Goal: Task Accomplishment & Management: Manage account settings

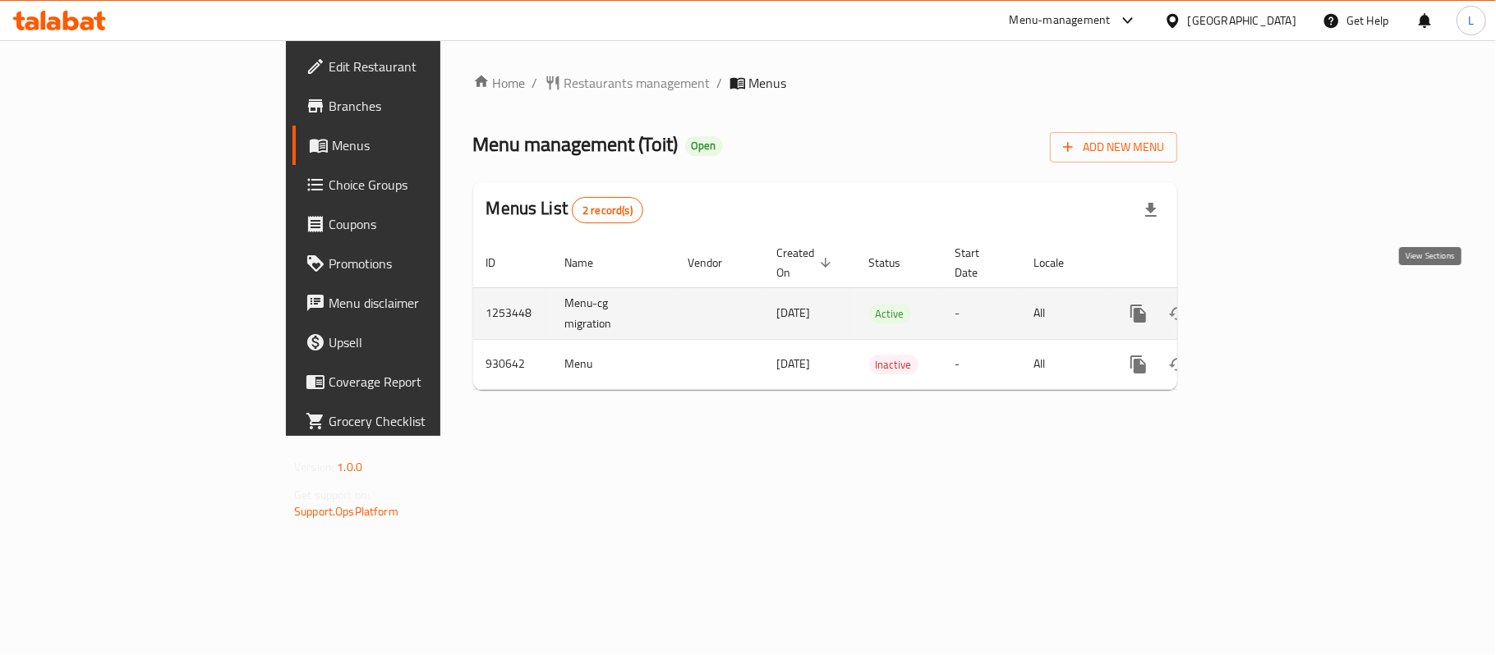
click at [1267, 304] on icon "enhanced table" at bounding box center [1257, 314] width 20 height 20
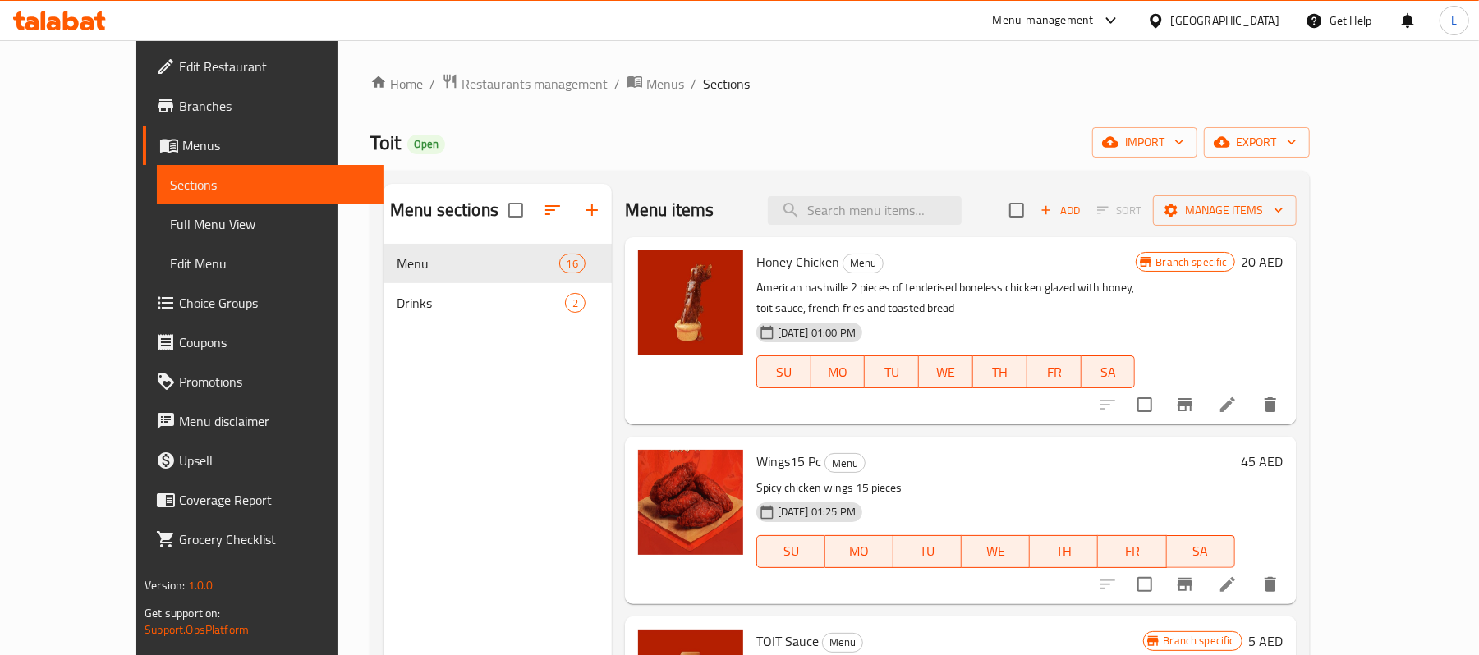
click at [865, 228] on div "Menu items Add Sort Manage items" at bounding box center [961, 210] width 672 height 53
click at [865, 218] on input "search" at bounding box center [865, 210] width 194 height 29
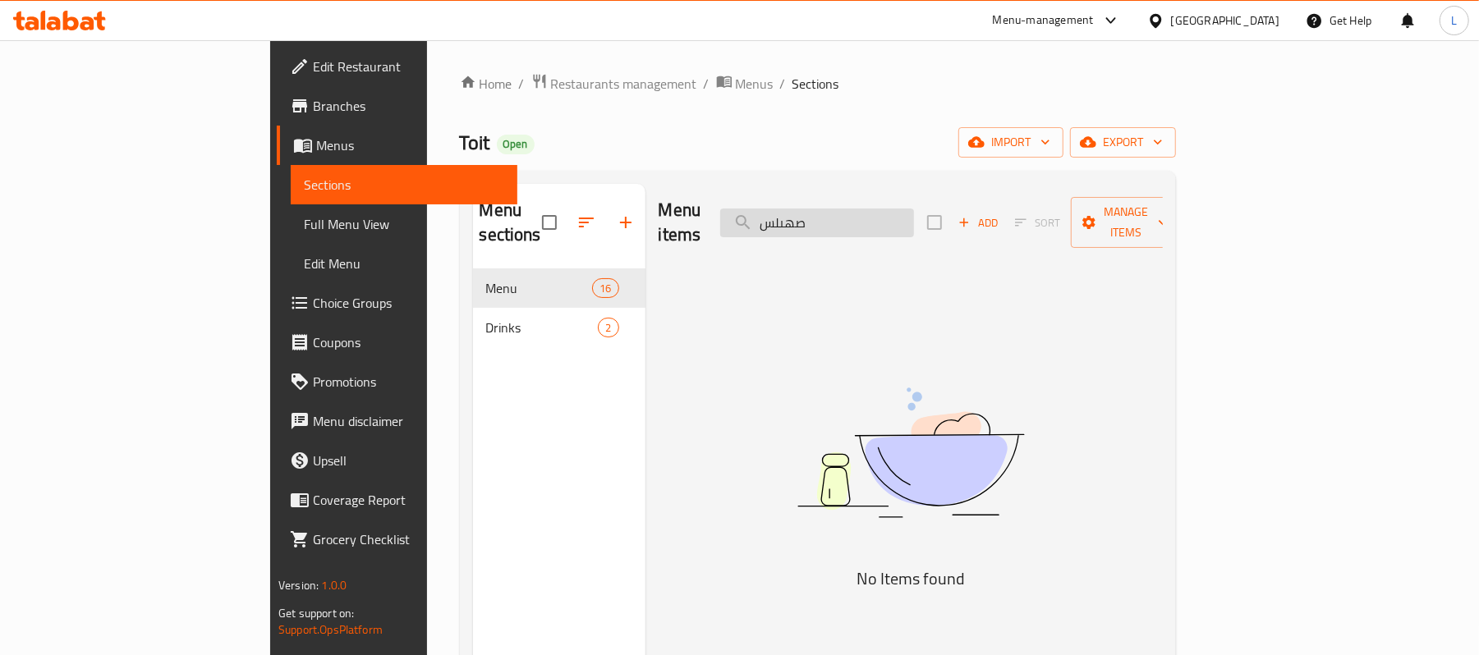
click at [864, 209] on input "صهىلس" at bounding box center [817, 223] width 194 height 29
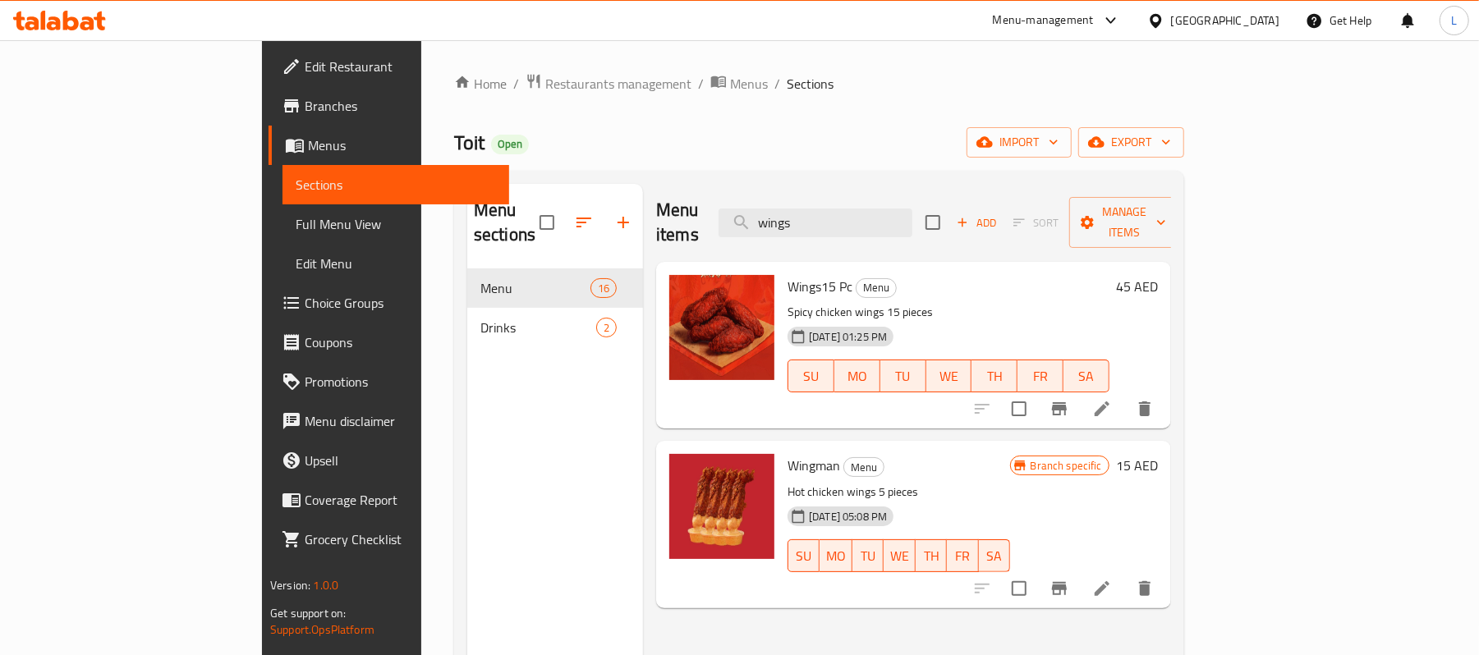
type input "wings"
click at [1112, 579] on icon at bounding box center [1102, 589] width 20 height 20
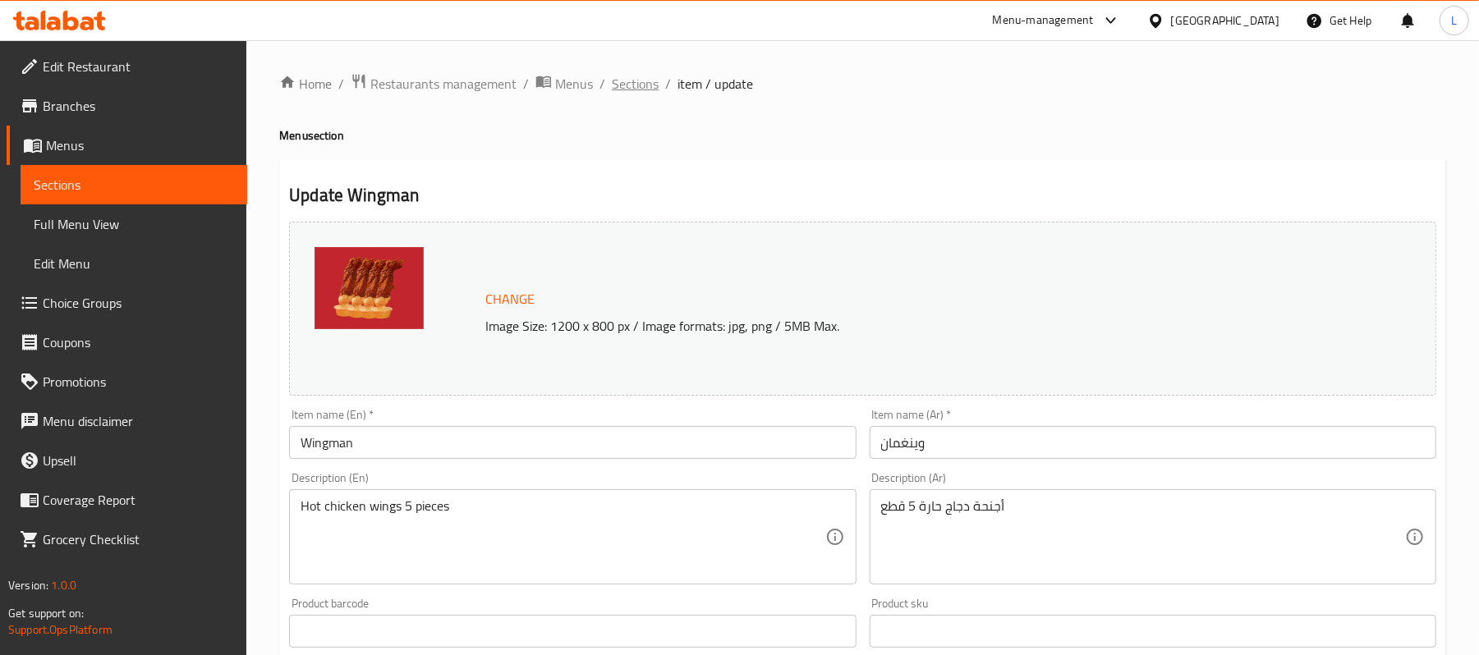
click at [622, 89] on span "Sections" at bounding box center [635, 84] width 47 height 20
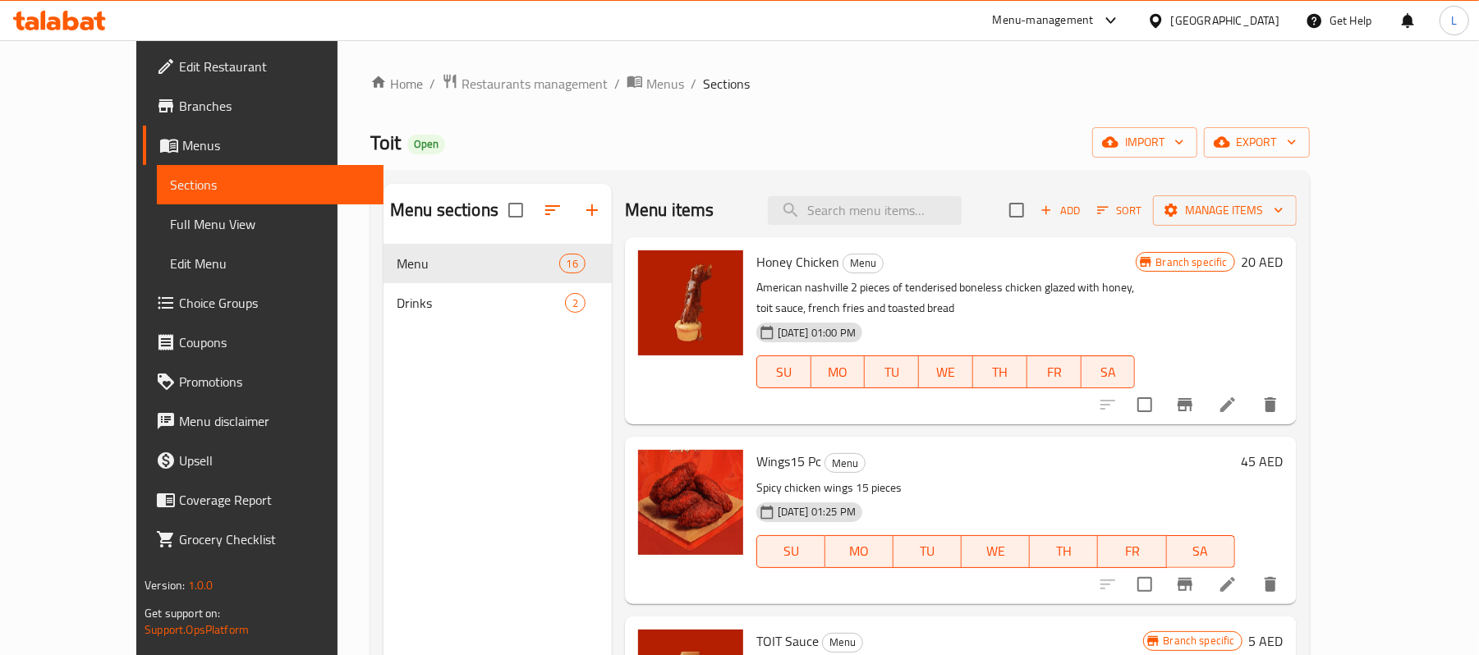
click at [370, 145] on span "Toit" at bounding box center [385, 142] width 30 height 37
copy span "Toit"
click at [491, 76] on span "Restaurants management" at bounding box center [535, 84] width 146 height 20
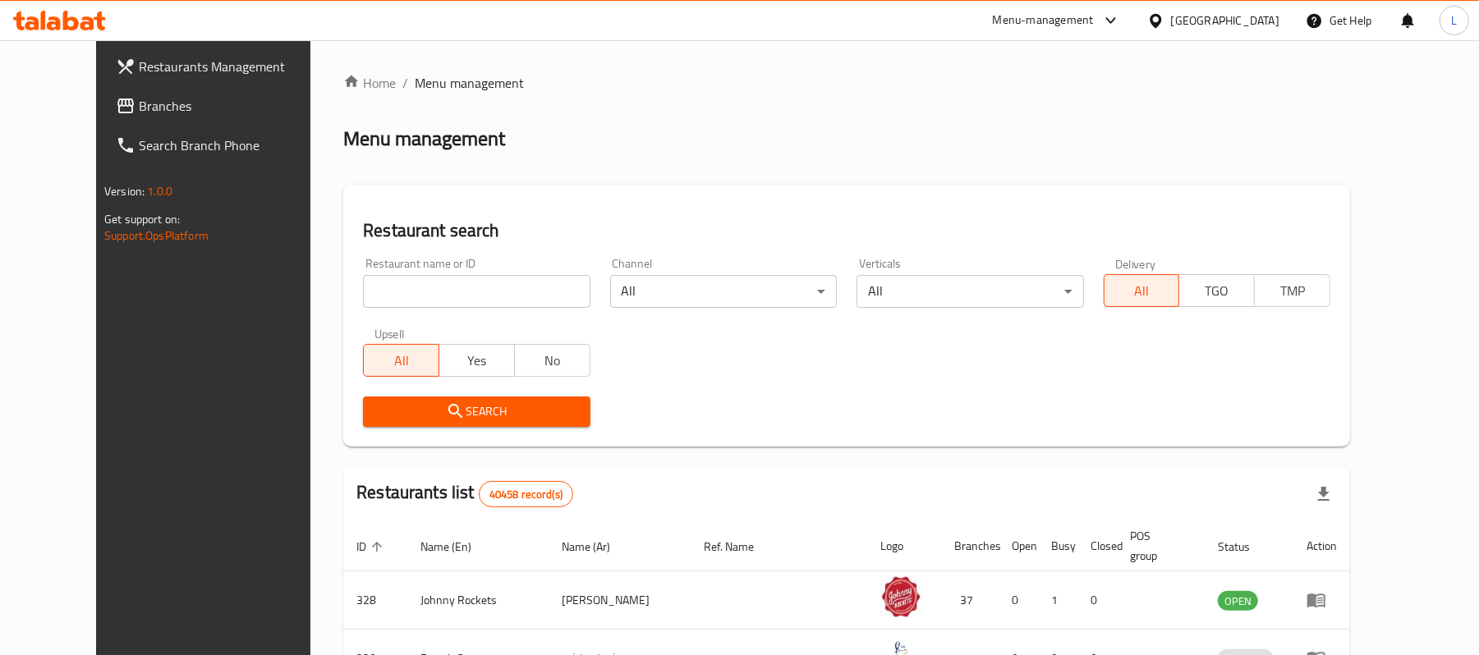
click at [402, 301] on div at bounding box center [739, 327] width 1479 height 655
click at [363, 290] on input "search" at bounding box center [476, 291] width 227 height 33
paste input "Toit"
type input "Toit"
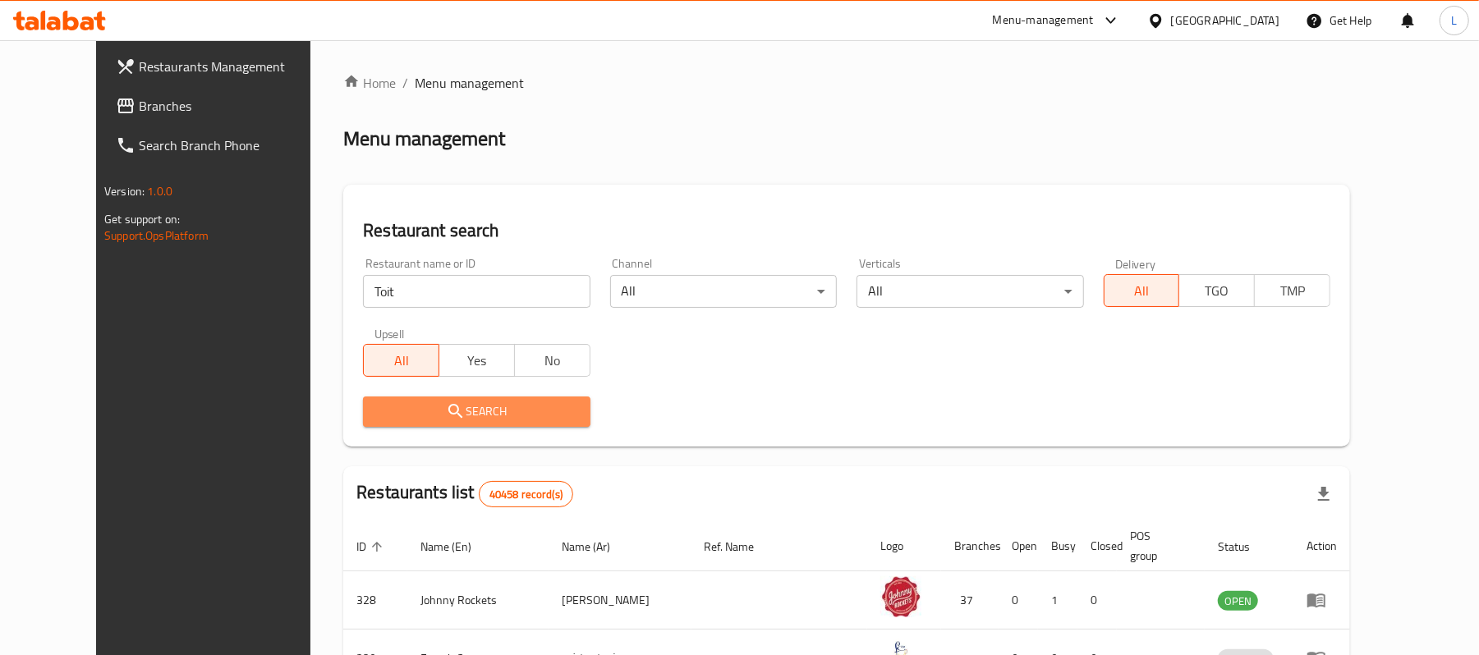
click at [386, 408] on span "Search" at bounding box center [476, 412] width 200 height 21
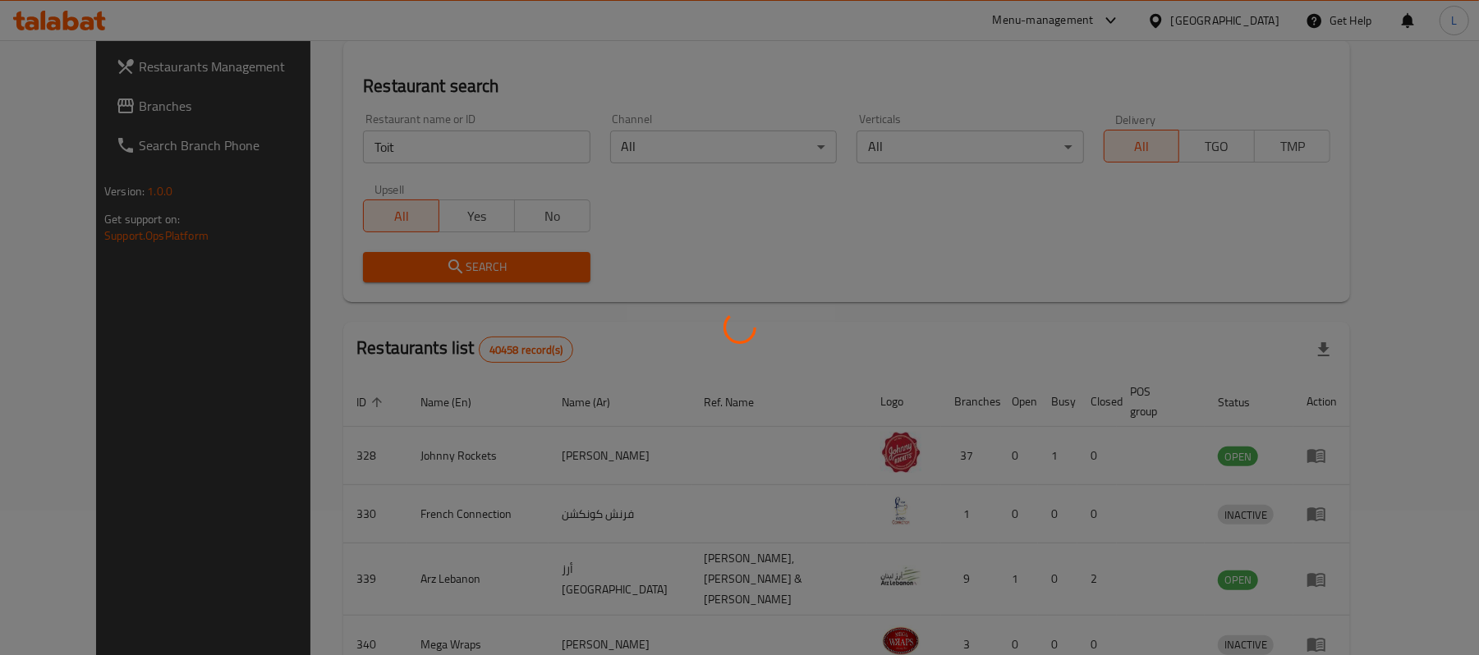
scroll to position [103, 0]
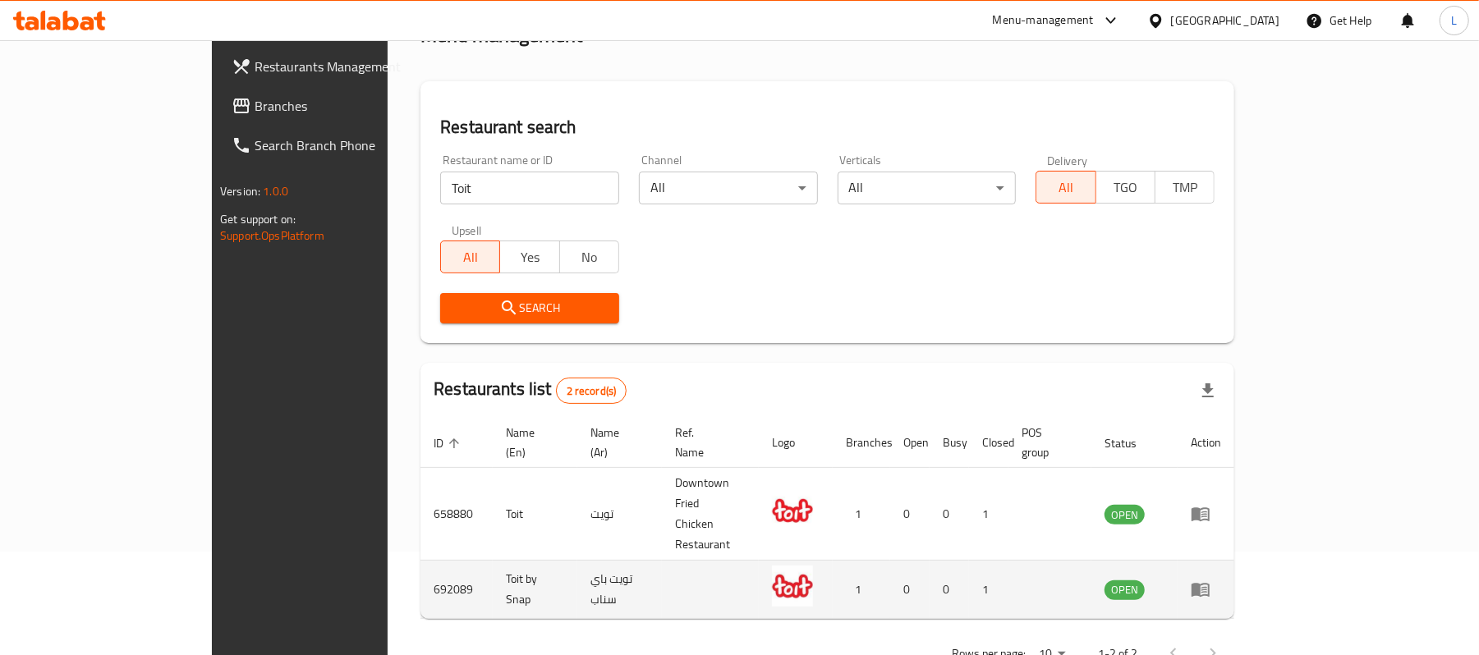
click at [1210, 584] on icon "enhanced table" at bounding box center [1201, 591] width 18 height 14
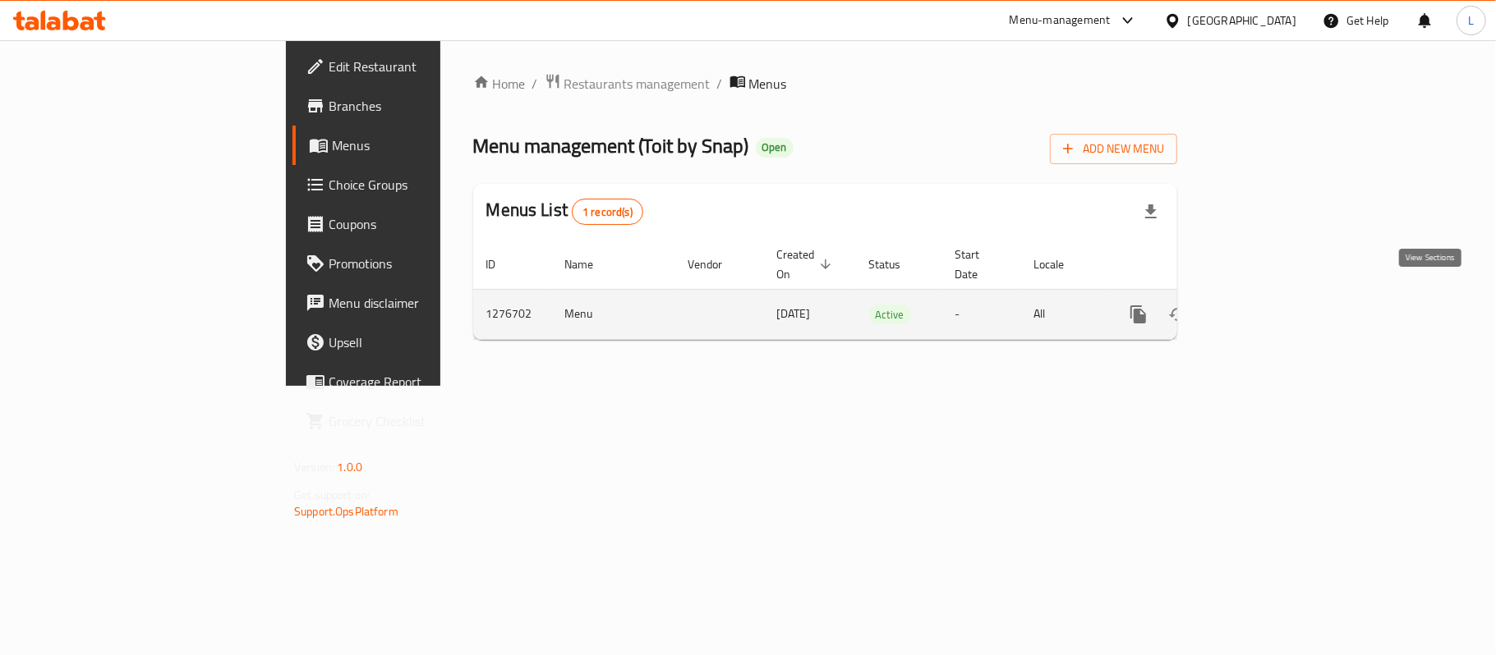
click at [1267, 305] on icon "enhanced table" at bounding box center [1257, 315] width 20 height 20
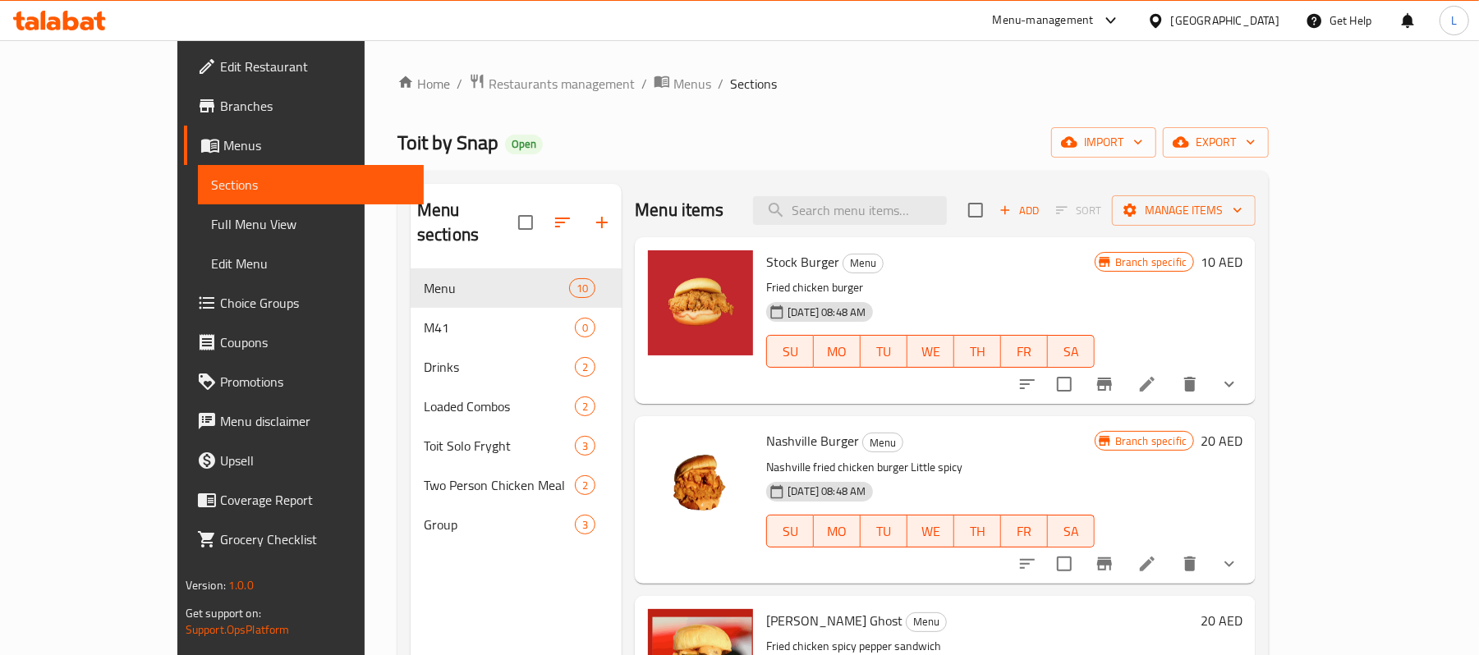
click at [935, 205] on input "search" at bounding box center [850, 210] width 194 height 29
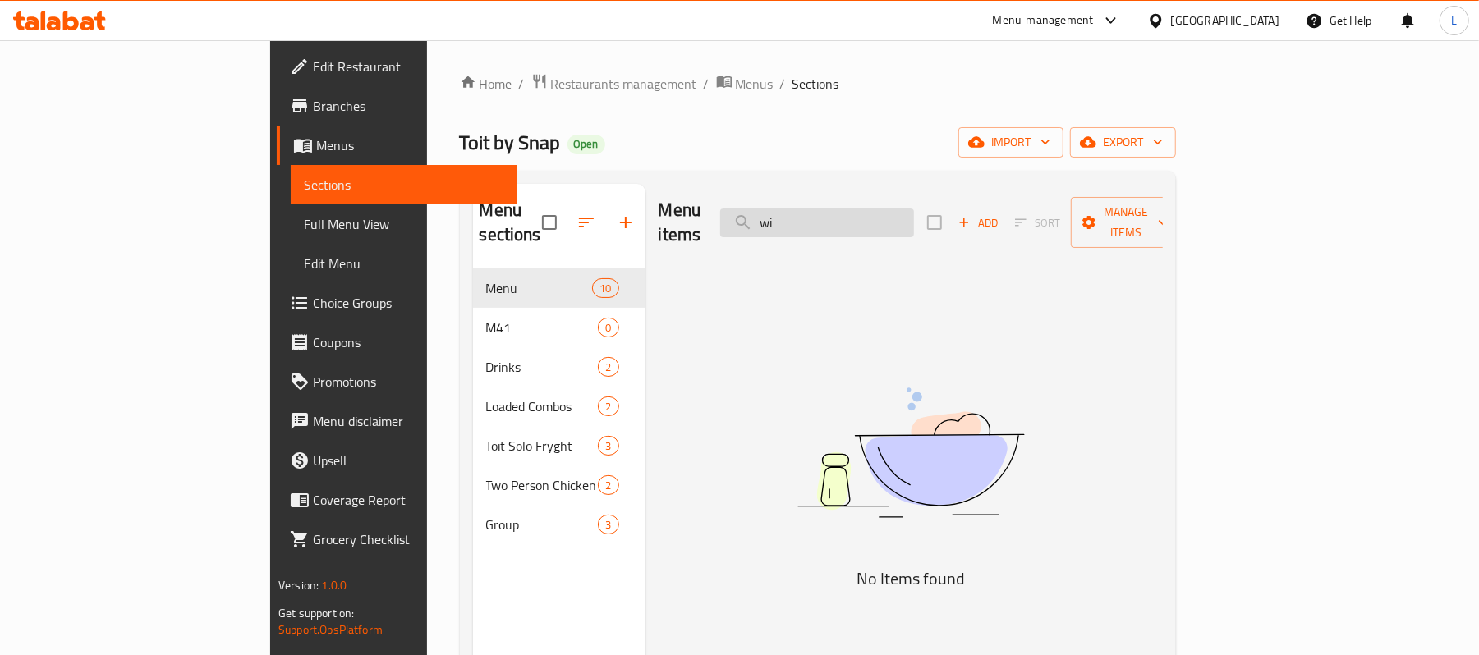
type input "w"
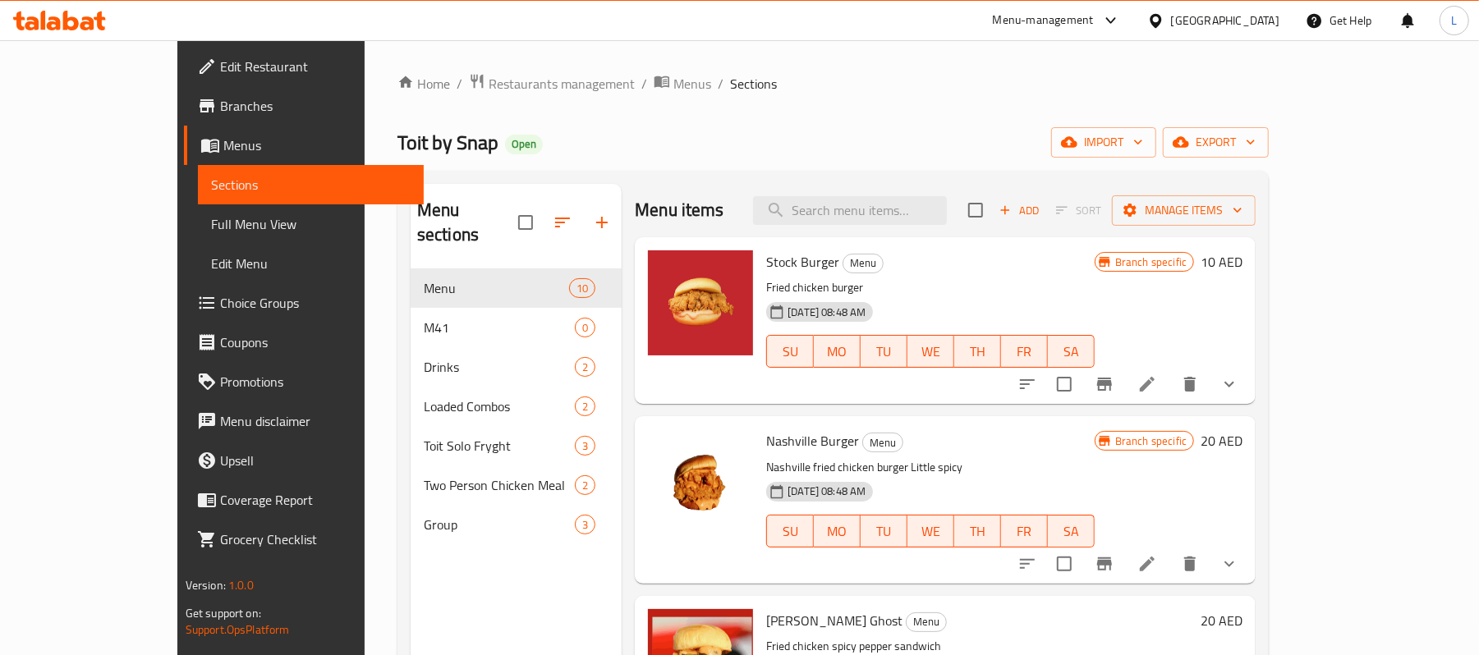
click at [398, 154] on span "Toit by Snap" at bounding box center [448, 142] width 101 height 37
copy span "Toit"
click at [489, 80] on span "Restaurants management" at bounding box center [562, 84] width 146 height 20
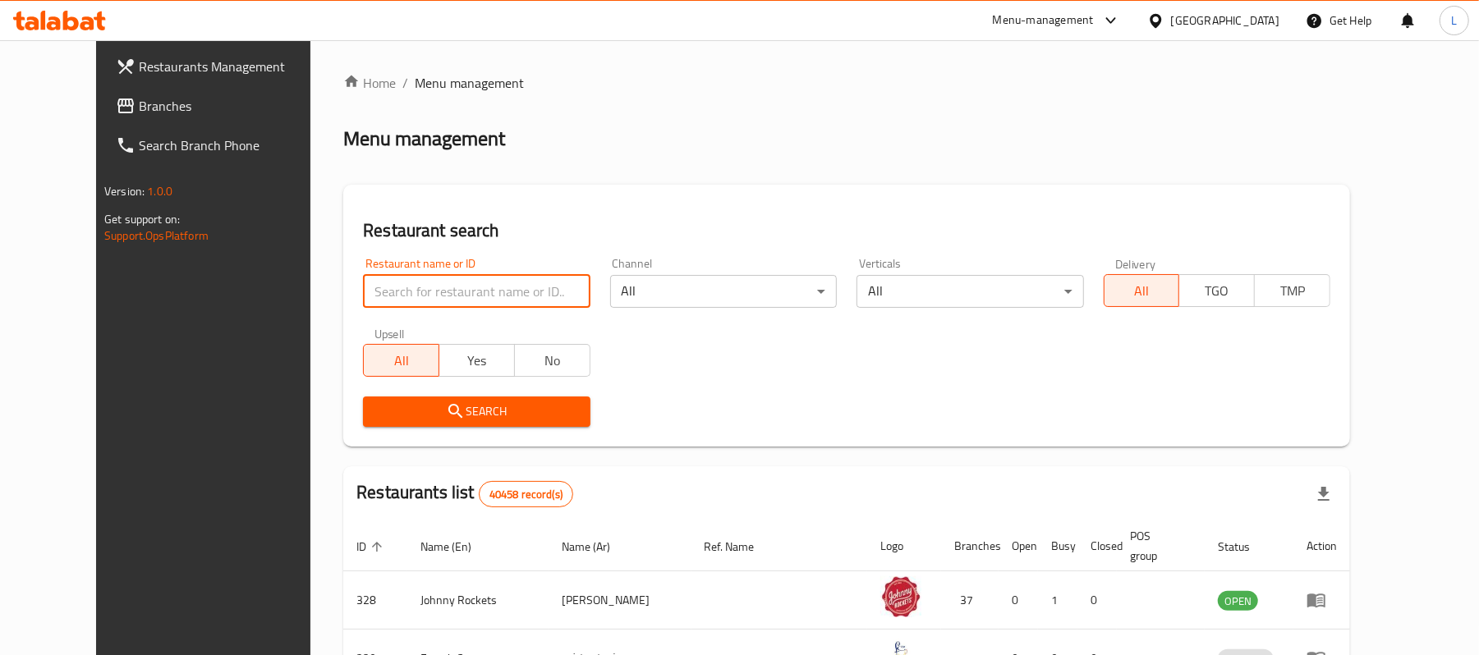
click at [471, 280] on input "search" at bounding box center [476, 291] width 227 height 33
paste input "Toit"
type input "Toit"
click at [376, 409] on span "Search" at bounding box center [476, 412] width 200 height 21
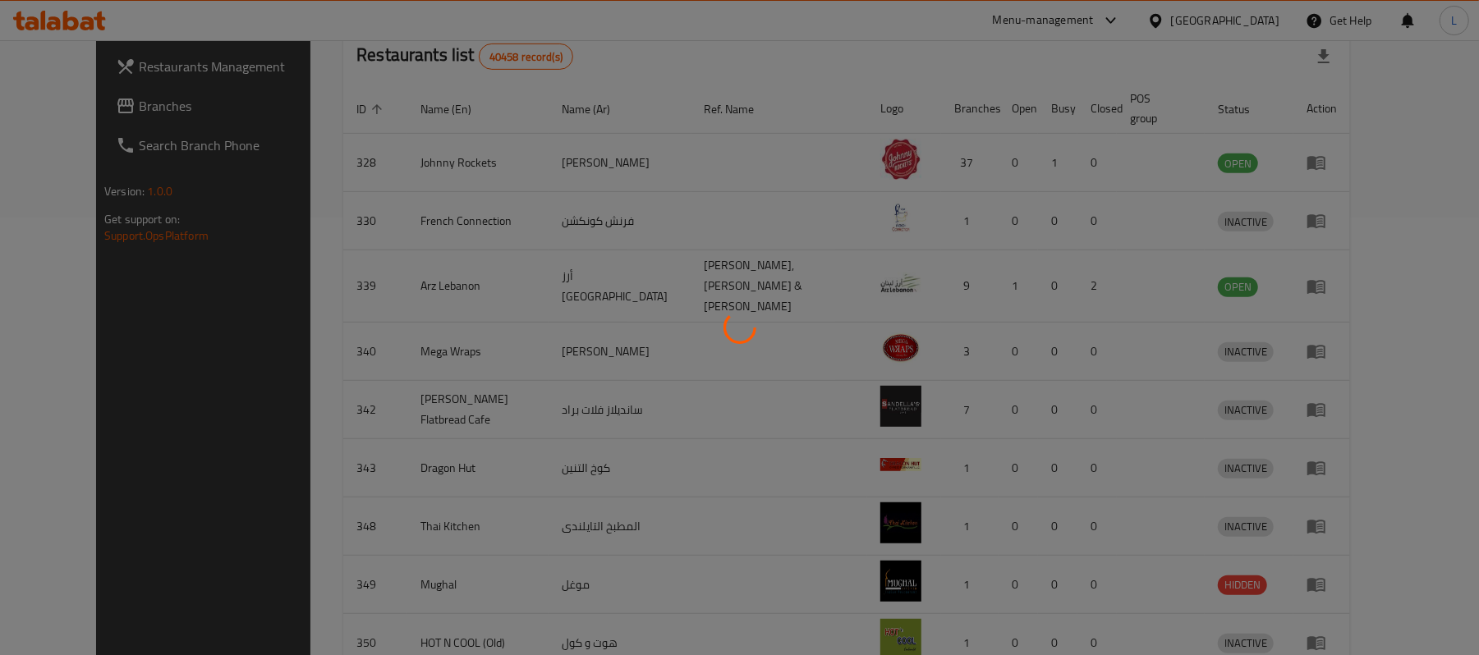
scroll to position [103, 0]
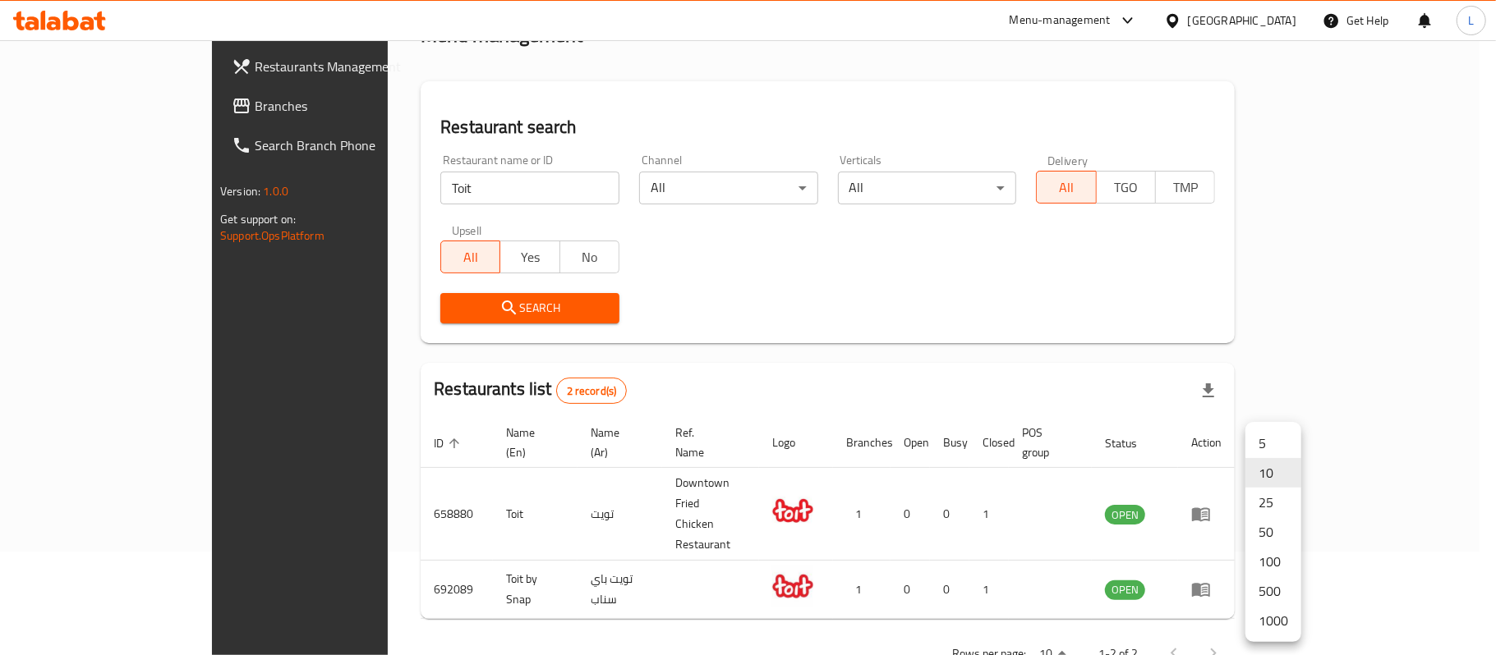
click at [1263, 552] on body "​ Menu-management United Arab Emirates Get Help L Restaurants Management Branch…" at bounding box center [748, 244] width 1496 height 615
click at [1253, 566] on li "100" at bounding box center [1273, 562] width 56 height 30
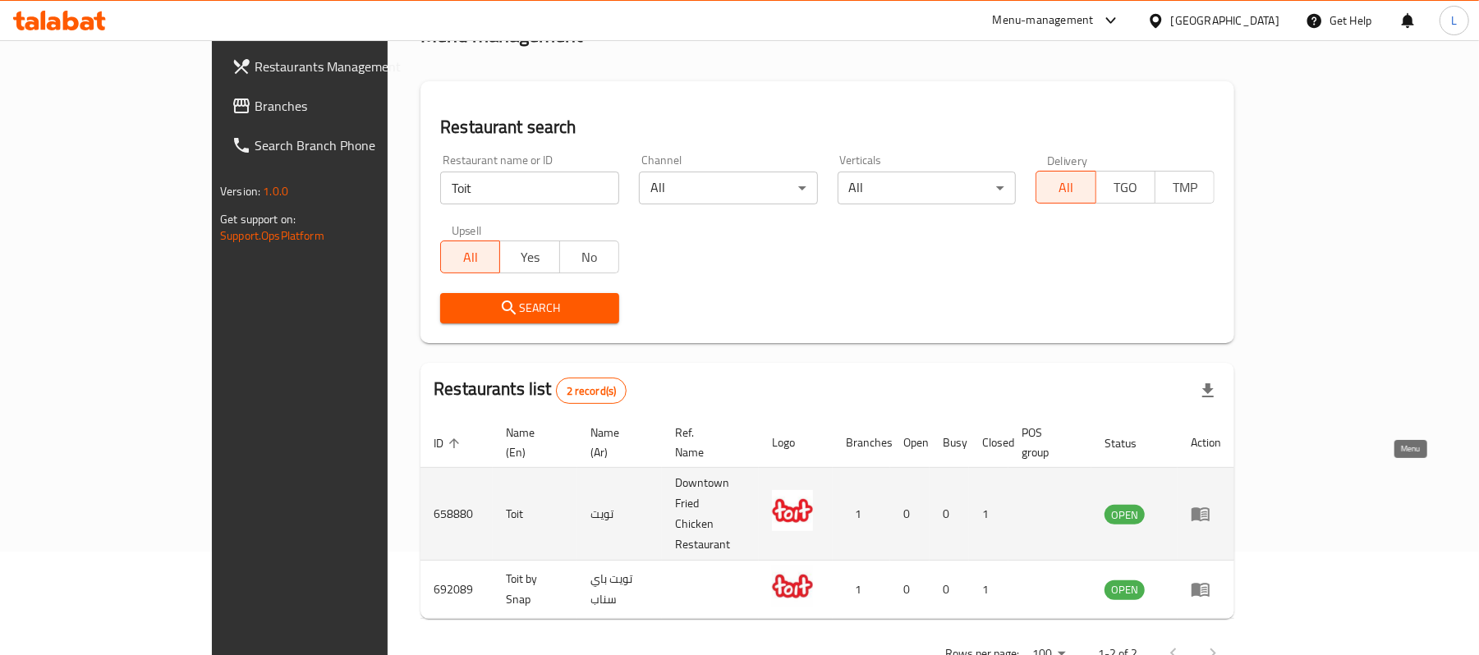
click at [1211, 504] on icon "enhanced table" at bounding box center [1201, 514] width 20 height 20
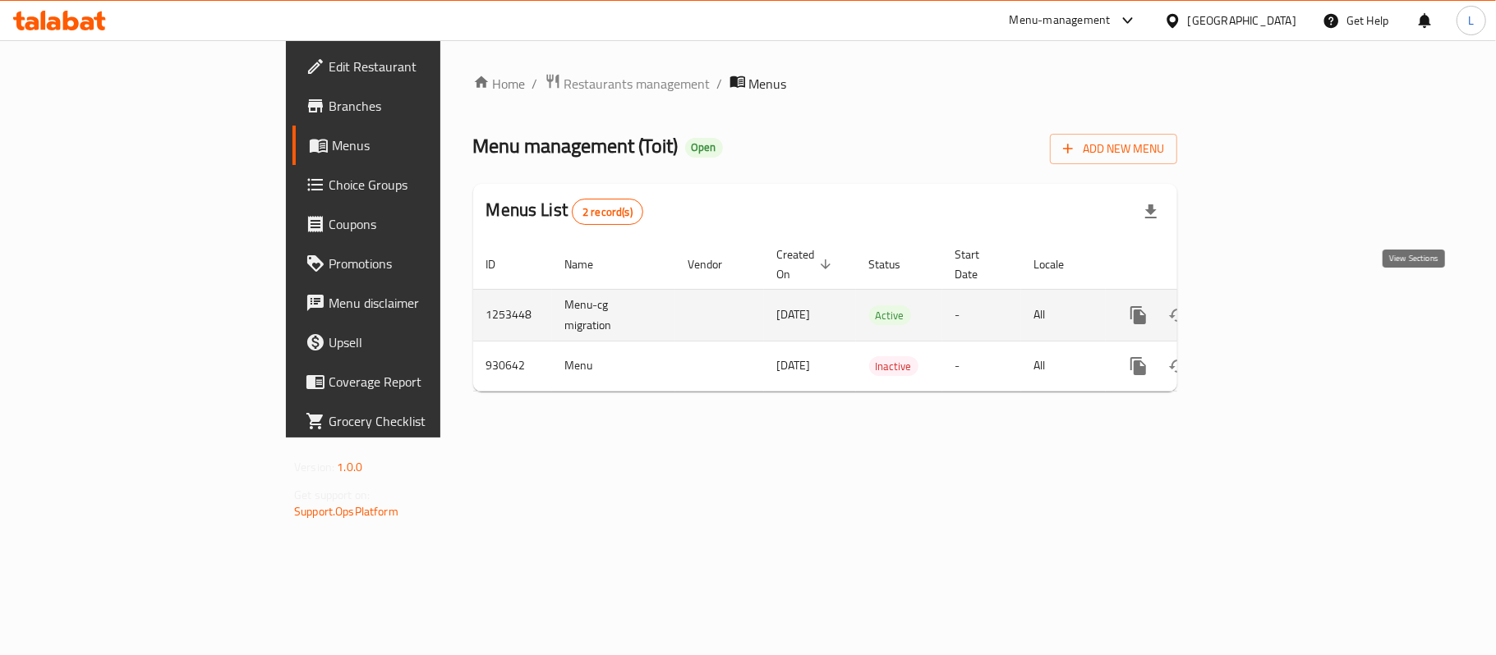
click at [1267, 306] on icon "enhanced table" at bounding box center [1257, 316] width 20 height 20
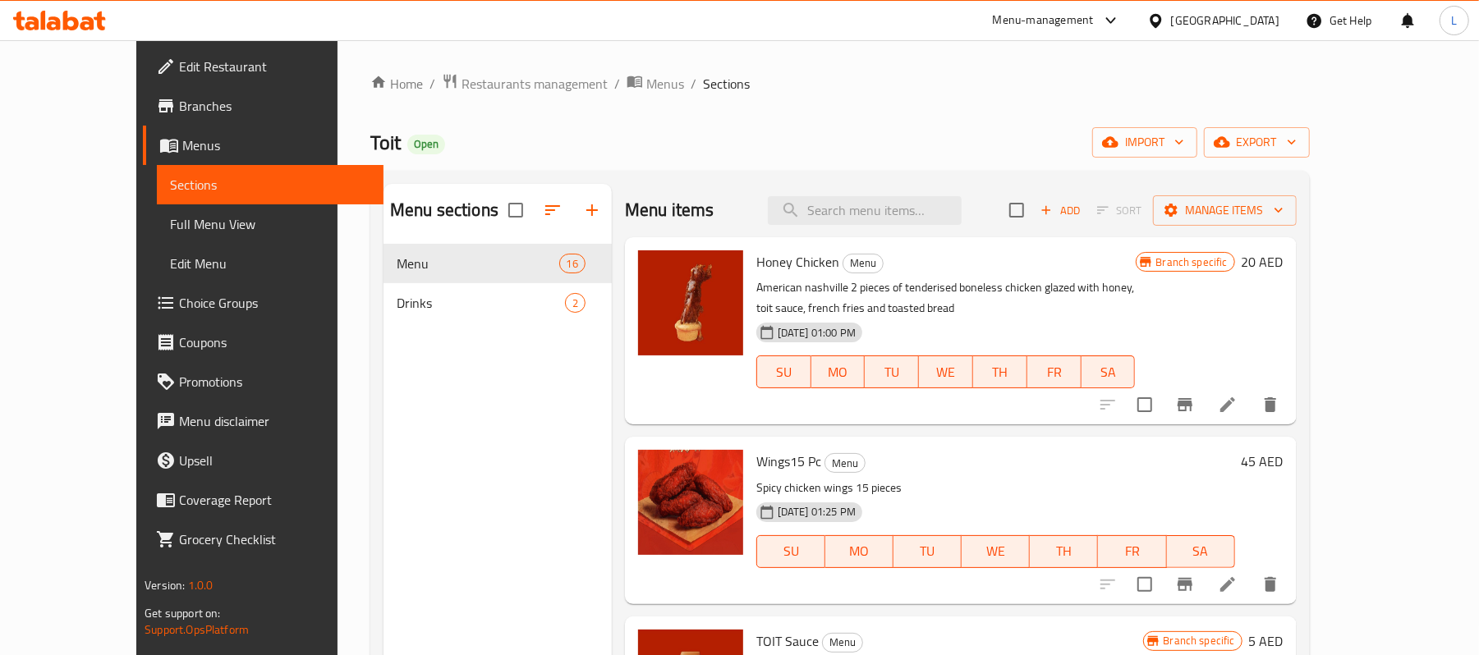
click at [913, 195] on div "Menu items Add Sort Manage items" at bounding box center [961, 210] width 672 height 53
click at [931, 227] on div "Menu items Add Sort Manage items" at bounding box center [961, 210] width 672 height 53
click at [917, 218] on input "search" at bounding box center [865, 210] width 194 height 29
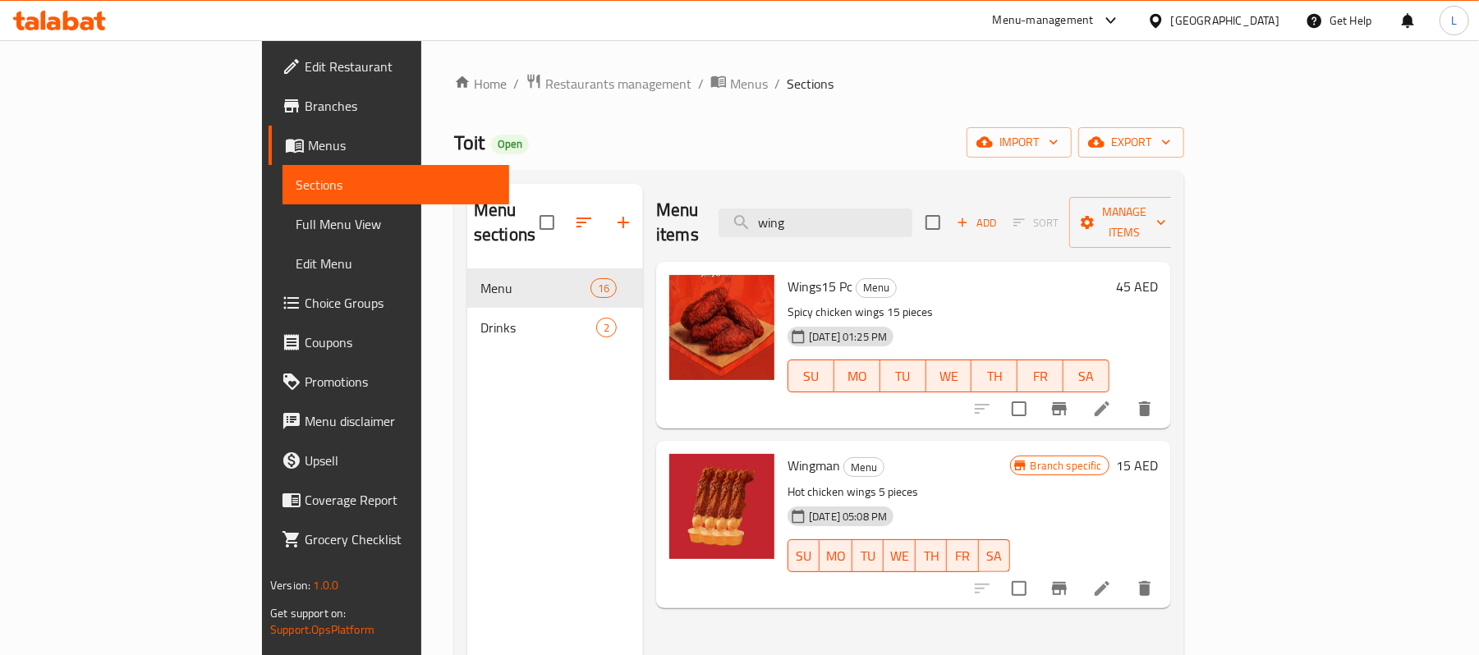
type input "wing"
click at [1112, 399] on icon at bounding box center [1102, 409] width 20 height 20
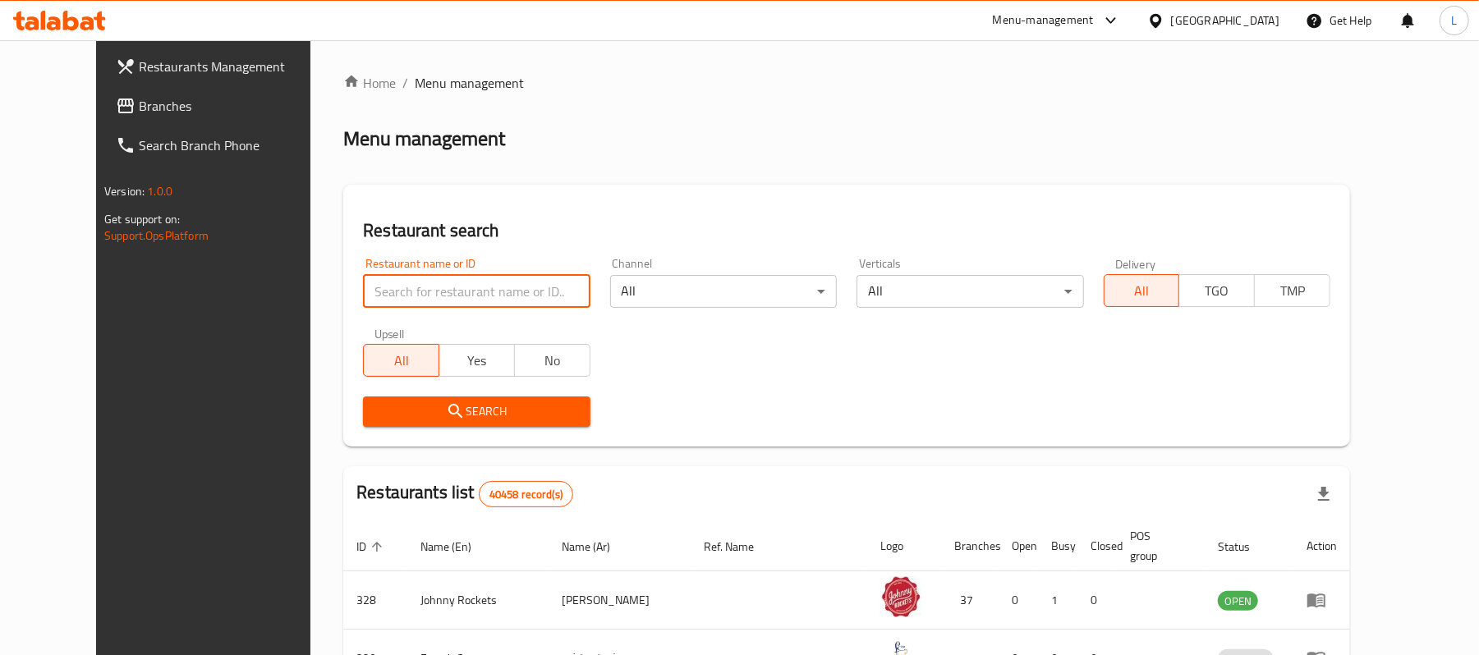
click at [437, 299] on input "search" at bounding box center [476, 291] width 227 height 33
paste input "Toit"
type input "Toit"
click at [425, 409] on span "Search" at bounding box center [476, 412] width 200 height 21
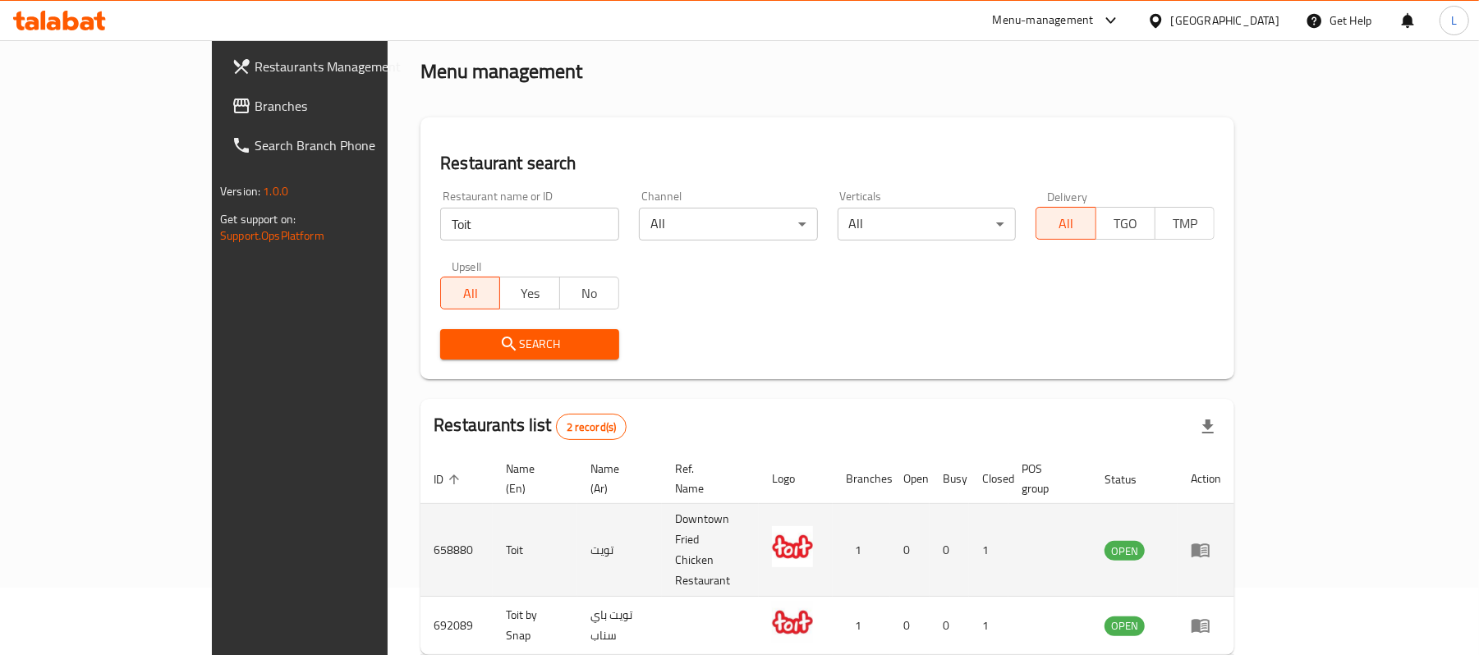
scroll to position [103, 0]
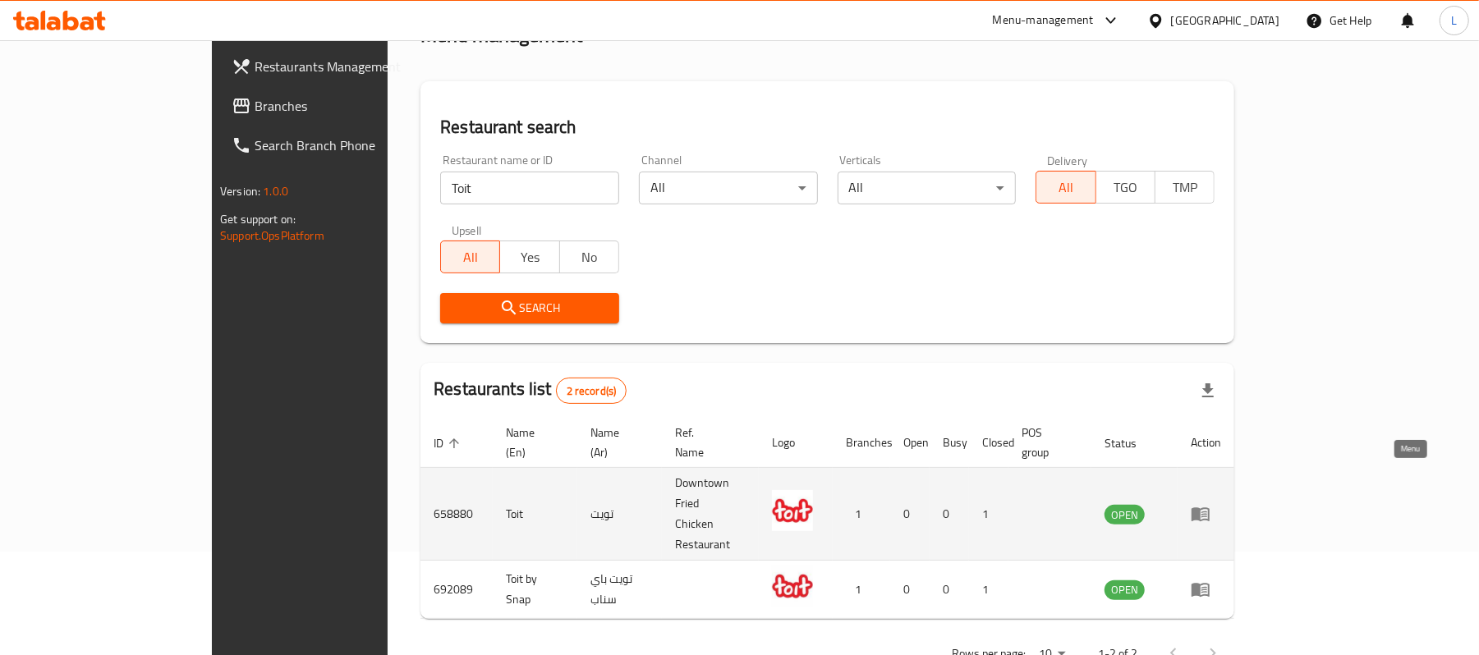
click at [1210, 508] on icon "enhanced table" at bounding box center [1201, 515] width 18 height 14
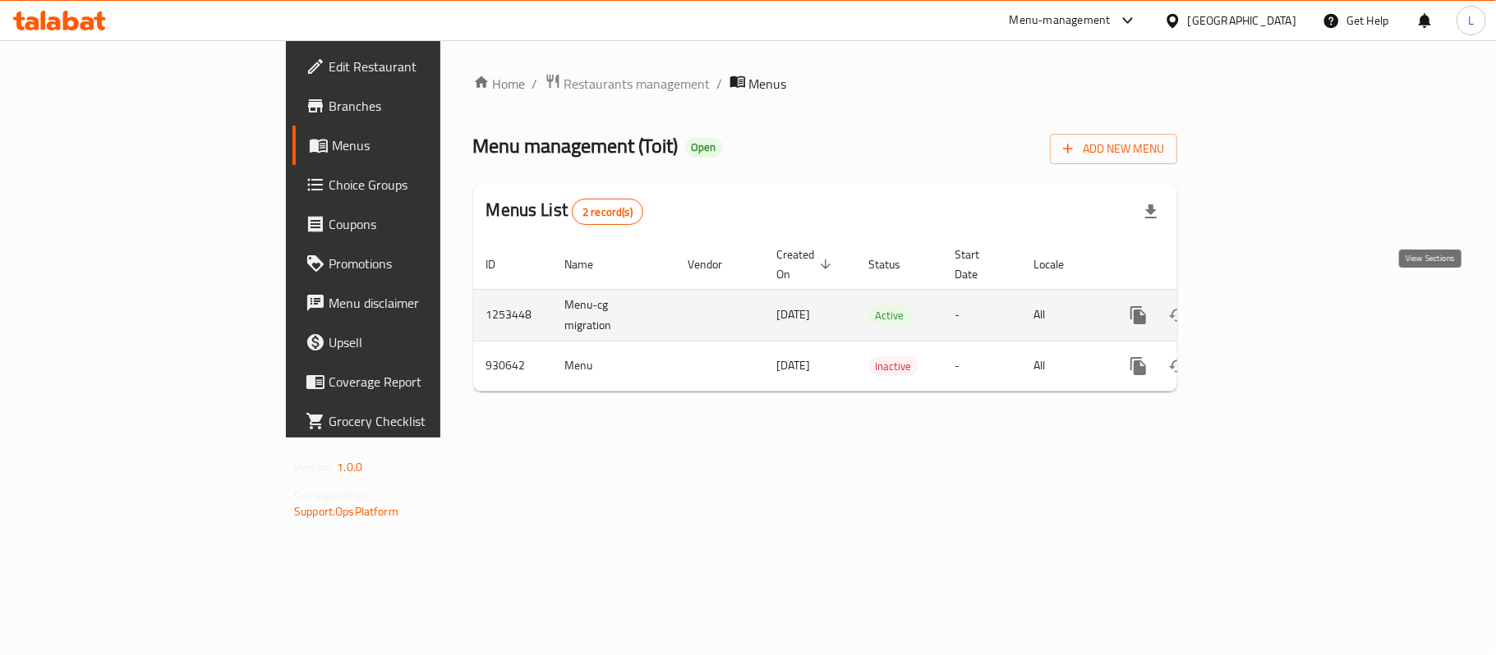
click at [1267, 306] on icon "enhanced table" at bounding box center [1257, 316] width 20 height 20
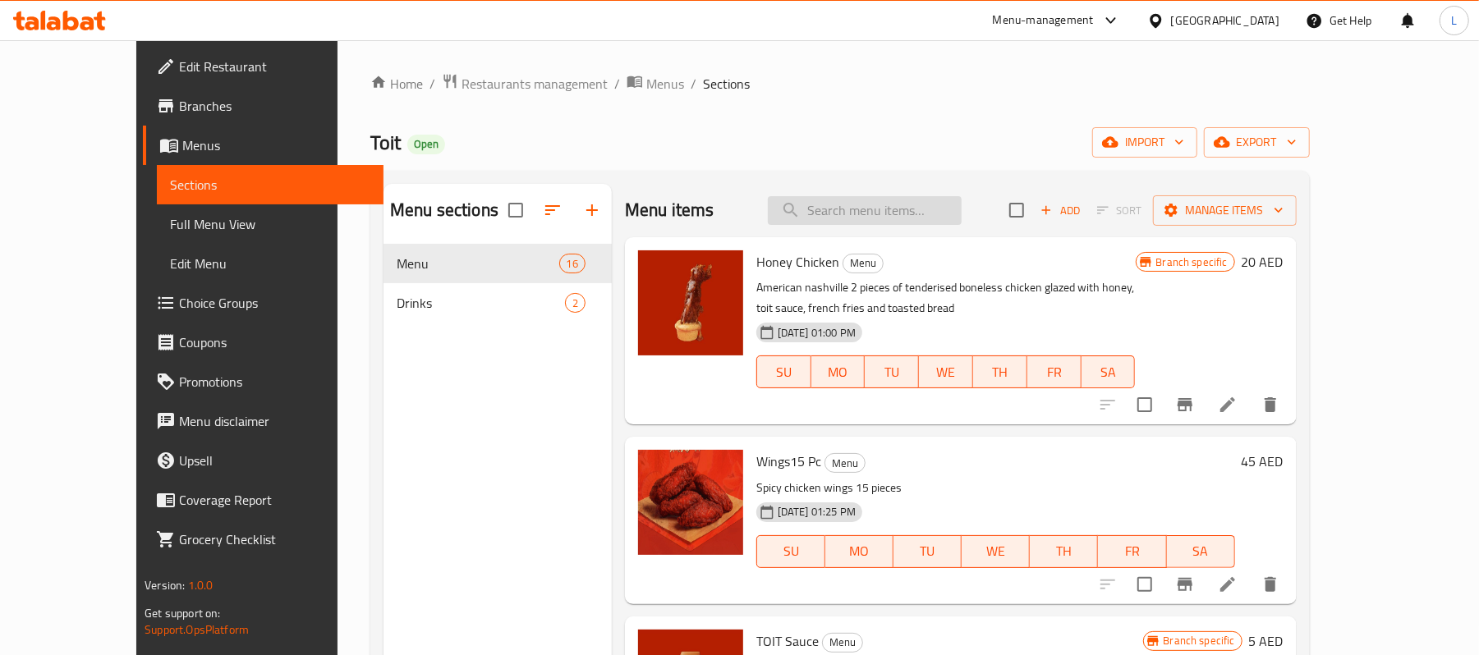
click at [854, 207] on input "search" at bounding box center [865, 210] width 194 height 29
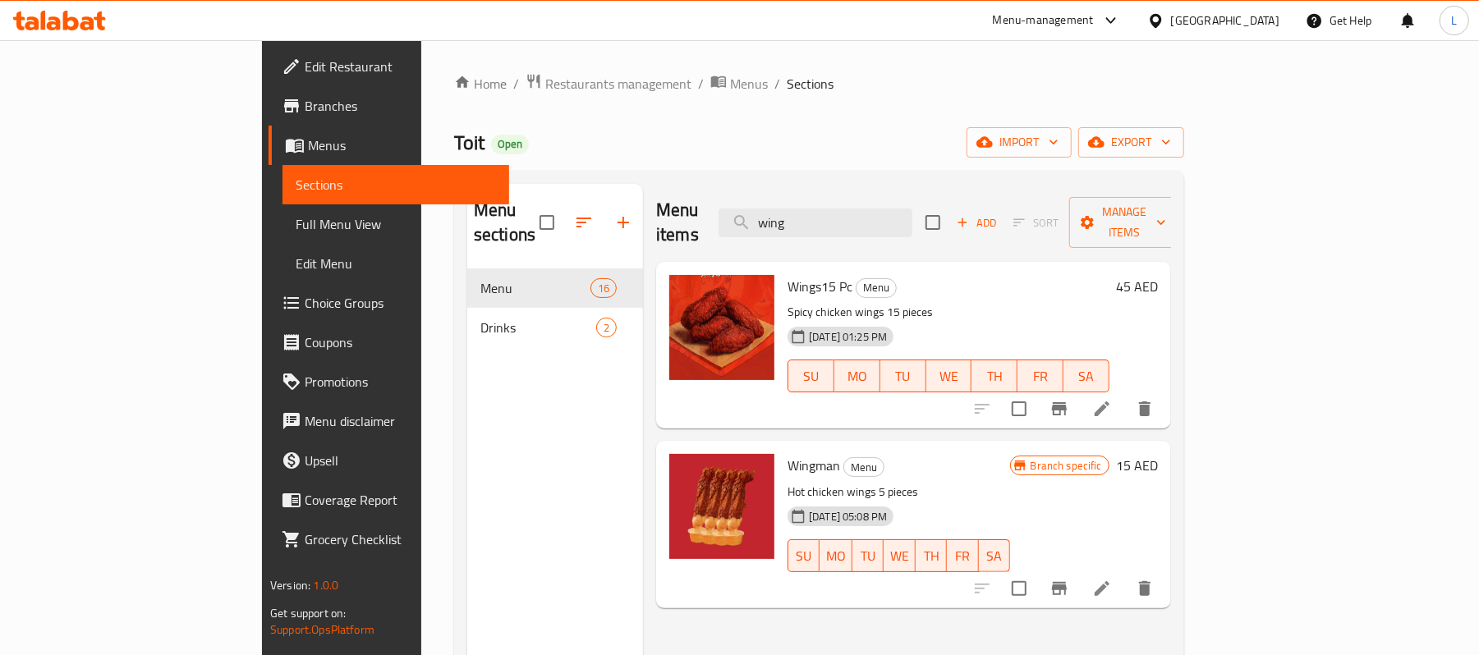
type input "wing"
click at [1112, 579] on icon at bounding box center [1102, 589] width 20 height 20
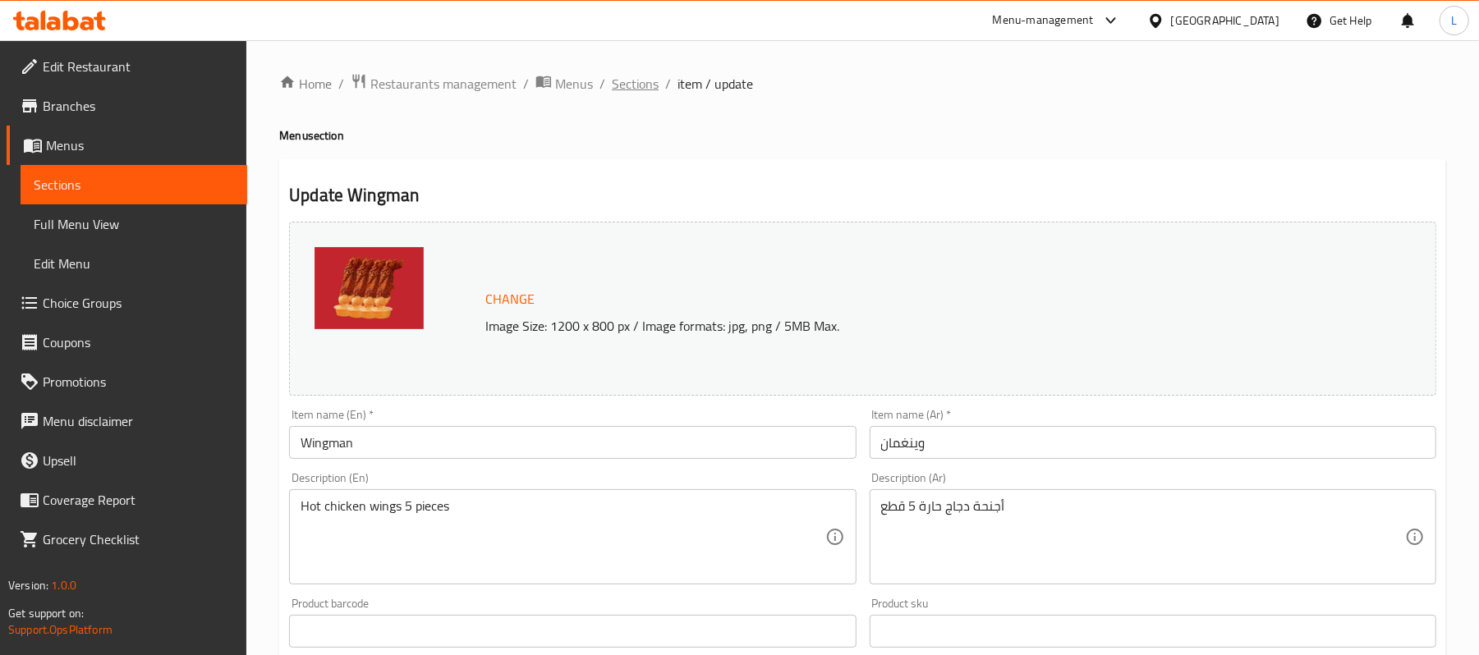
click at [629, 89] on span "Sections" at bounding box center [635, 84] width 47 height 20
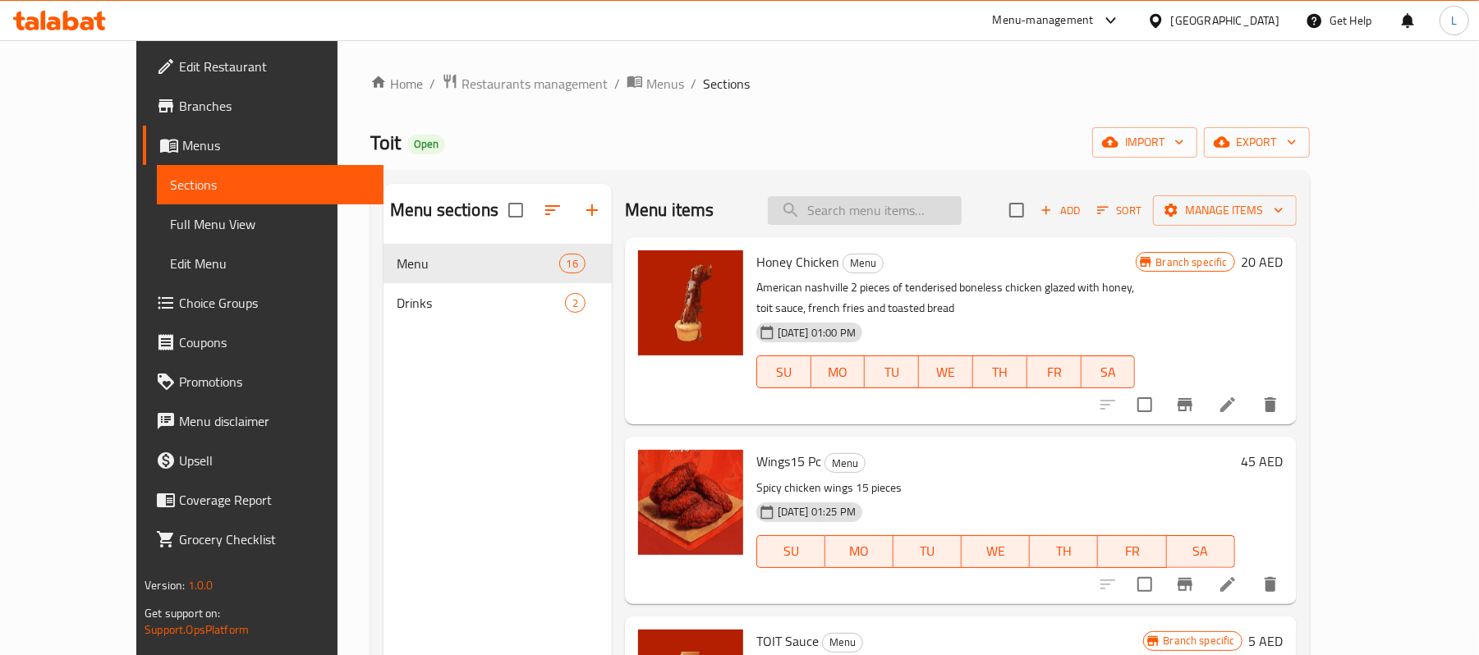
click at [904, 222] on input "search" at bounding box center [865, 210] width 194 height 29
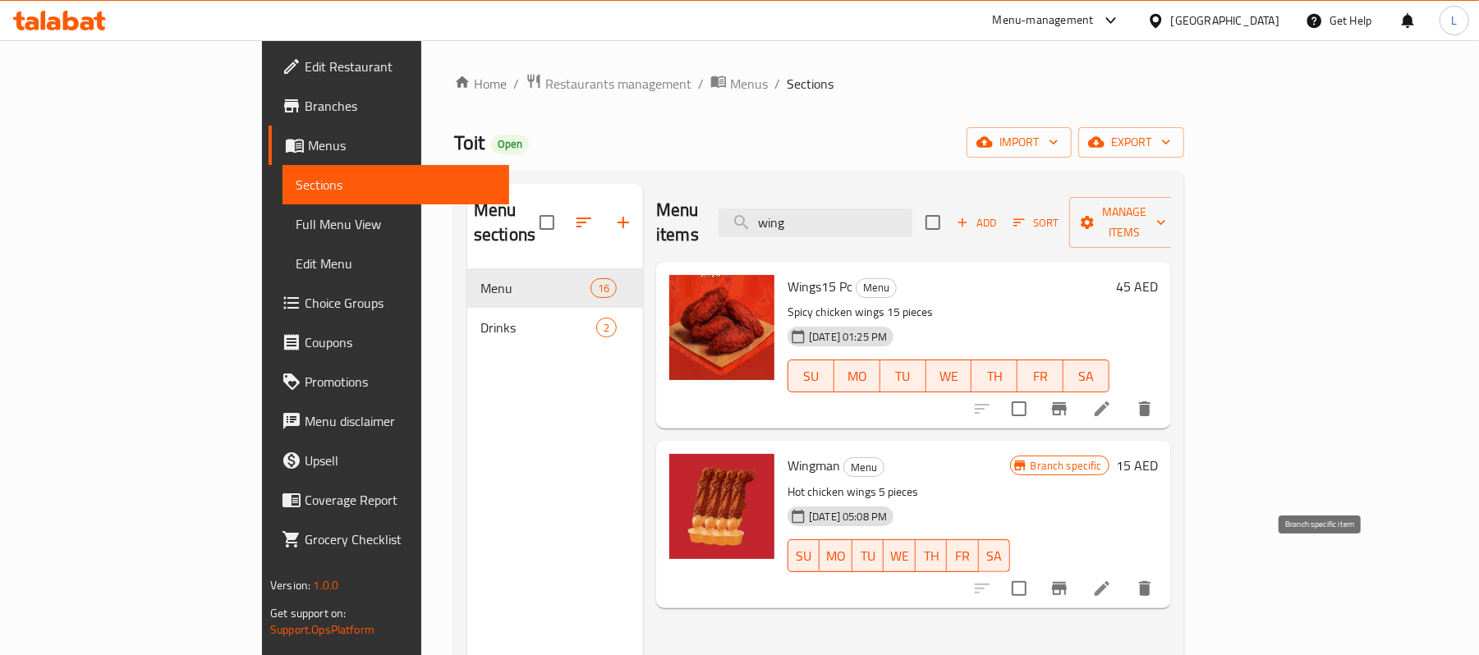
type input "wing"
click at [1067, 582] on icon "Branch-specific-item" at bounding box center [1059, 588] width 15 height 13
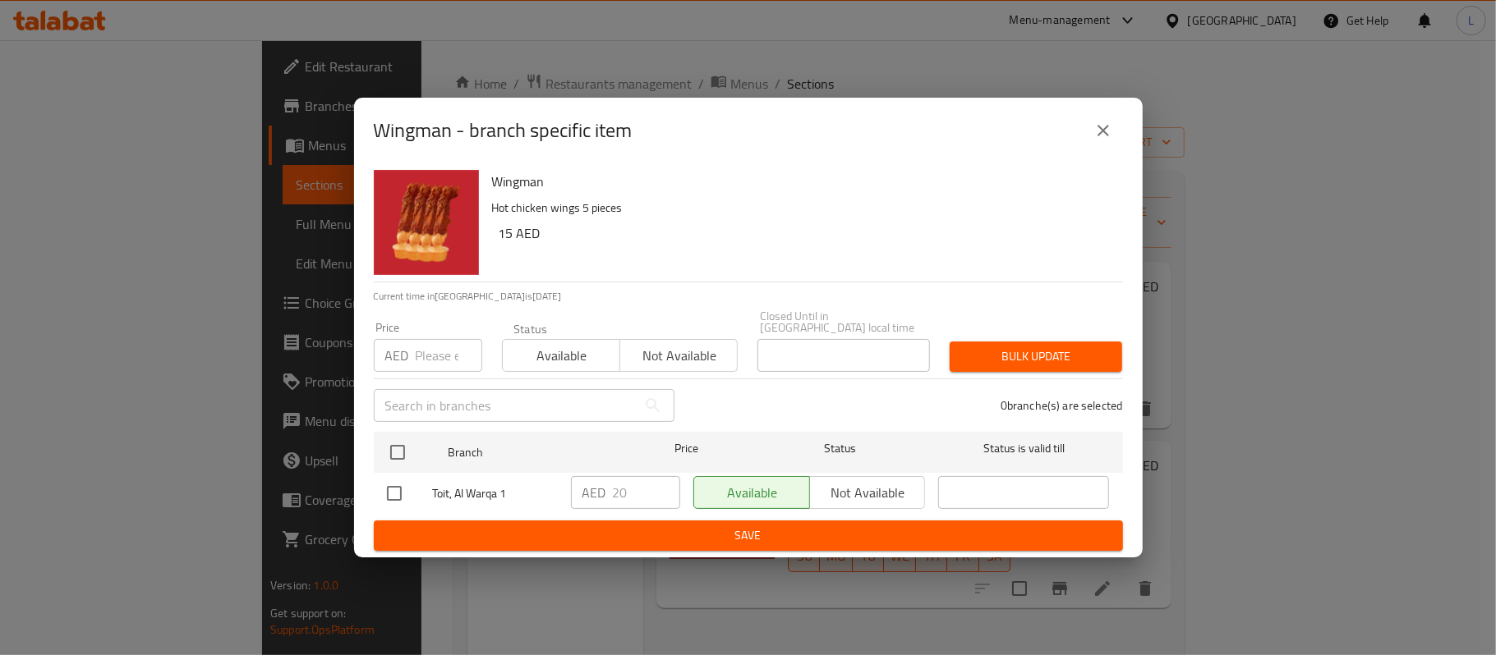
click at [460, 493] on span "Toit, Al Warqa 1" at bounding box center [495, 494] width 125 height 21
copy span "Toit, Al Warqa 1"
click at [1111, 129] on icon "close" at bounding box center [1103, 131] width 20 height 20
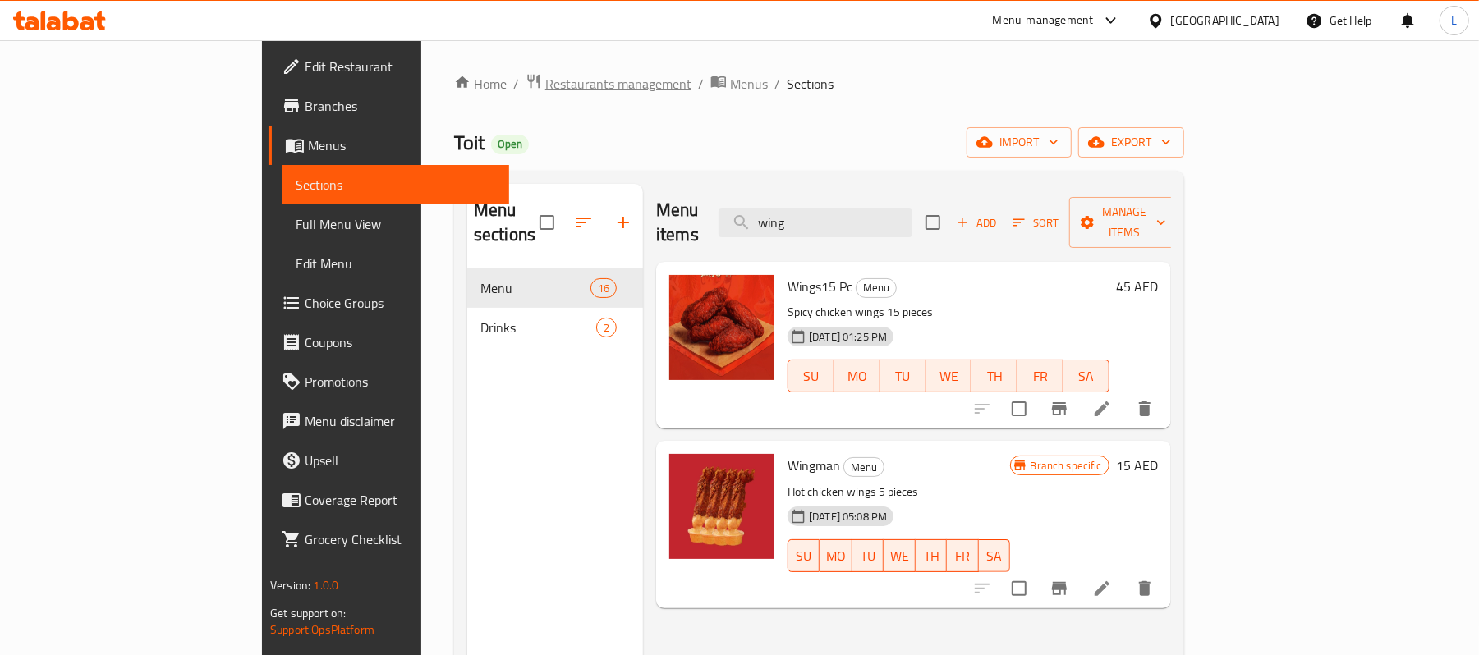
click at [545, 92] on span "Restaurants management" at bounding box center [618, 84] width 146 height 20
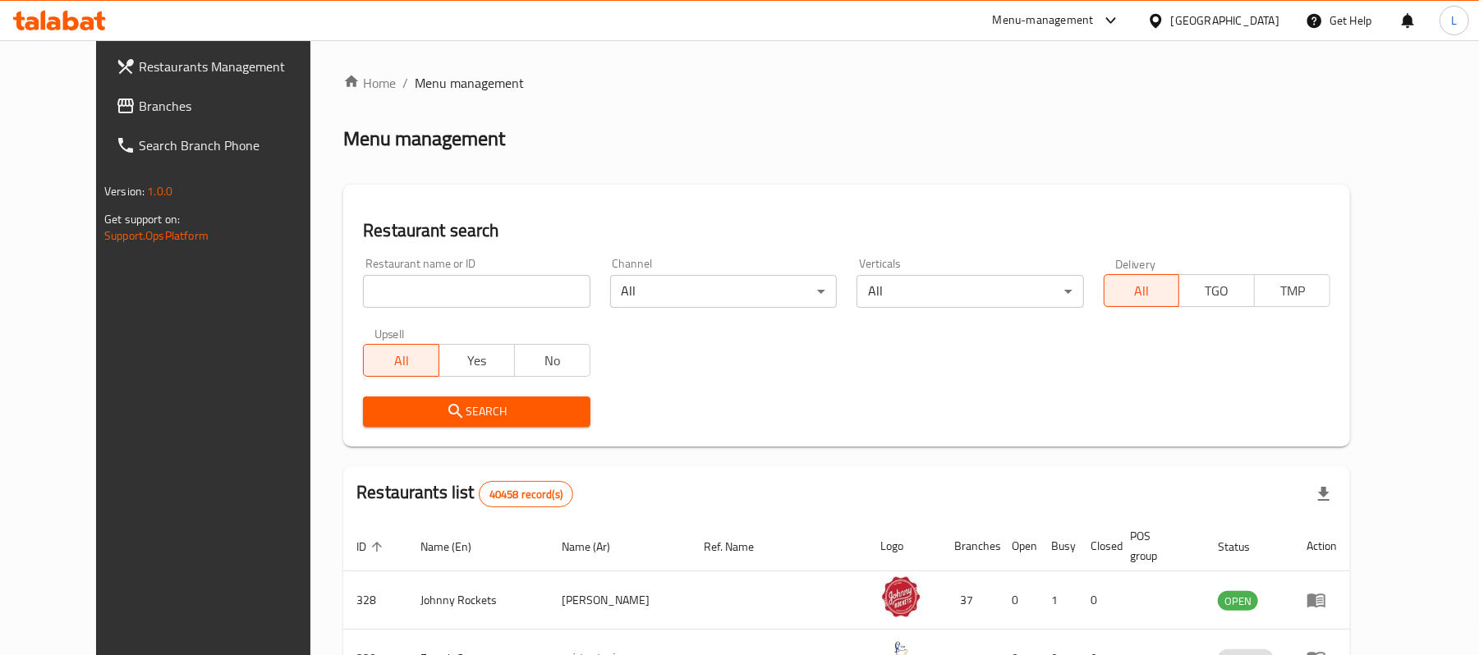
click at [1207, 27] on div "[GEOGRAPHIC_DATA]" at bounding box center [1225, 20] width 108 height 18
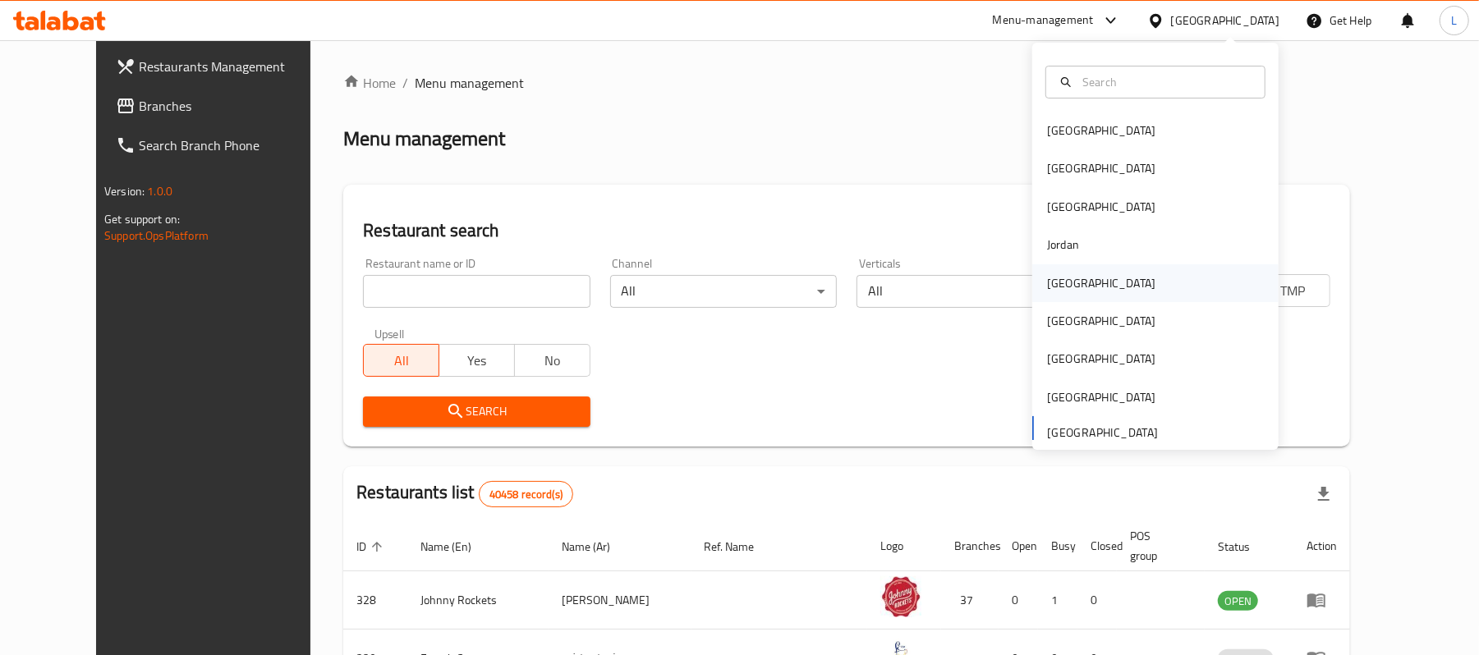
click at [1063, 291] on div "Kuwait" at bounding box center [1101, 283] width 108 height 18
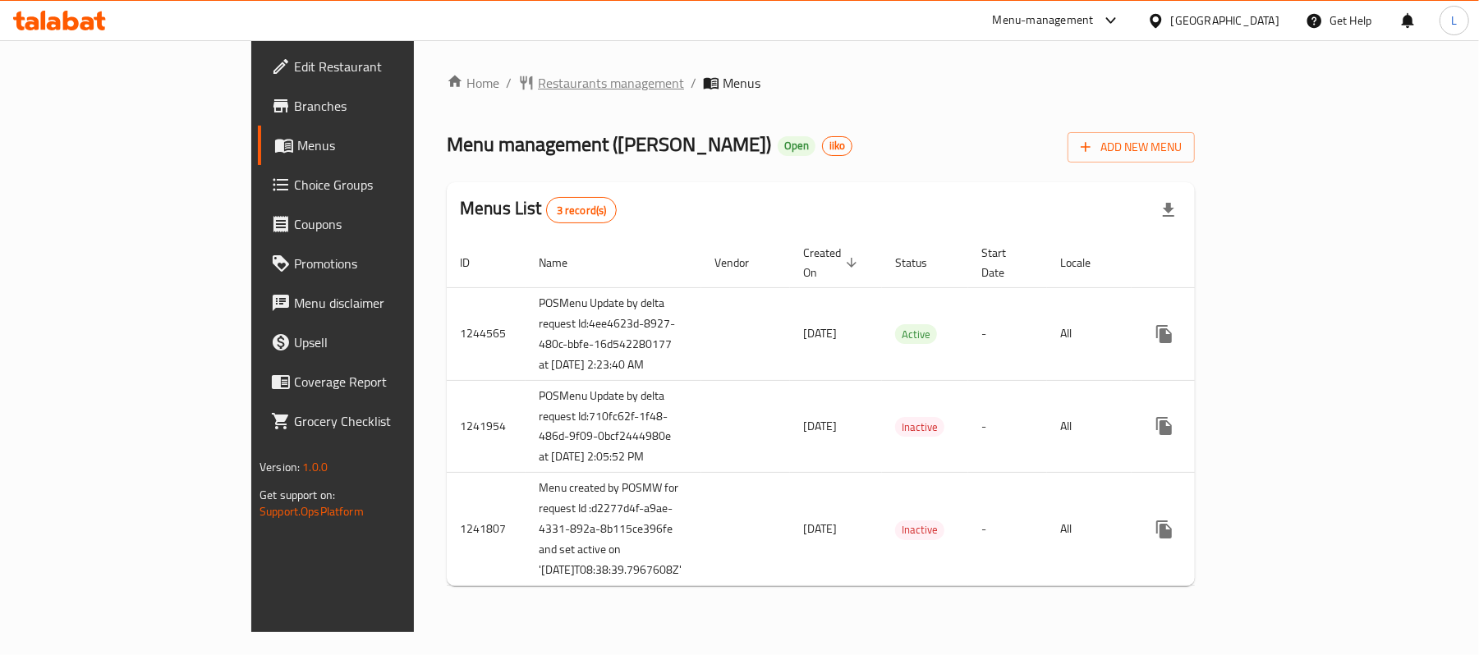
click at [538, 73] on span "Restaurants management" at bounding box center [611, 83] width 146 height 20
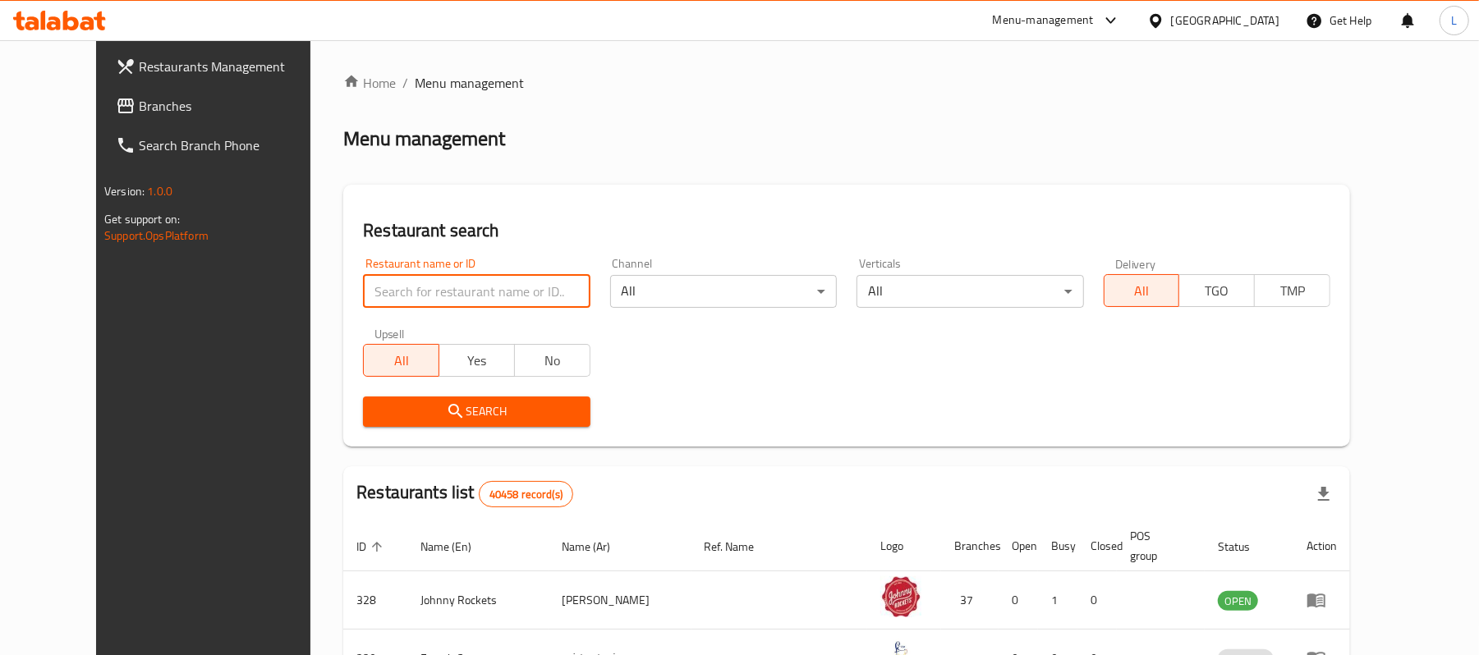
click at [370, 289] on input "search" at bounding box center [476, 291] width 227 height 33
paste input "10782"
type input "10782"
click at [388, 419] on span "Search" at bounding box center [476, 412] width 200 height 21
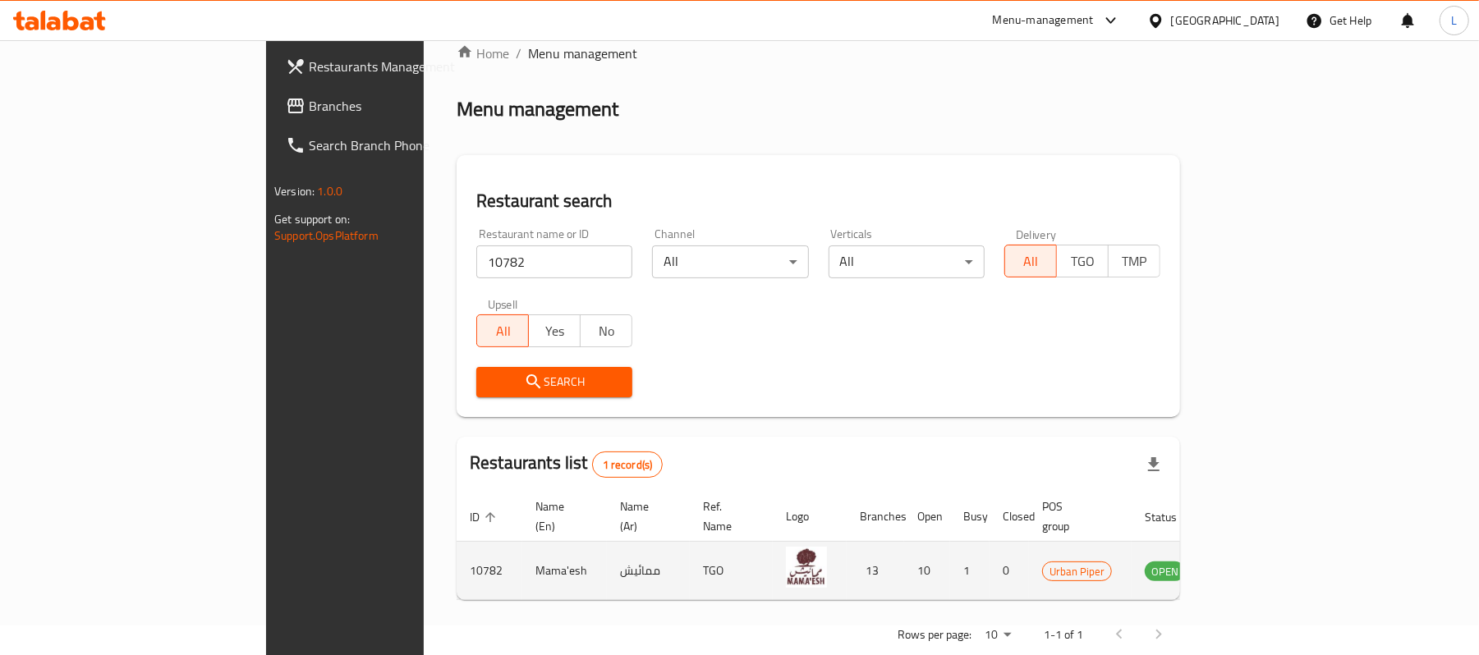
scroll to position [46, 0]
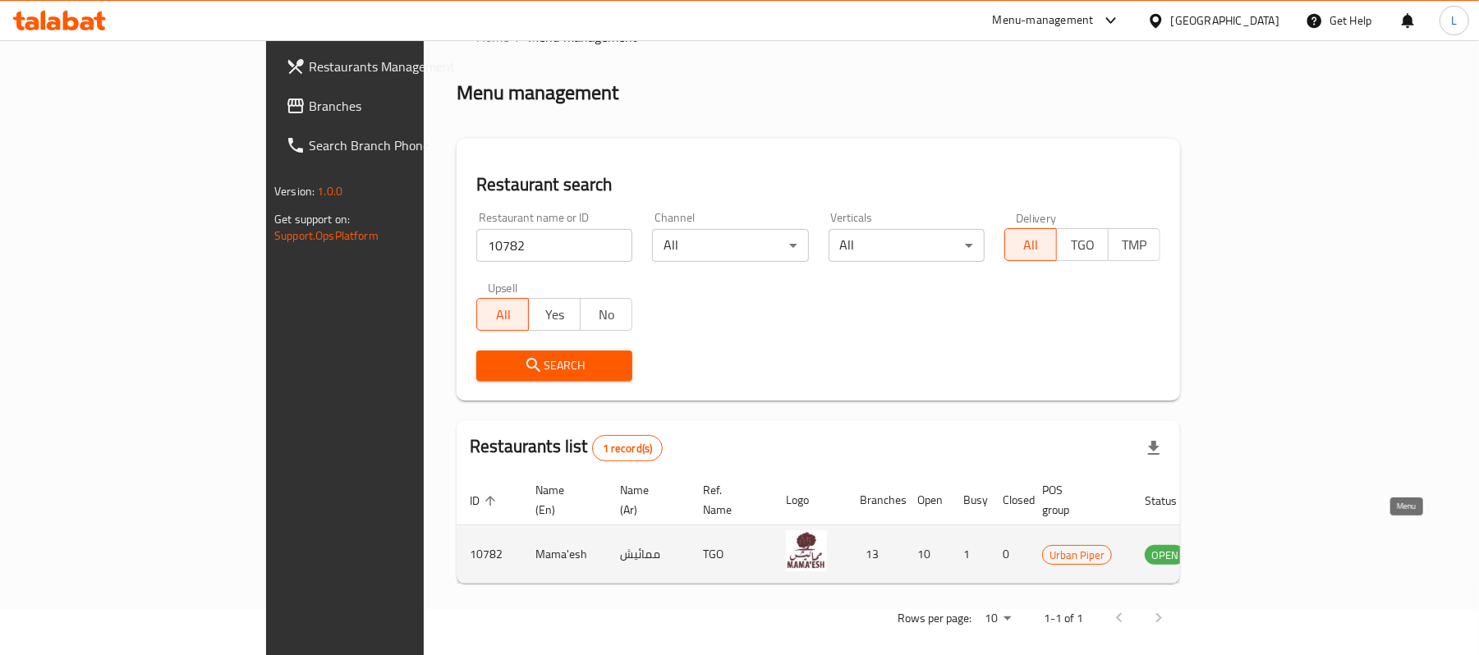
click at [1251, 545] on icon "enhanced table" at bounding box center [1241, 555] width 20 height 20
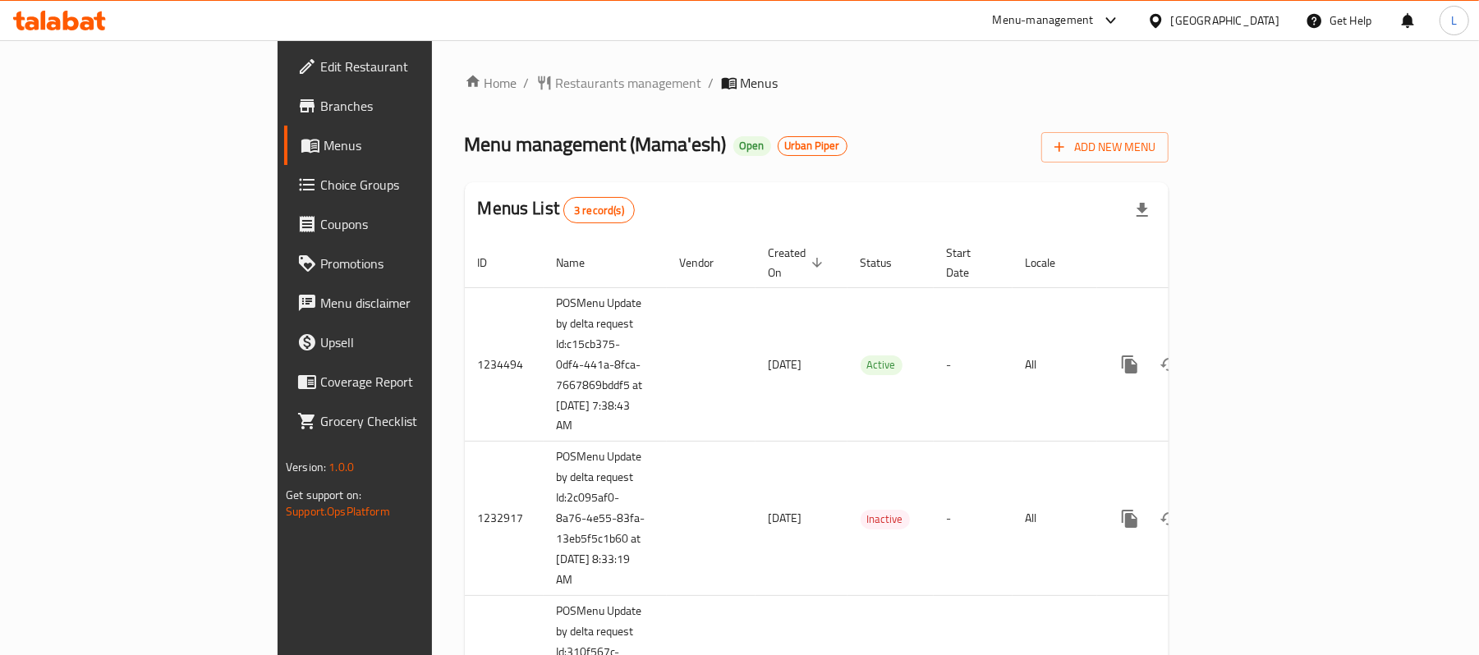
click at [481, 145] on span "Menu management ( Mama'esh )" at bounding box center [596, 144] width 262 height 37
copy span "Mama'esh"
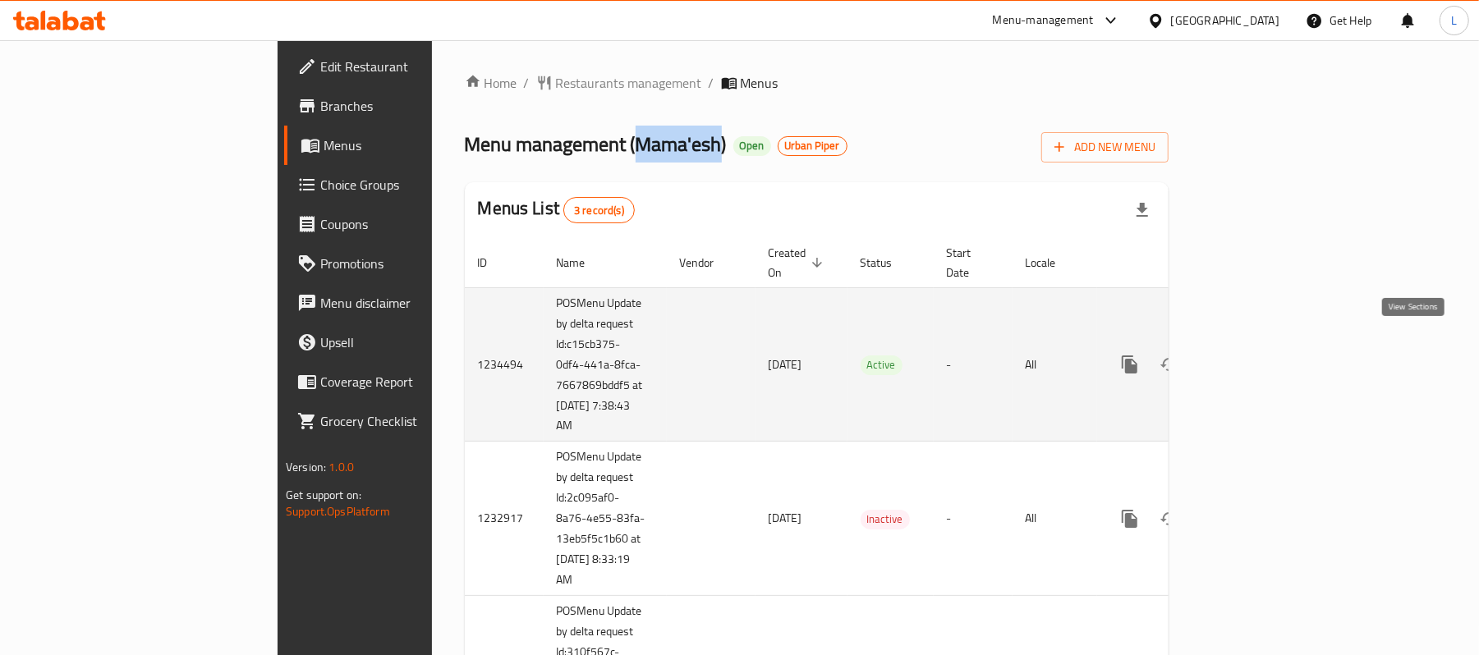
click at [1258, 355] on icon "enhanced table" at bounding box center [1249, 365] width 20 height 20
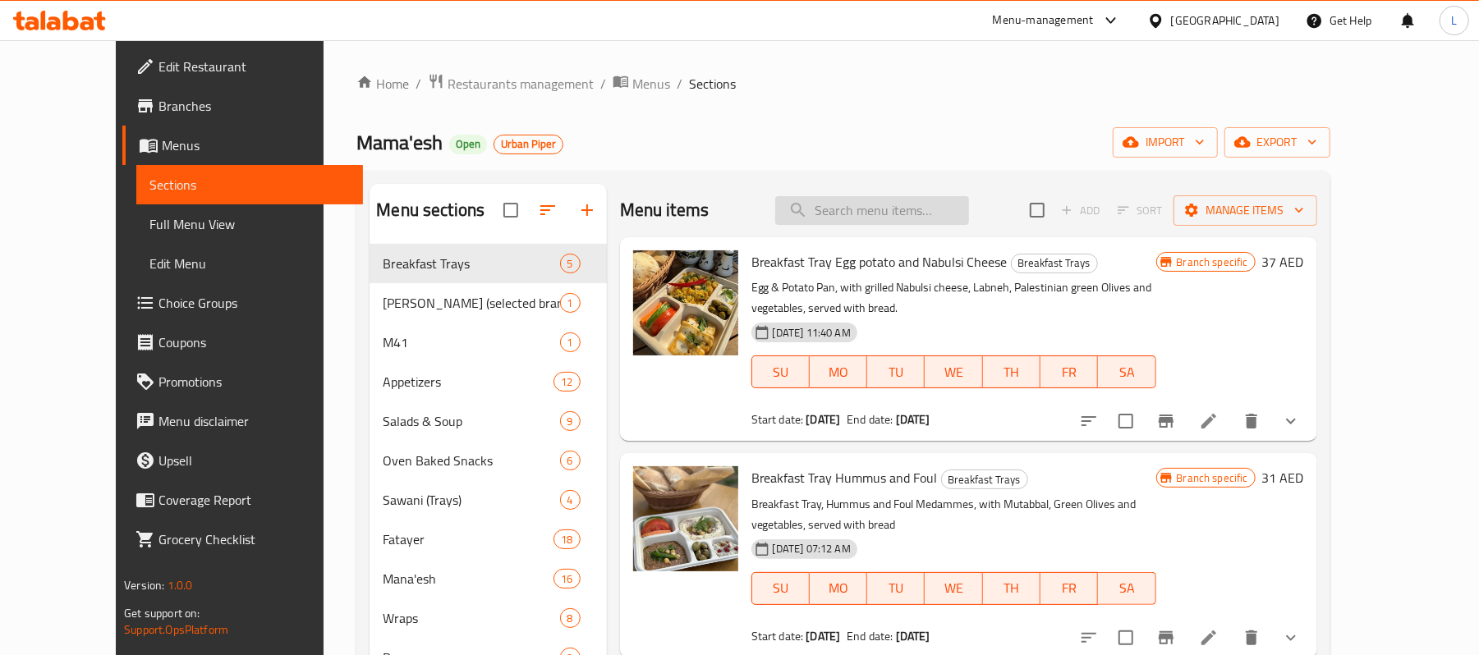
click at [902, 209] on input "search" at bounding box center [872, 210] width 194 height 29
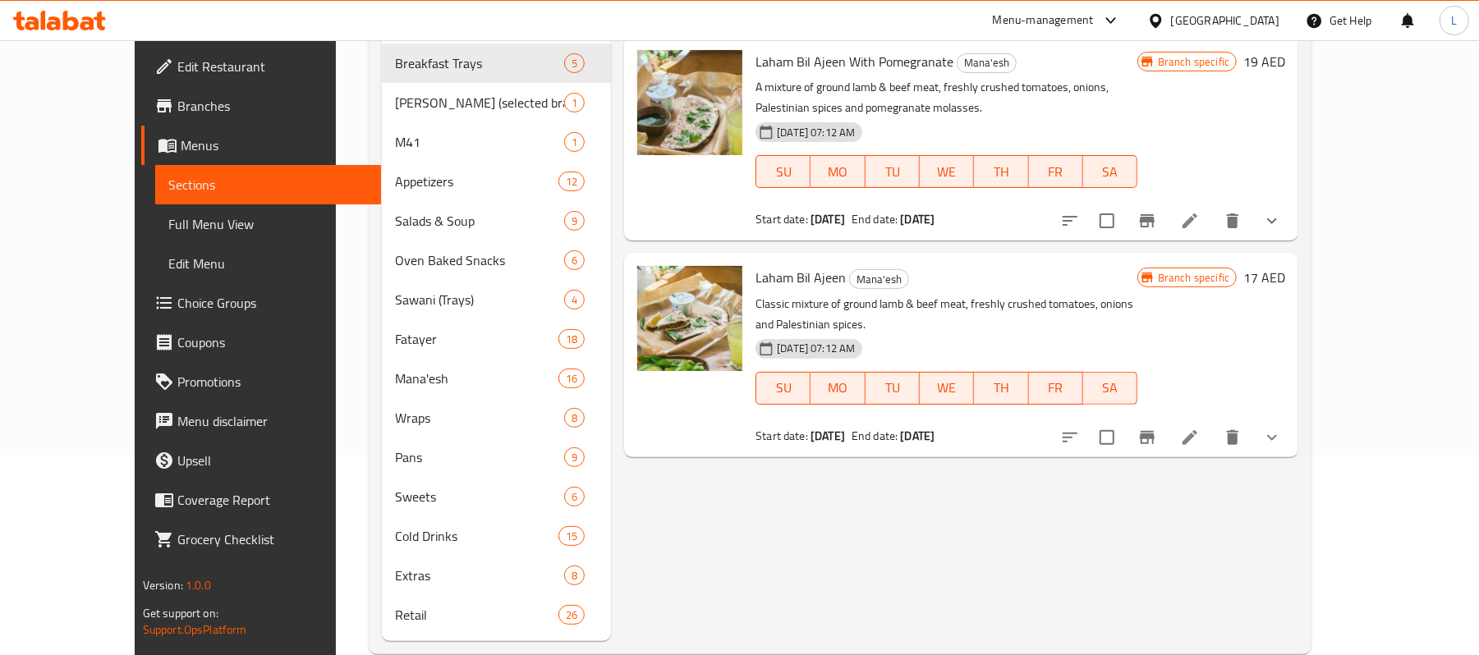
scroll to position [233, 0]
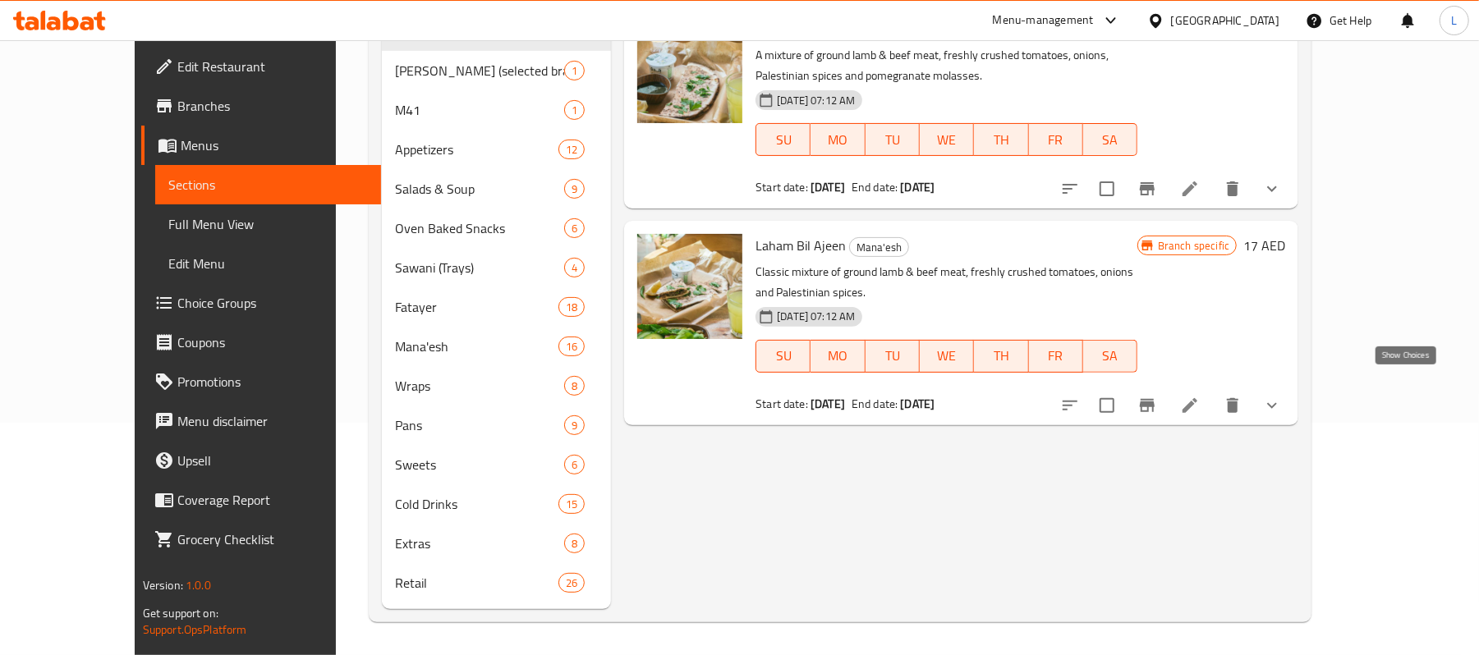
type input "bil aj"
click at [1282, 396] on icon "show more" at bounding box center [1272, 406] width 20 height 20
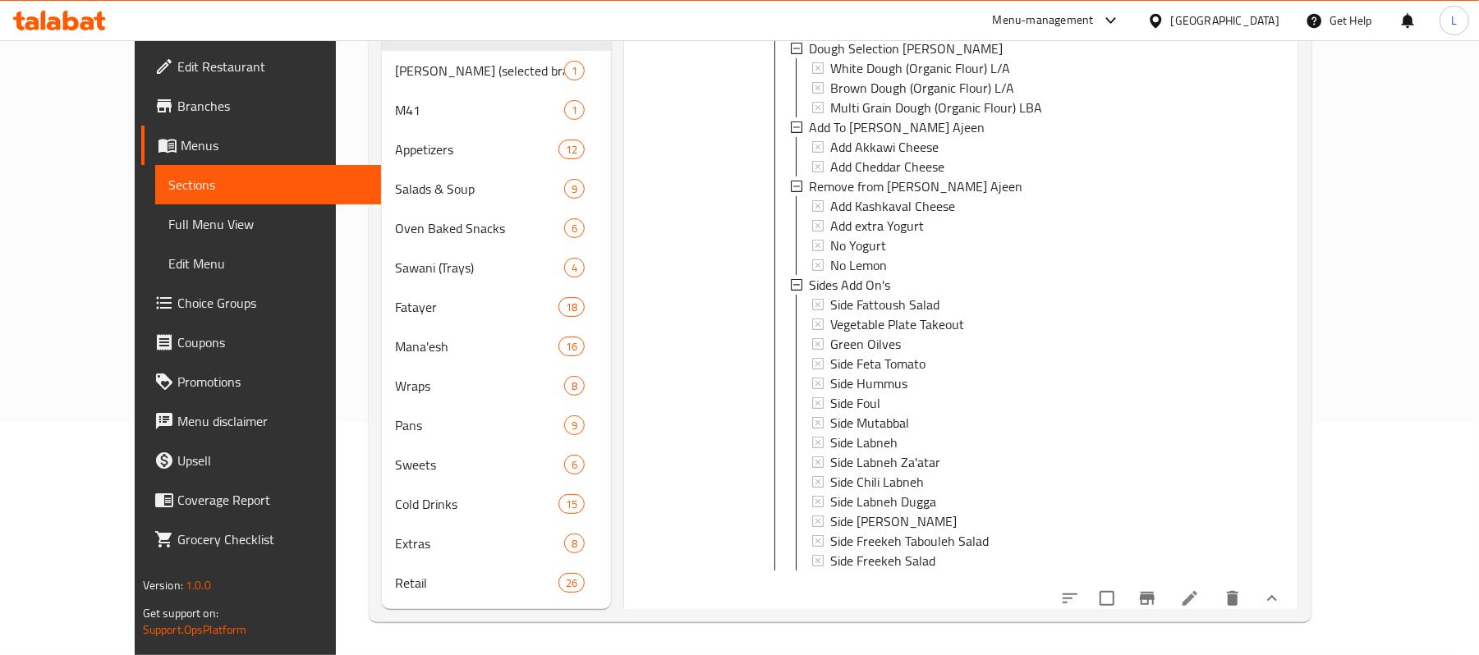
scroll to position [409, 0]
click at [846, 251] on span "No Lemon" at bounding box center [858, 261] width 57 height 20
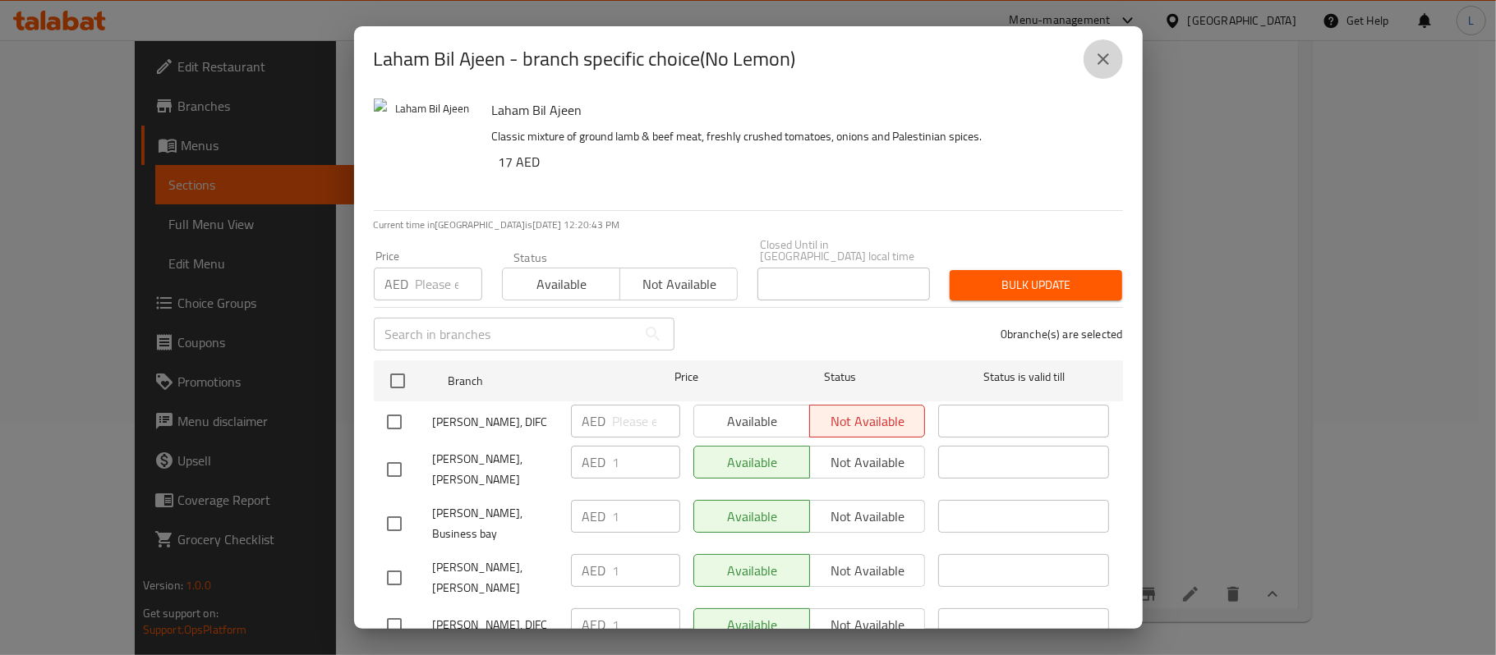
click at [1105, 60] on icon "close" at bounding box center [1102, 58] width 11 height 11
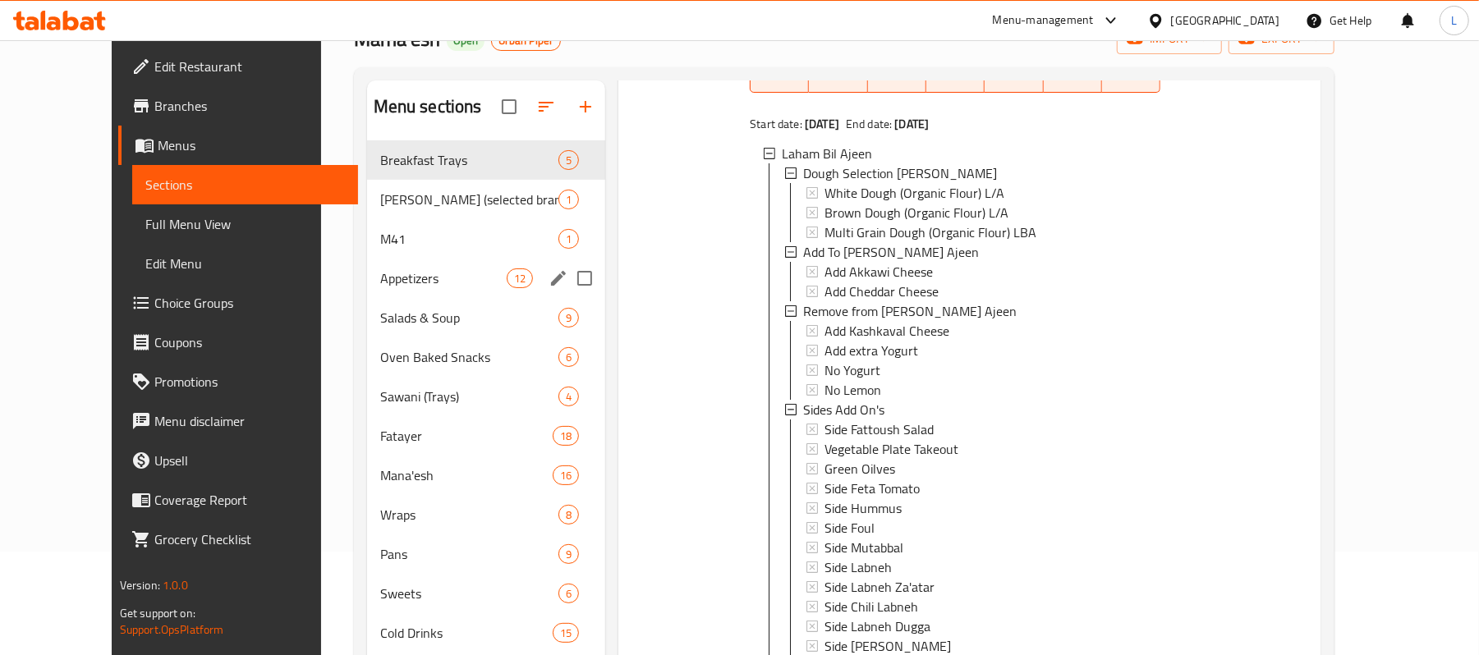
scroll to position [0, 0]
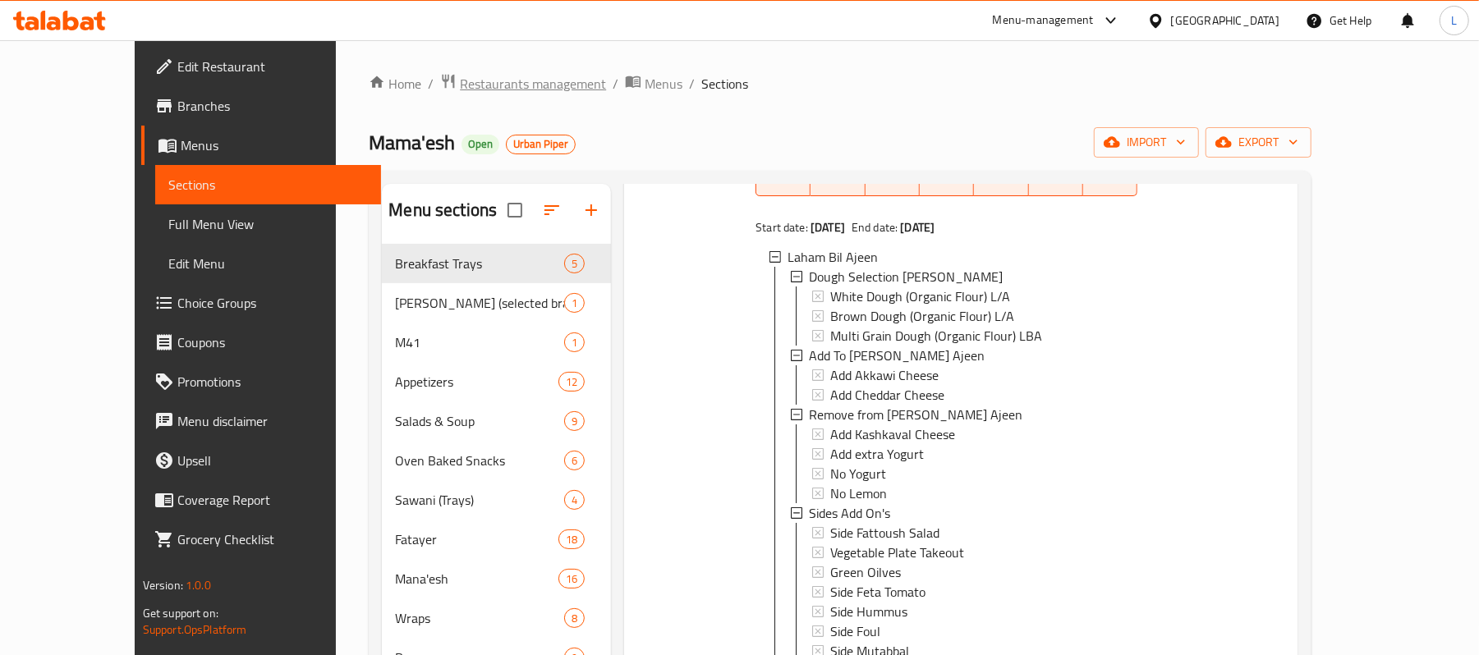
click at [460, 94] on span "Restaurants management" at bounding box center [533, 84] width 146 height 20
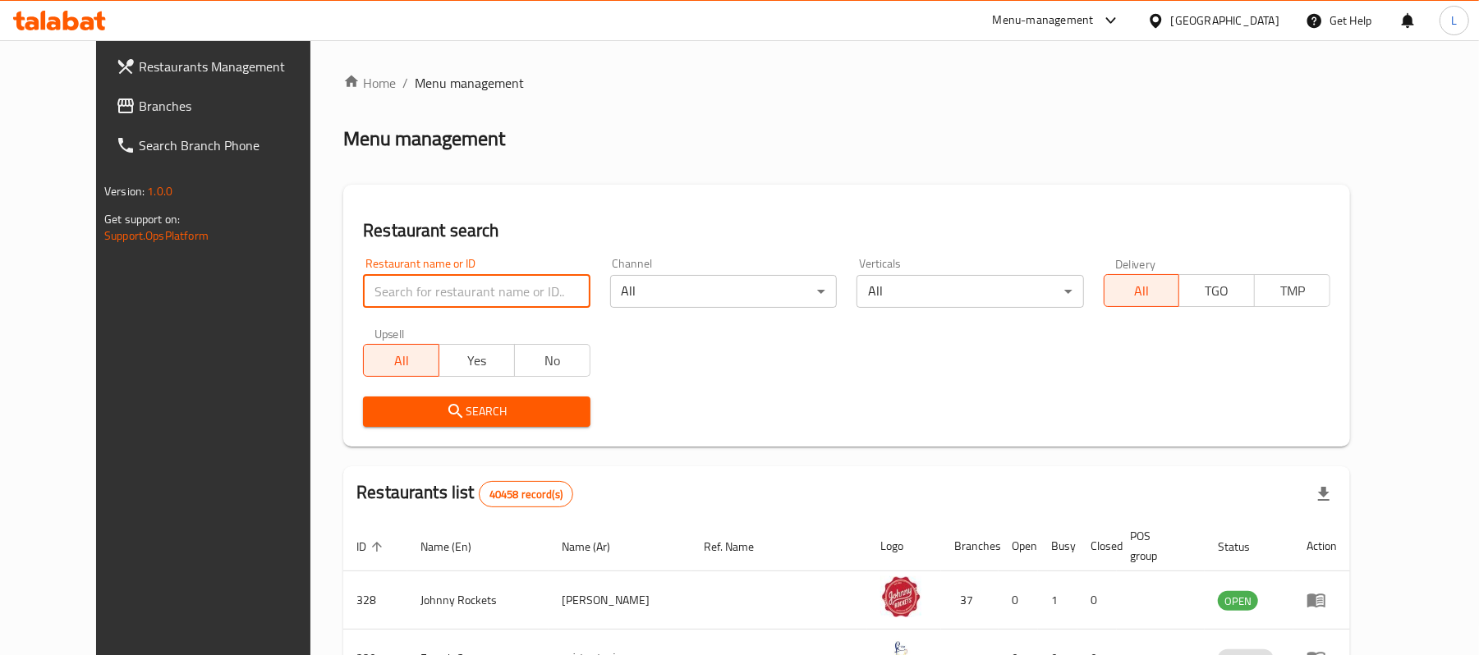
click at [396, 297] on input "search" at bounding box center [476, 291] width 227 height 33
paste input "647885"
type input "647885"
click at [386, 414] on span "Search" at bounding box center [476, 412] width 200 height 21
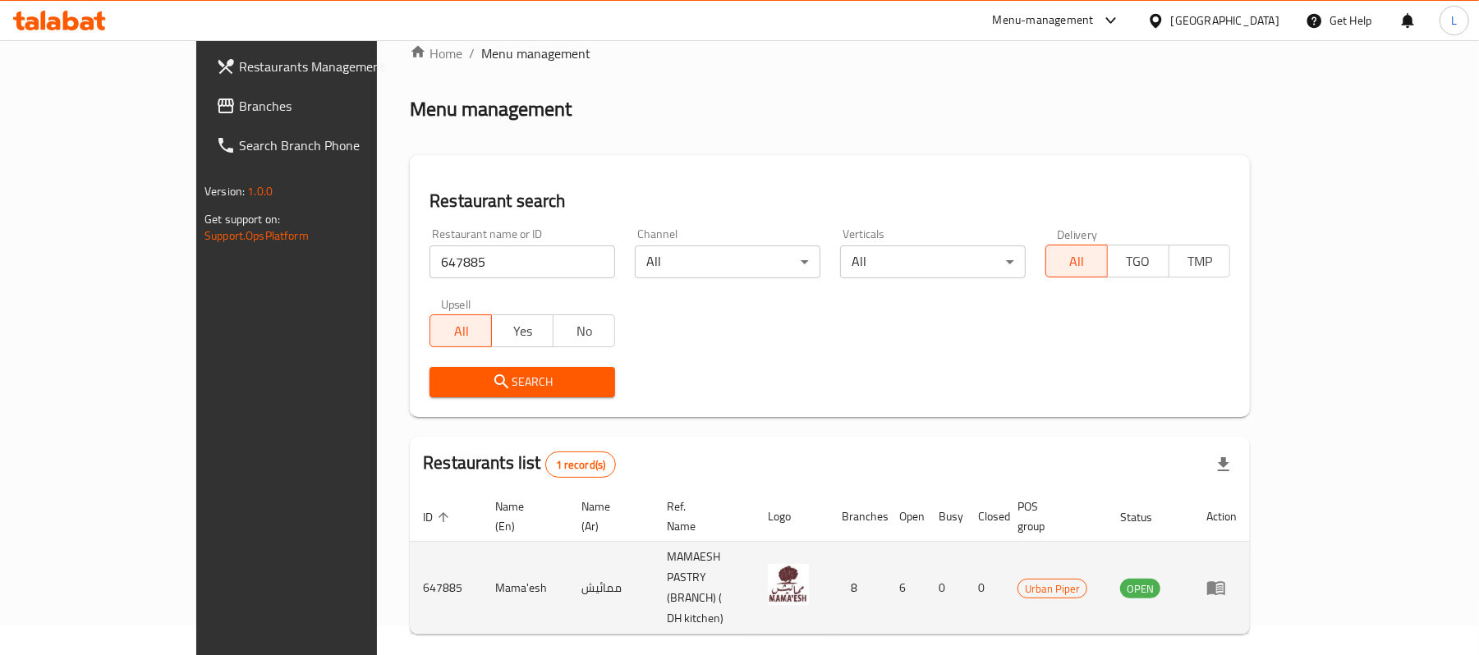
scroll to position [46, 0]
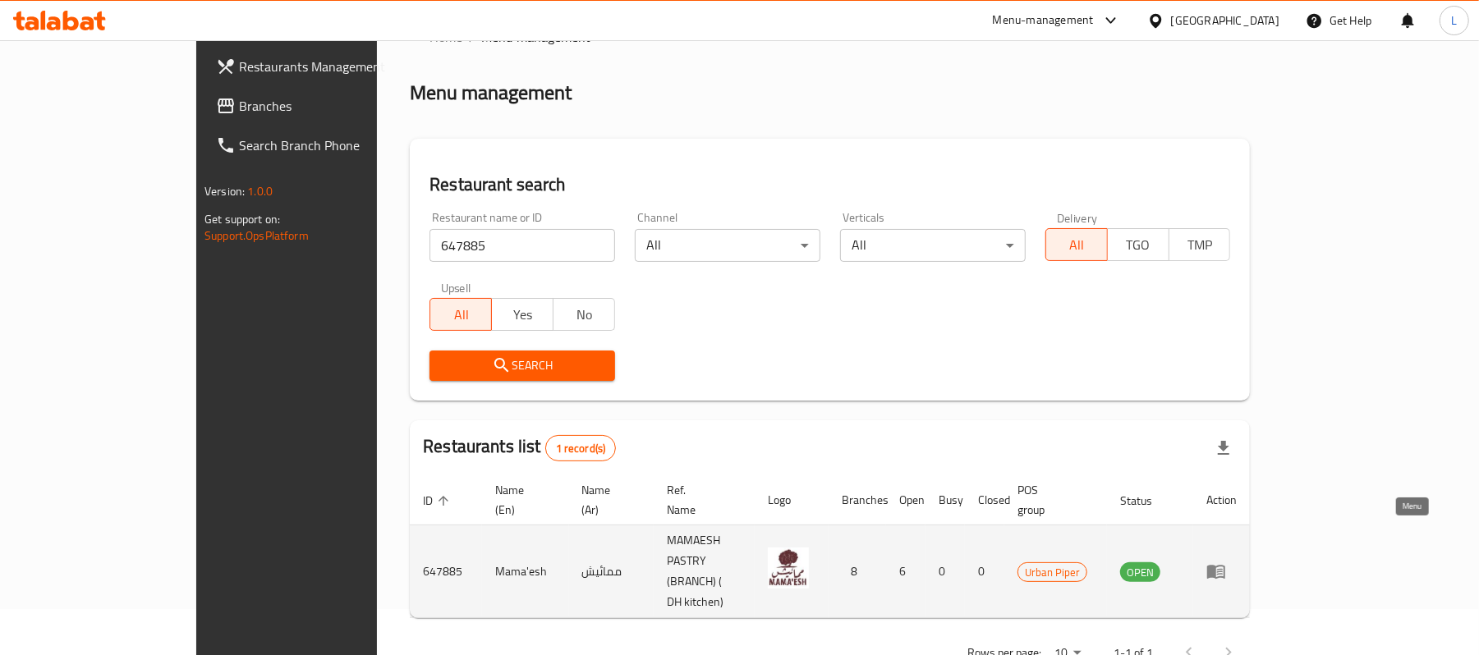
click at [1225, 566] on icon "enhanced table" at bounding box center [1216, 573] width 18 height 14
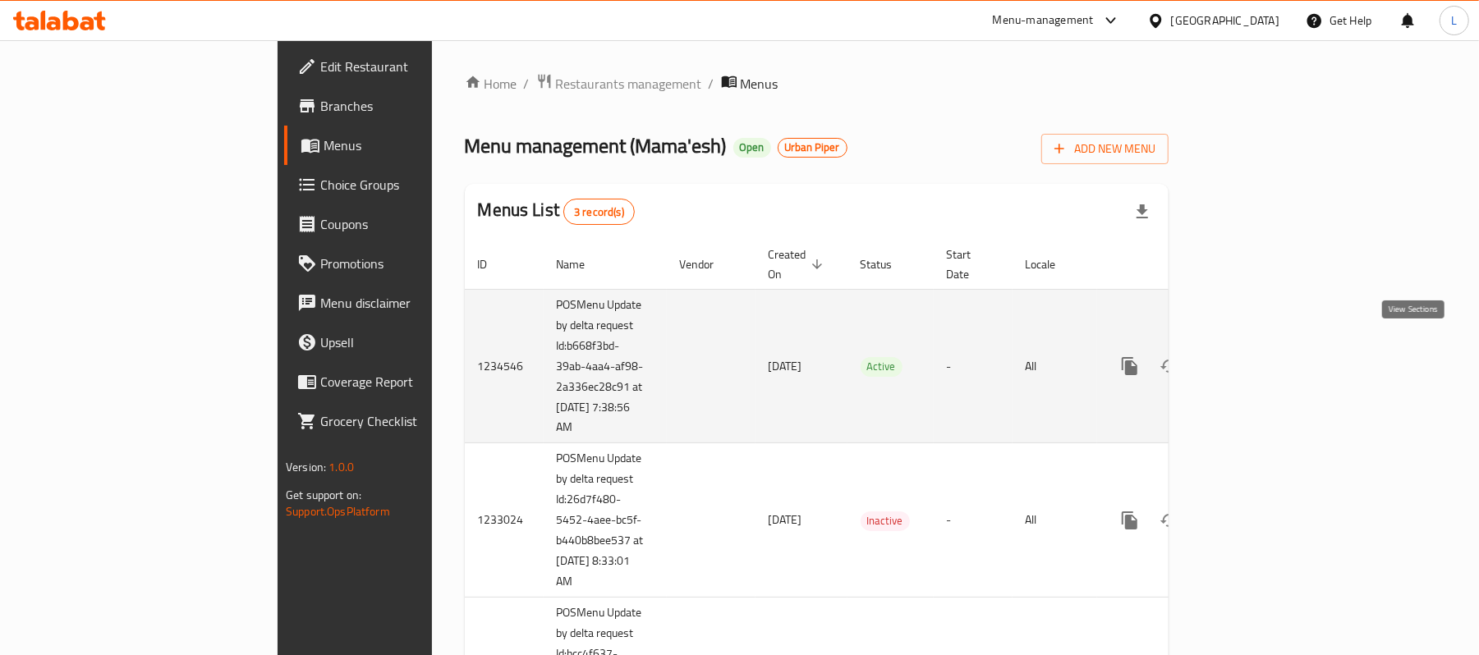
click at [1258, 356] on icon "enhanced table" at bounding box center [1249, 366] width 20 height 20
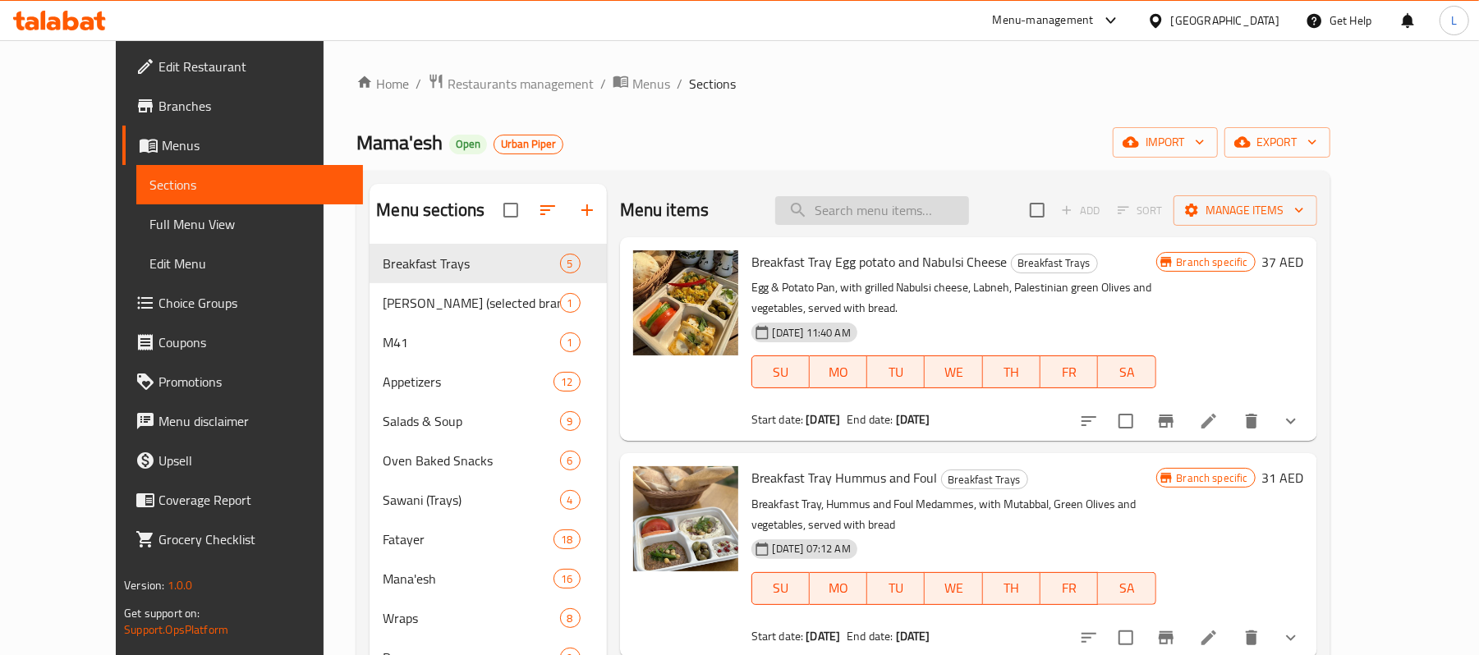
click at [876, 220] on input "search" at bounding box center [872, 210] width 194 height 29
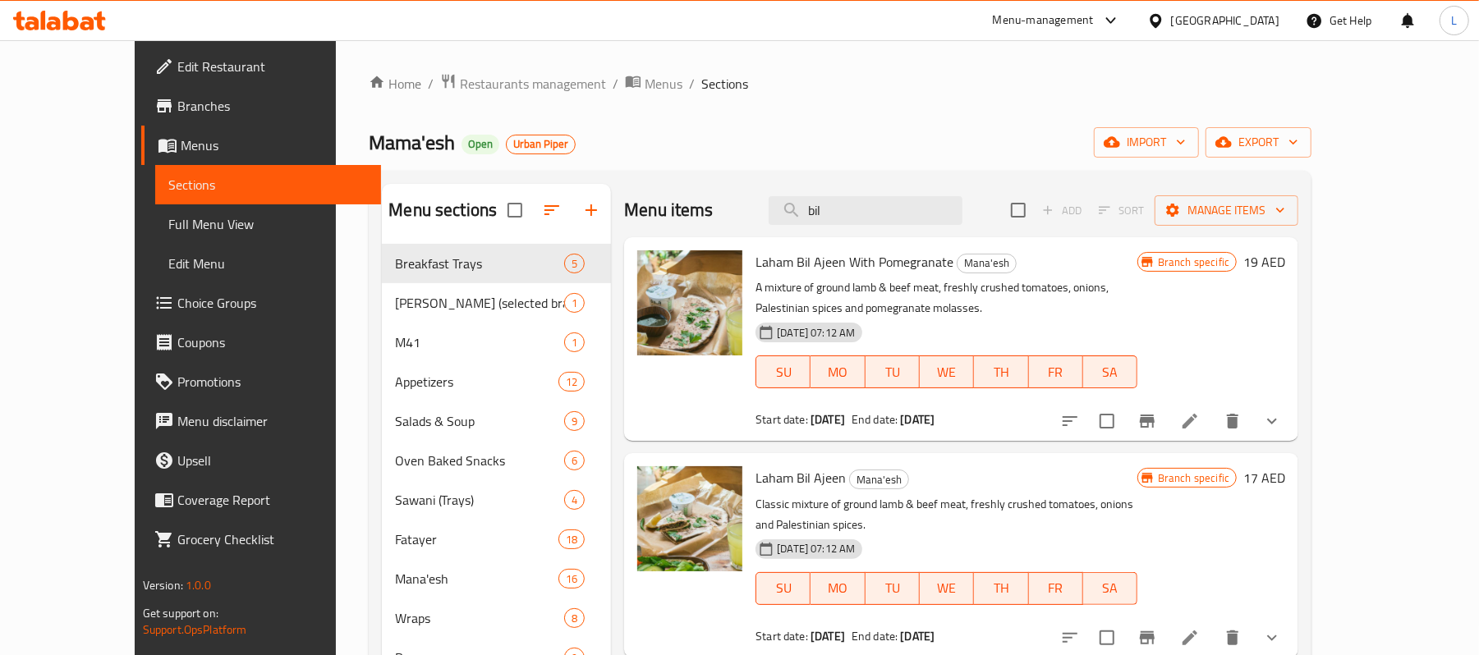
scroll to position [233, 0]
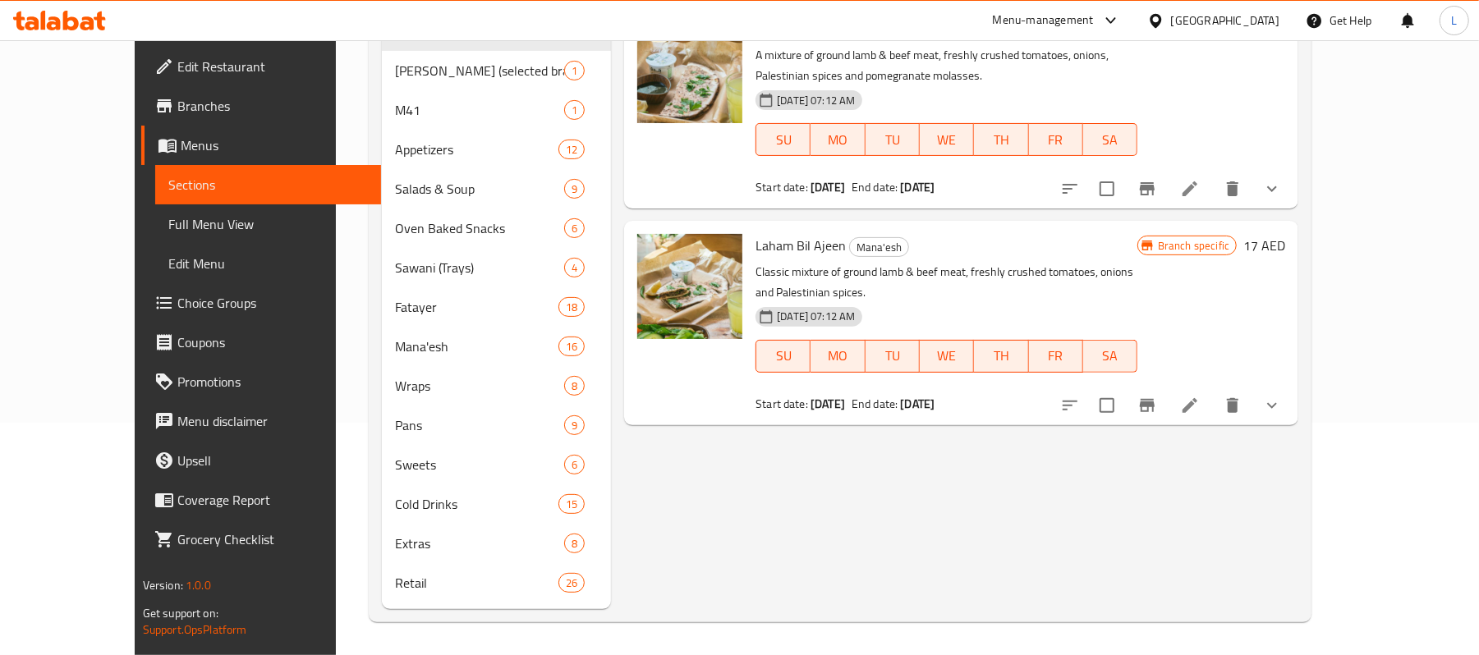
type input "bil"
click at [1282, 396] on icon "show more" at bounding box center [1272, 406] width 20 height 20
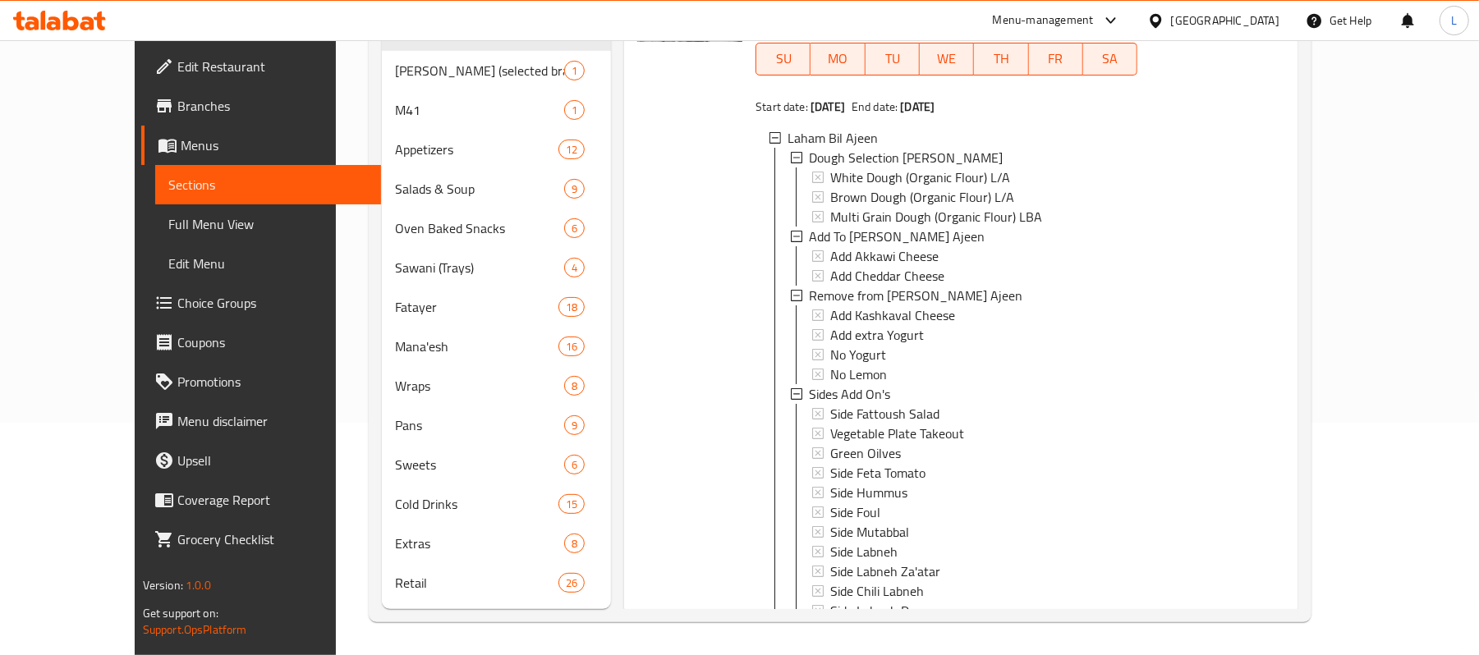
scroll to position [329, 0]
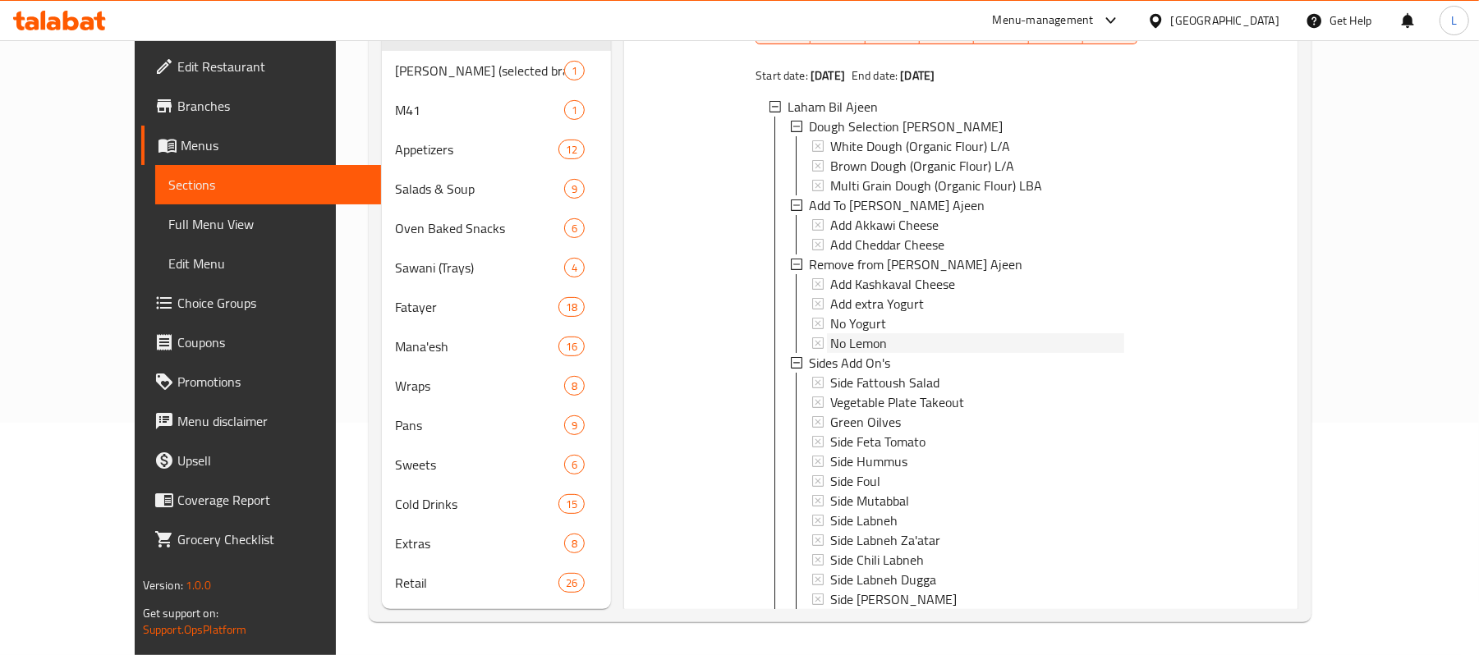
click at [839, 333] on span "No Lemon" at bounding box center [858, 343] width 57 height 20
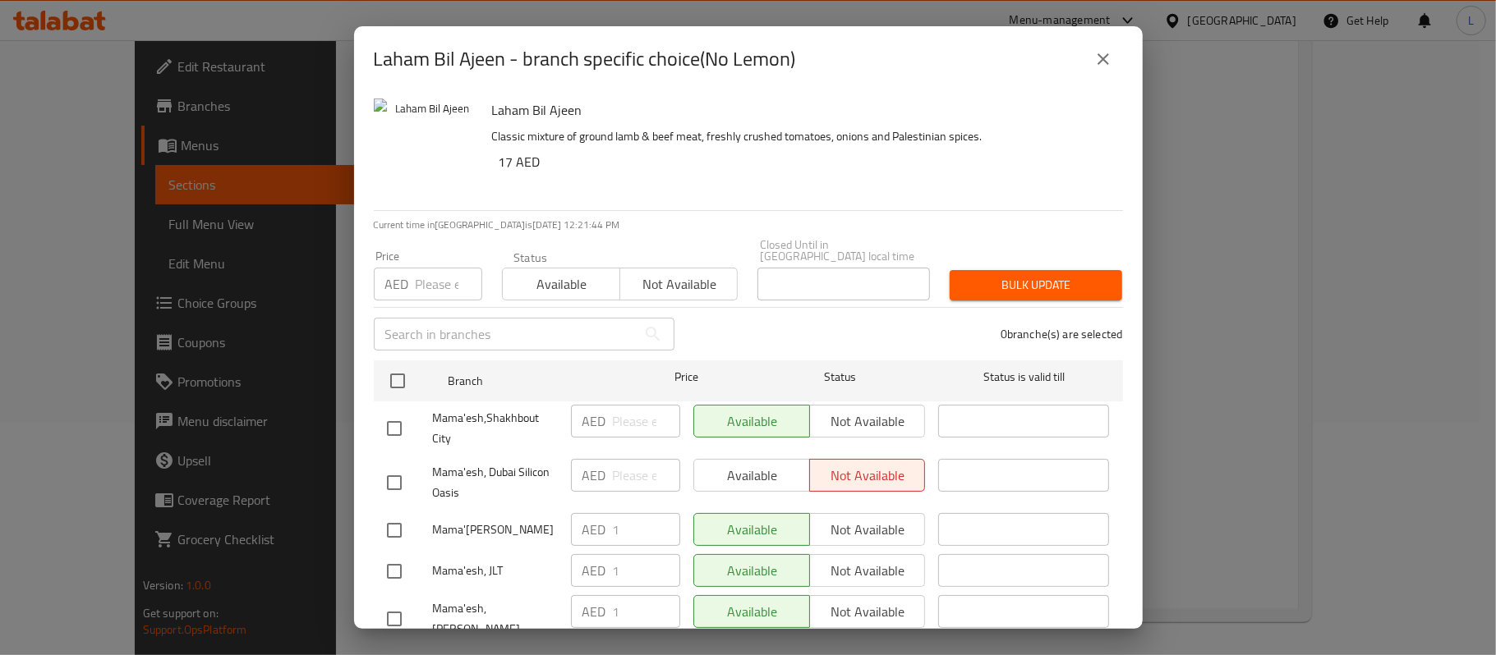
click at [1110, 62] on icon "close" at bounding box center [1103, 59] width 20 height 20
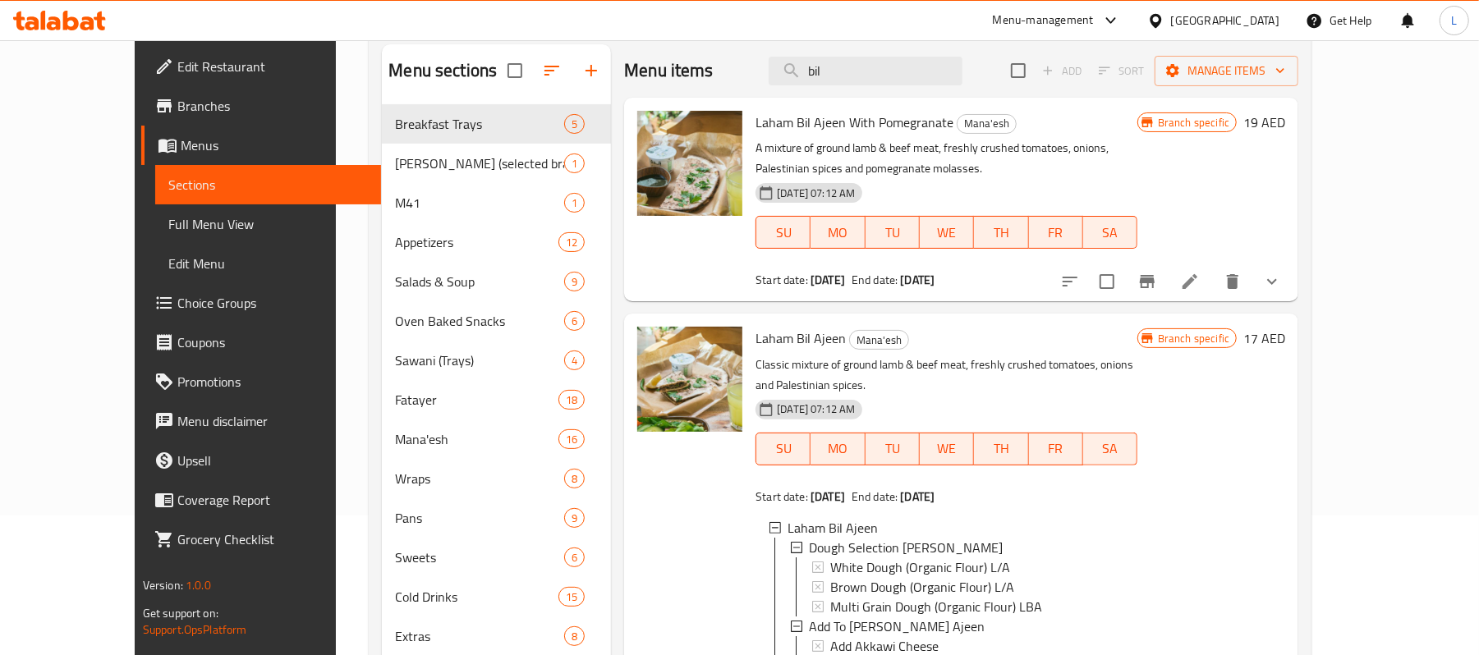
scroll to position [14, 0]
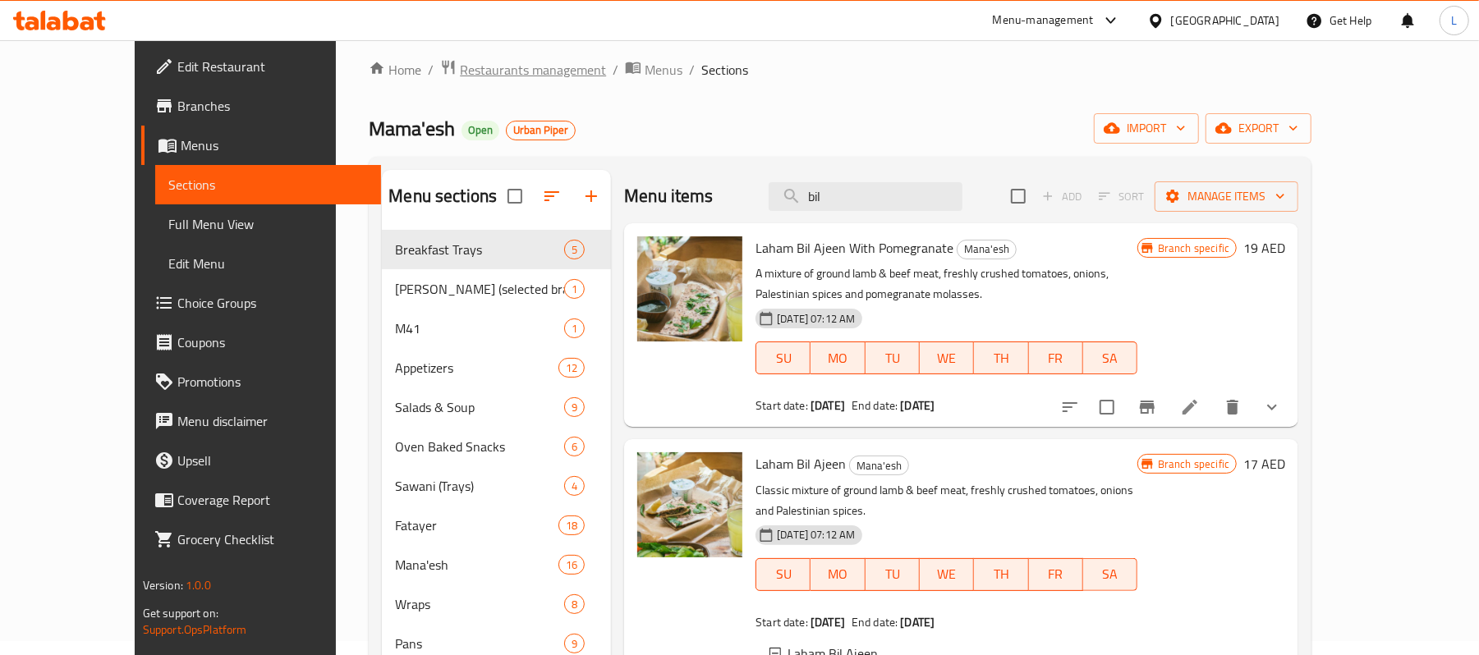
click at [484, 66] on span "Restaurants management" at bounding box center [533, 70] width 146 height 20
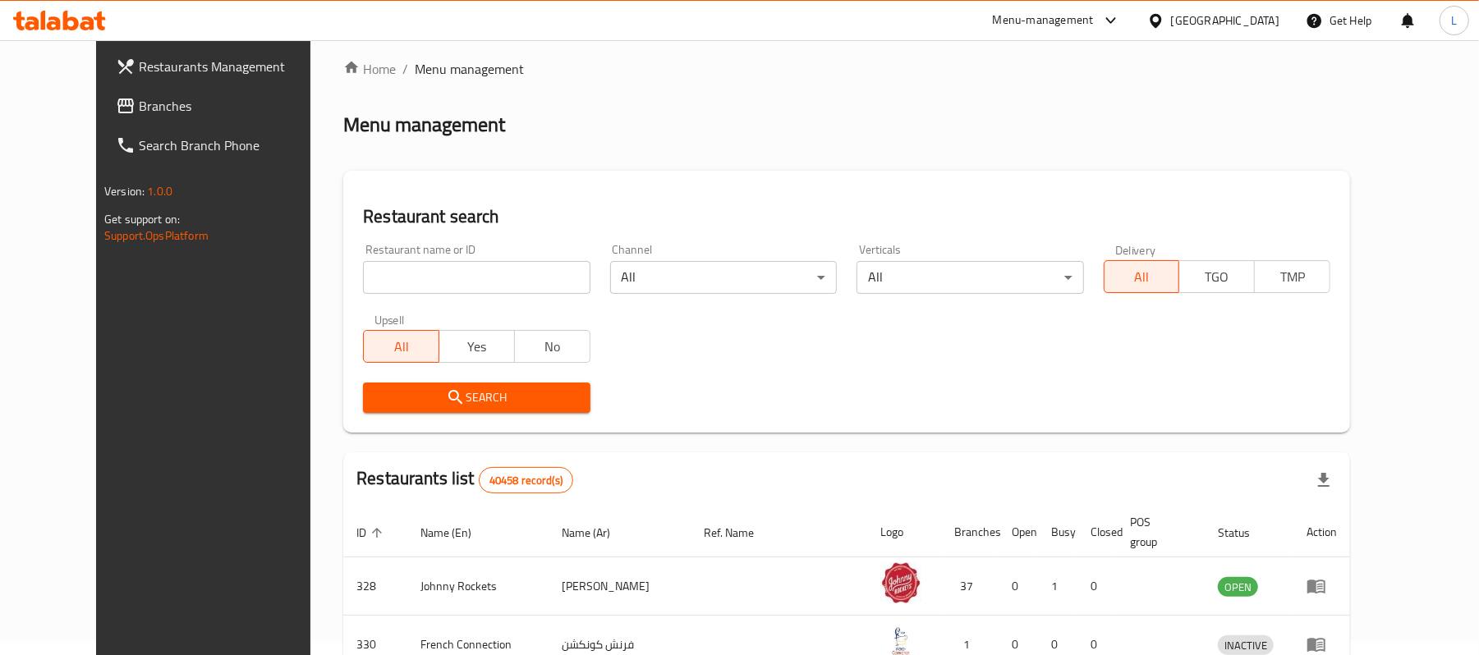
click at [448, 261] on input "search" at bounding box center [476, 277] width 227 height 33
paste input "10782"
type input "10782"
click button "Search" at bounding box center [476, 398] width 227 height 30
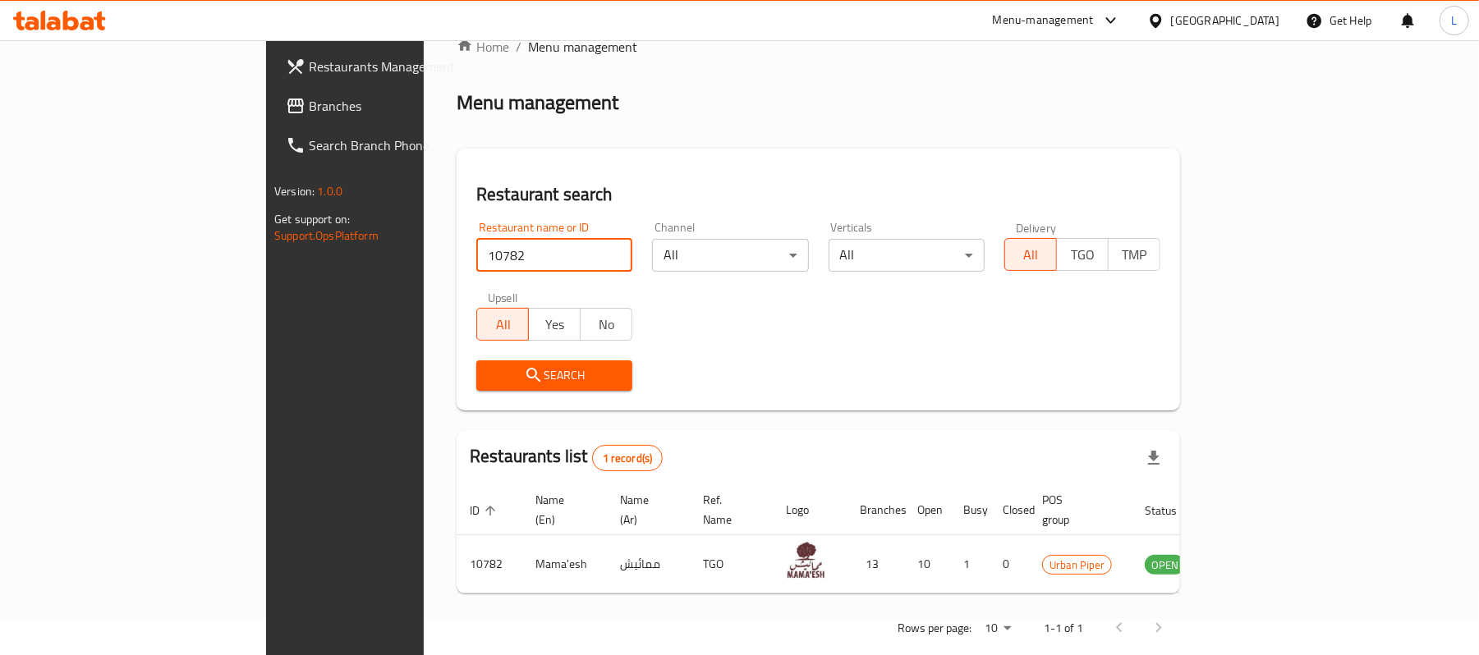
scroll to position [46, 0]
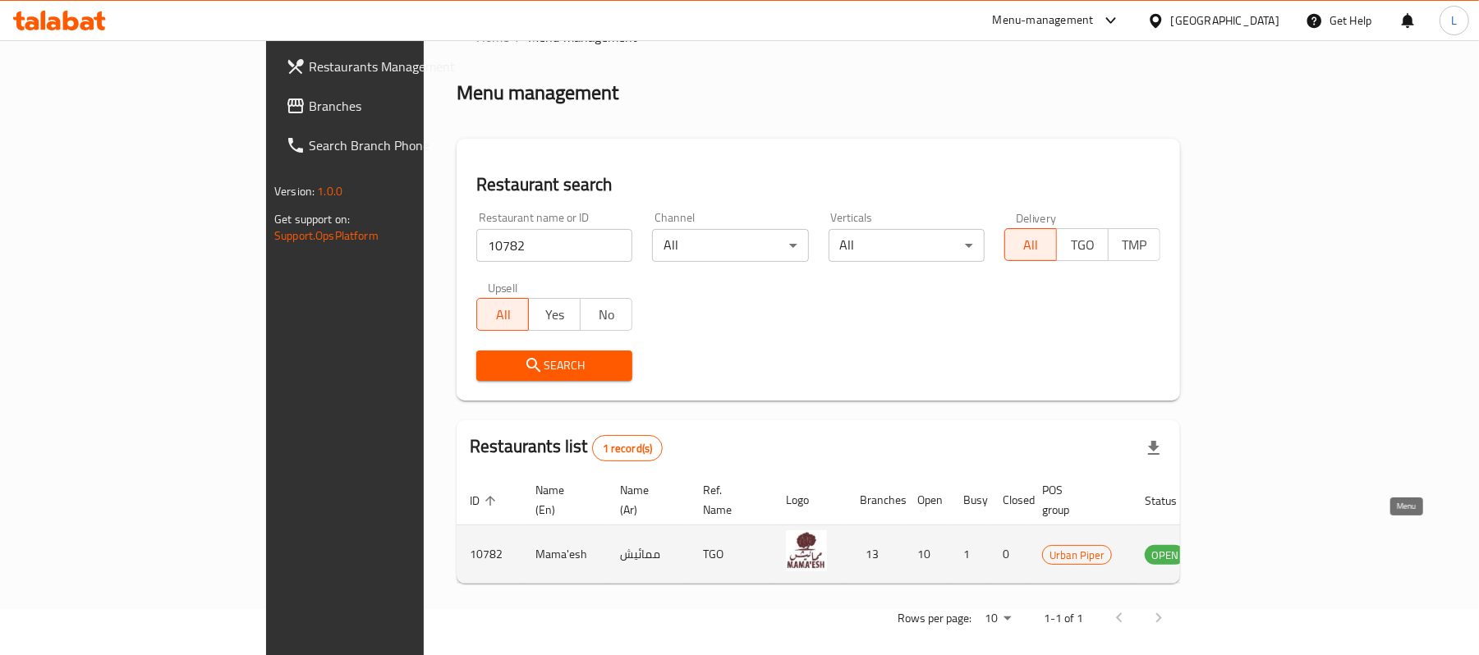
click at [1251, 545] on icon "enhanced table" at bounding box center [1241, 555] width 20 height 20
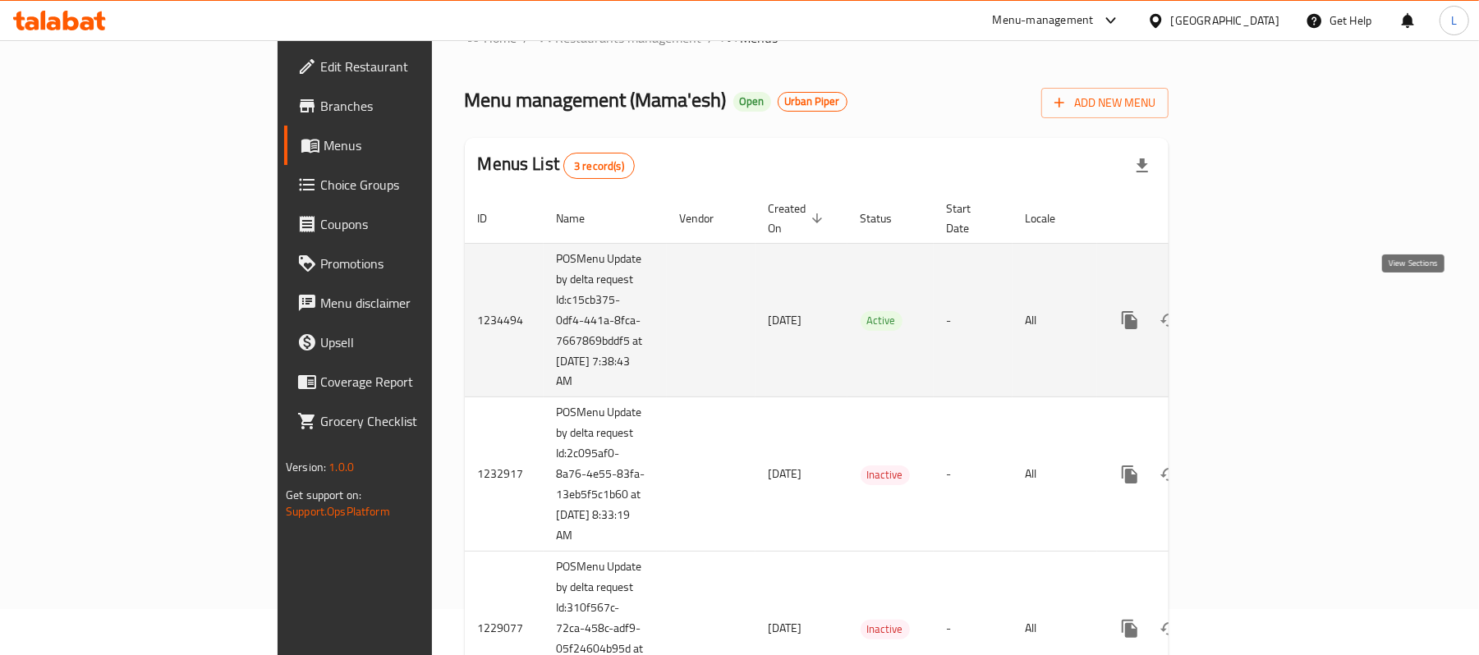
click at [1258, 310] on icon "enhanced table" at bounding box center [1249, 320] width 20 height 20
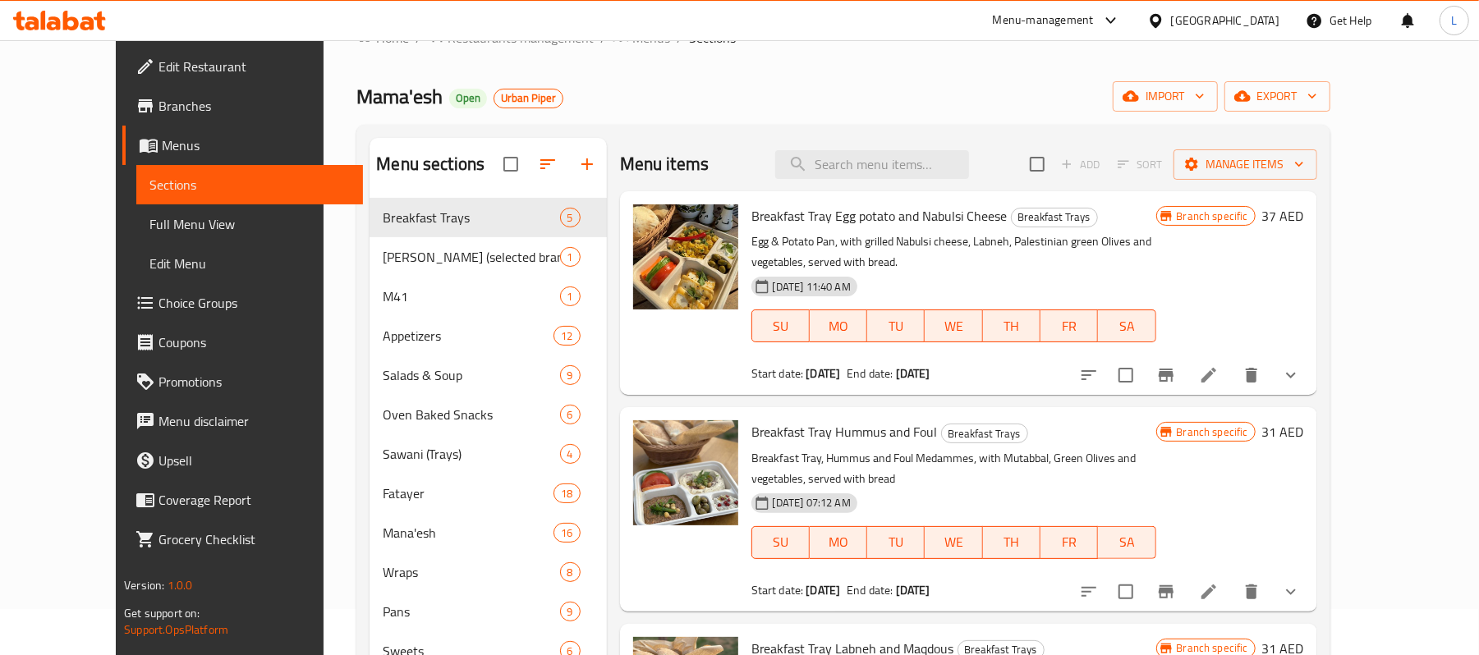
click at [888, 182] on div "Menu items Add Sort Manage items" at bounding box center [968, 164] width 697 height 53
click at [889, 163] on input "search" at bounding box center [872, 164] width 194 height 29
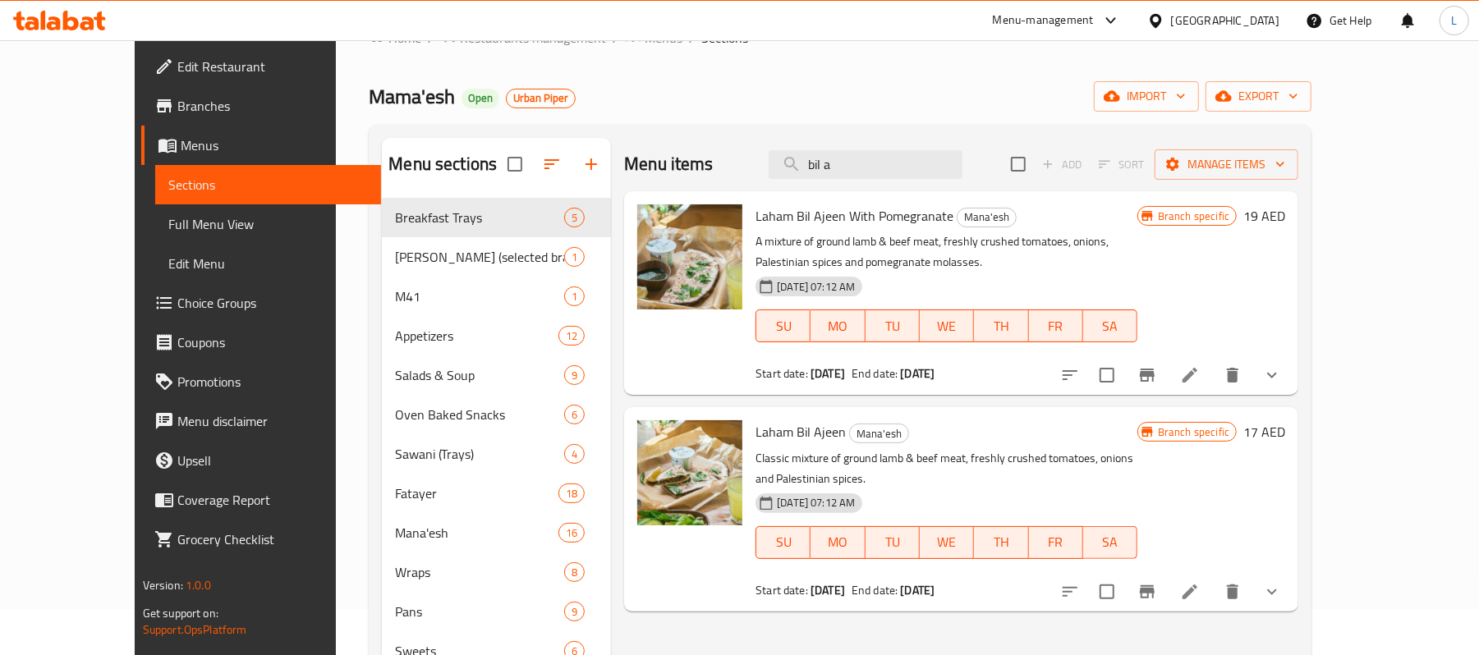
type input "bil a"
click at [1282, 582] on icon "show more" at bounding box center [1272, 592] width 20 height 20
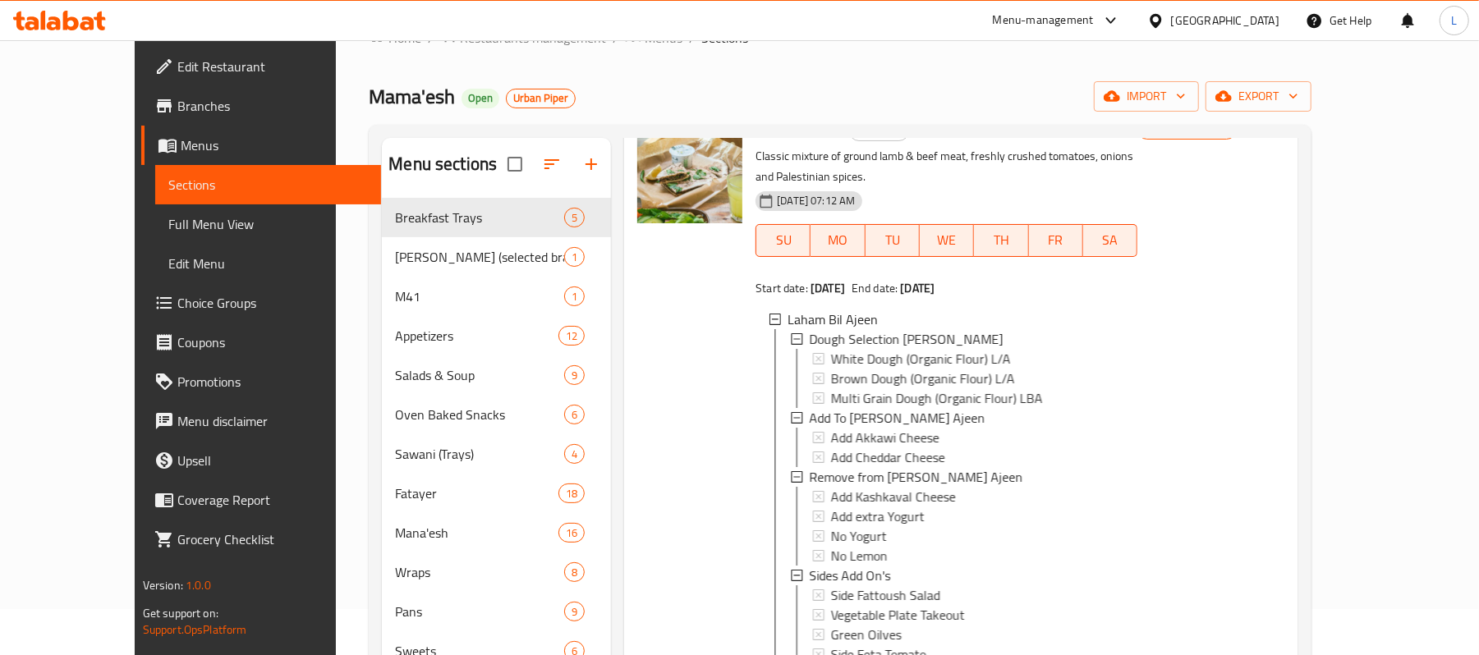
scroll to position [306, 0]
click at [856, 543] on div "No Lemon" at bounding box center [977, 553] width 294 height 20
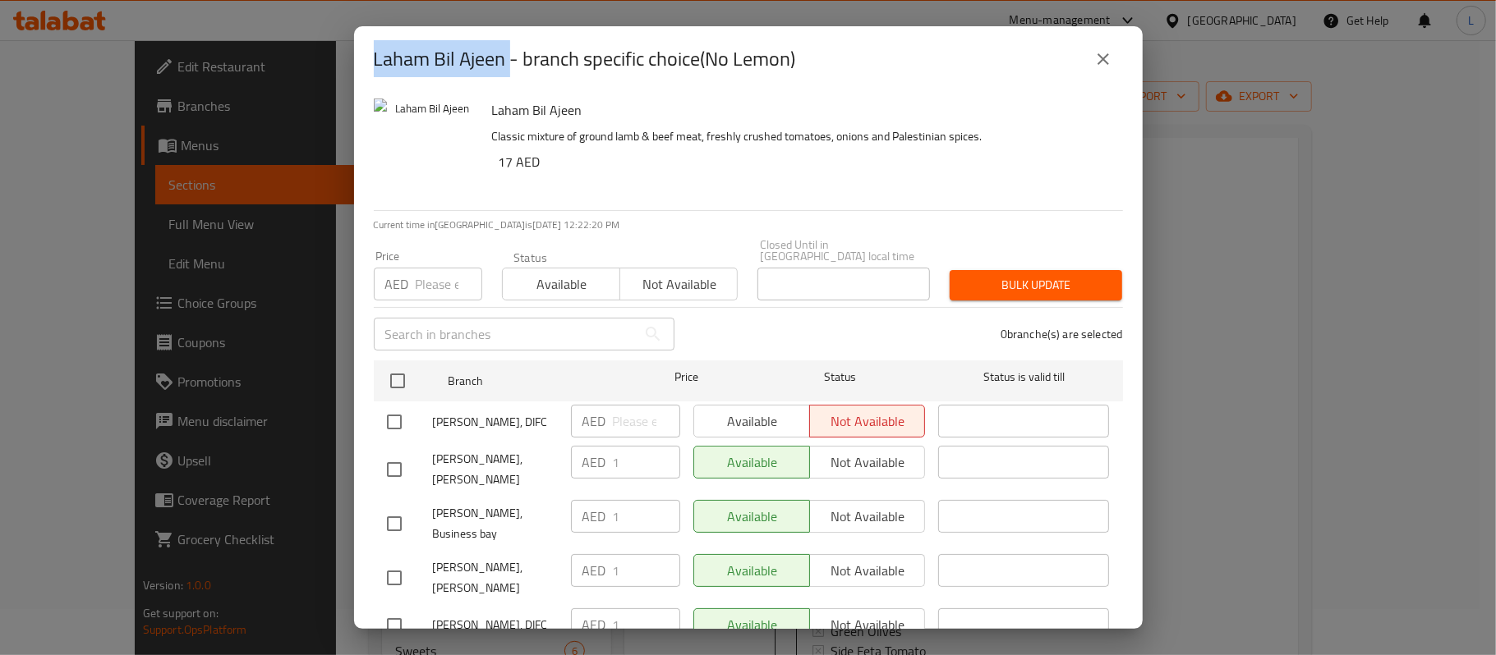
drag, startPoint x: 508, startPoint y: 54, endPoint x: 356, endPoint y: 56, distance: 151.1
click at [356, 56] on div "Laham Bil Ajeen - branch specific choice(No Lemon)" at bounding box center [748, 59] width 788 height 66
copy h2 "Laham Bil Ajeen"
click at [1095, 62] on icon "close" at bounding box center [1103, 59] width 20 height 20
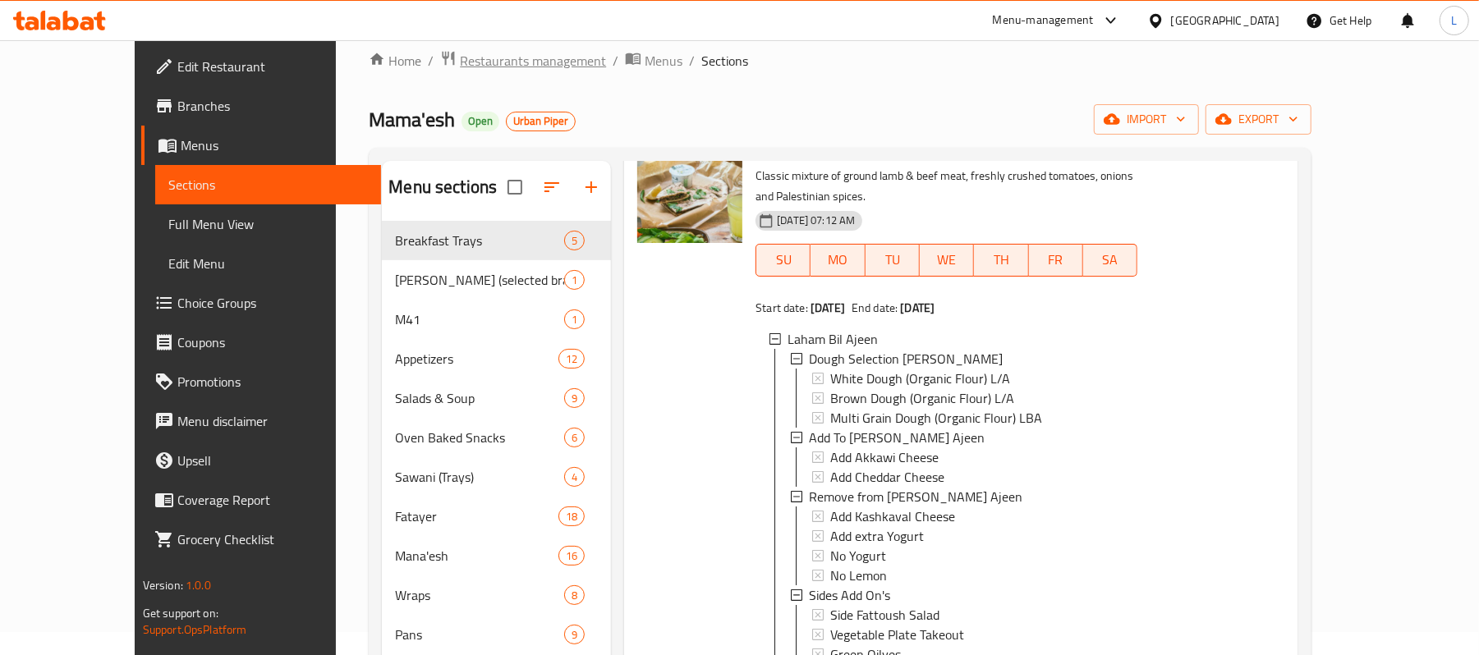
scroll to position [0, 0]
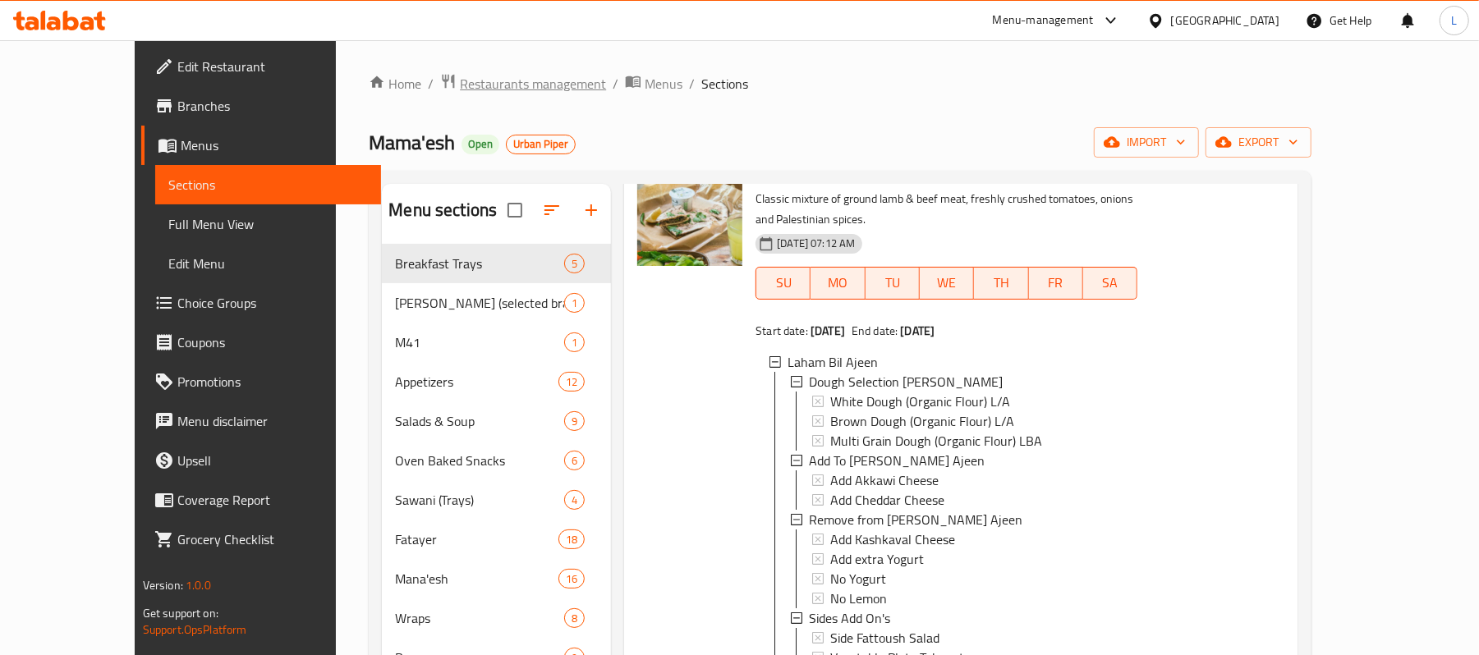
click at [460, 89] on span "Restaurants management" at bounding box center [533, 84] width 146 height 20
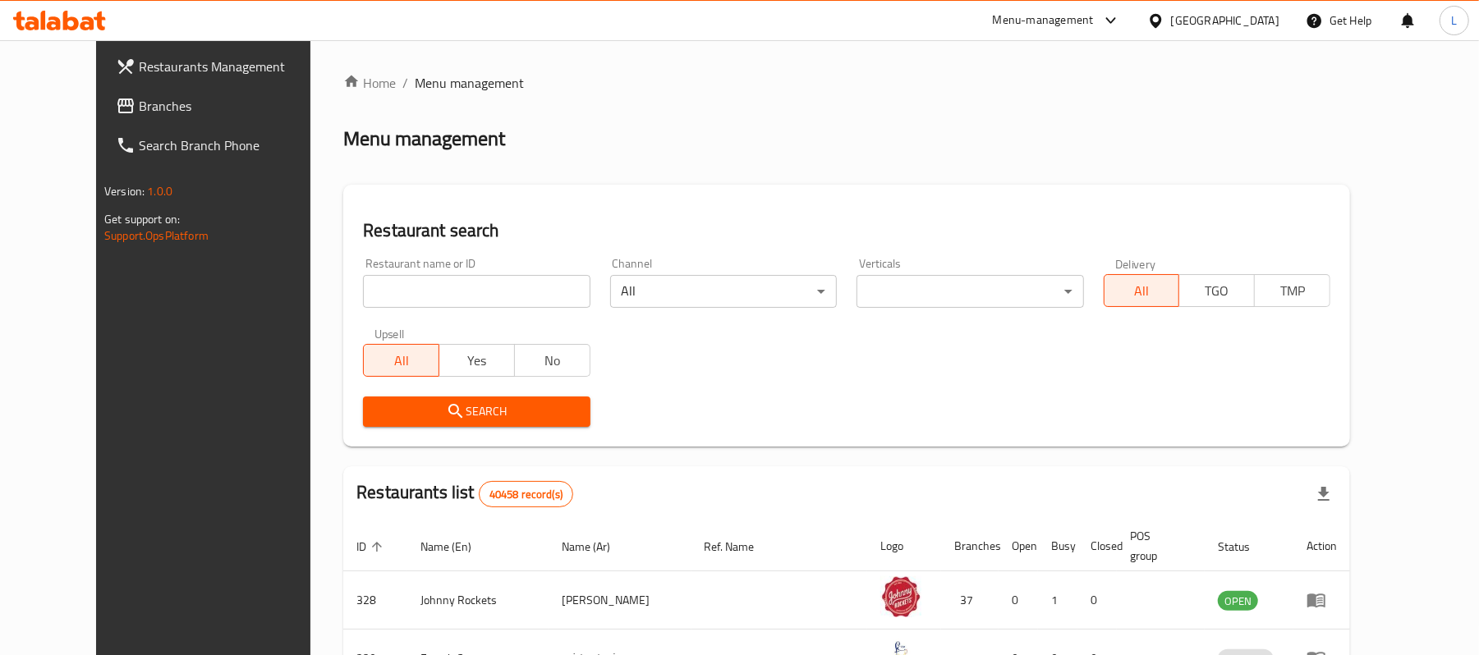
click at [425, 301] on input "search" at bounding box center [476, 291] width 227 height 33
paste input "1931"
type input "1931"
click at [376, 417] on span "Search" at bounding box center [476, 412] width 200 height 21
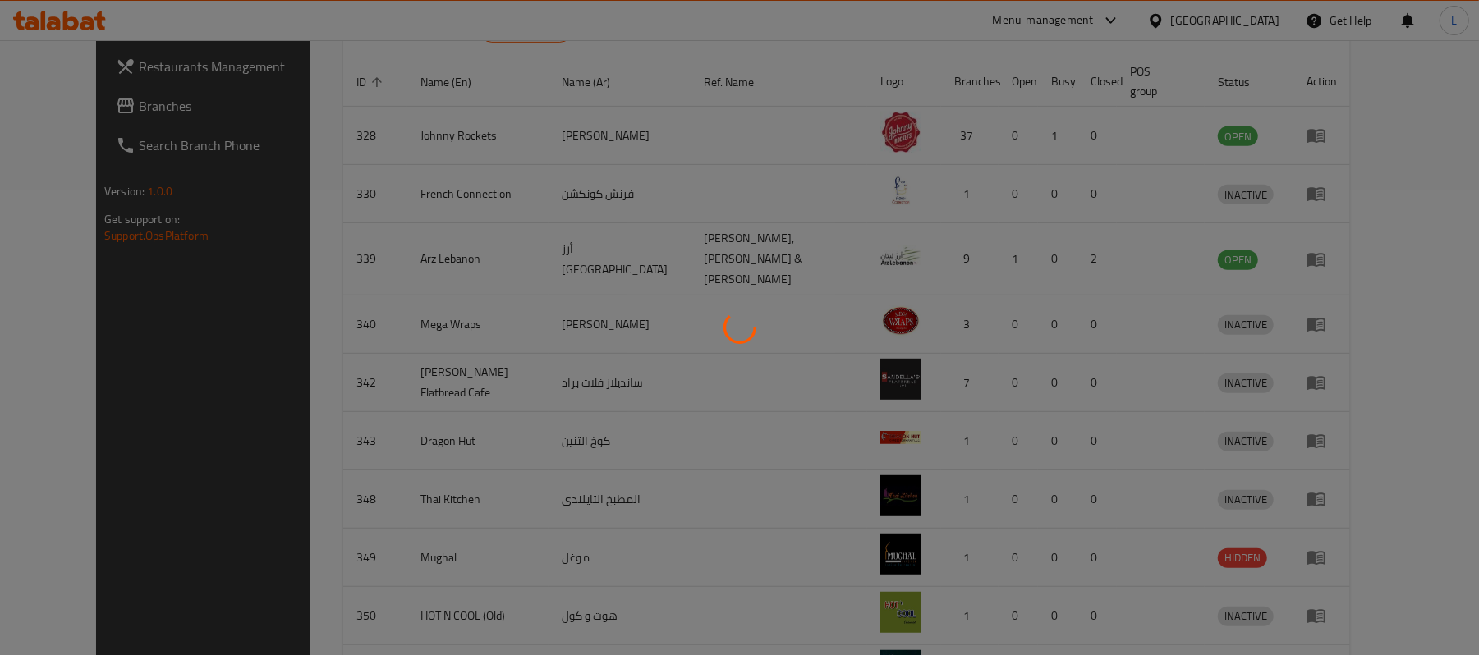
scroll to position [46, 0]
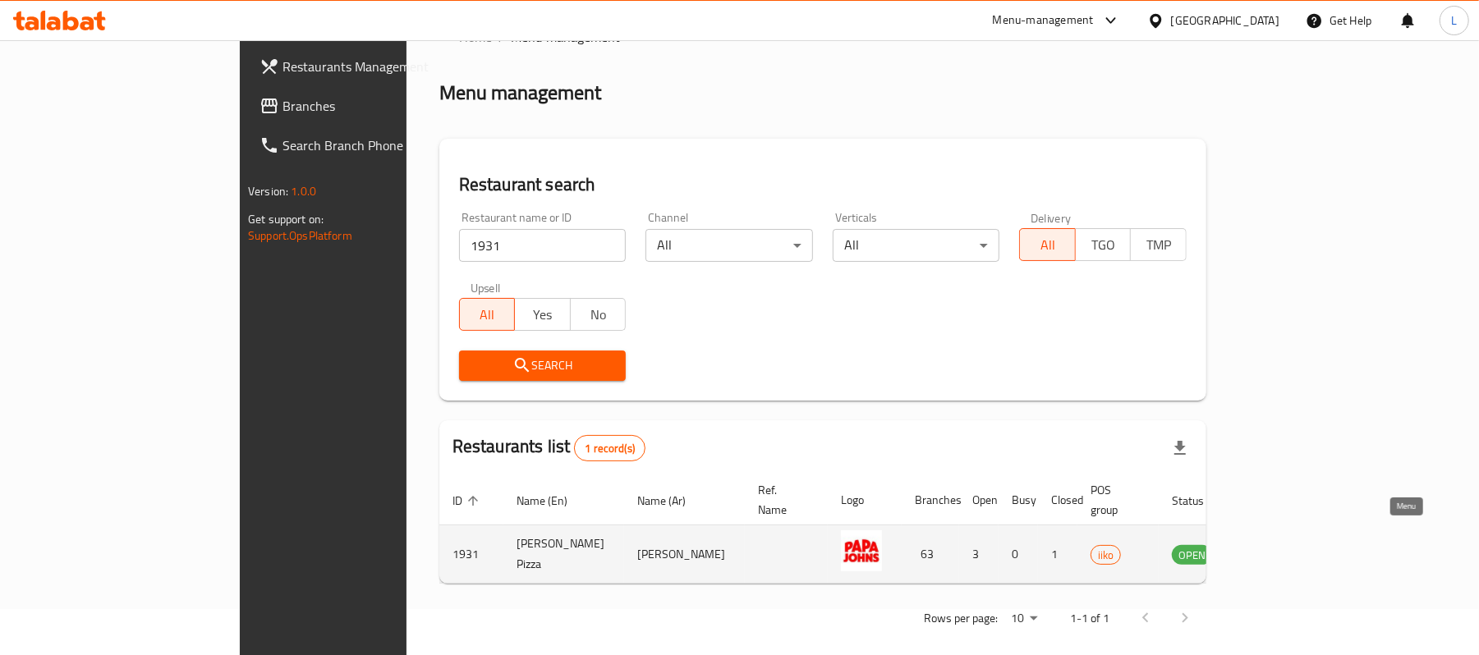
click at [1278, 545] on icon "enhanced table" at bounding box center [1268, 555] width 20 height 20
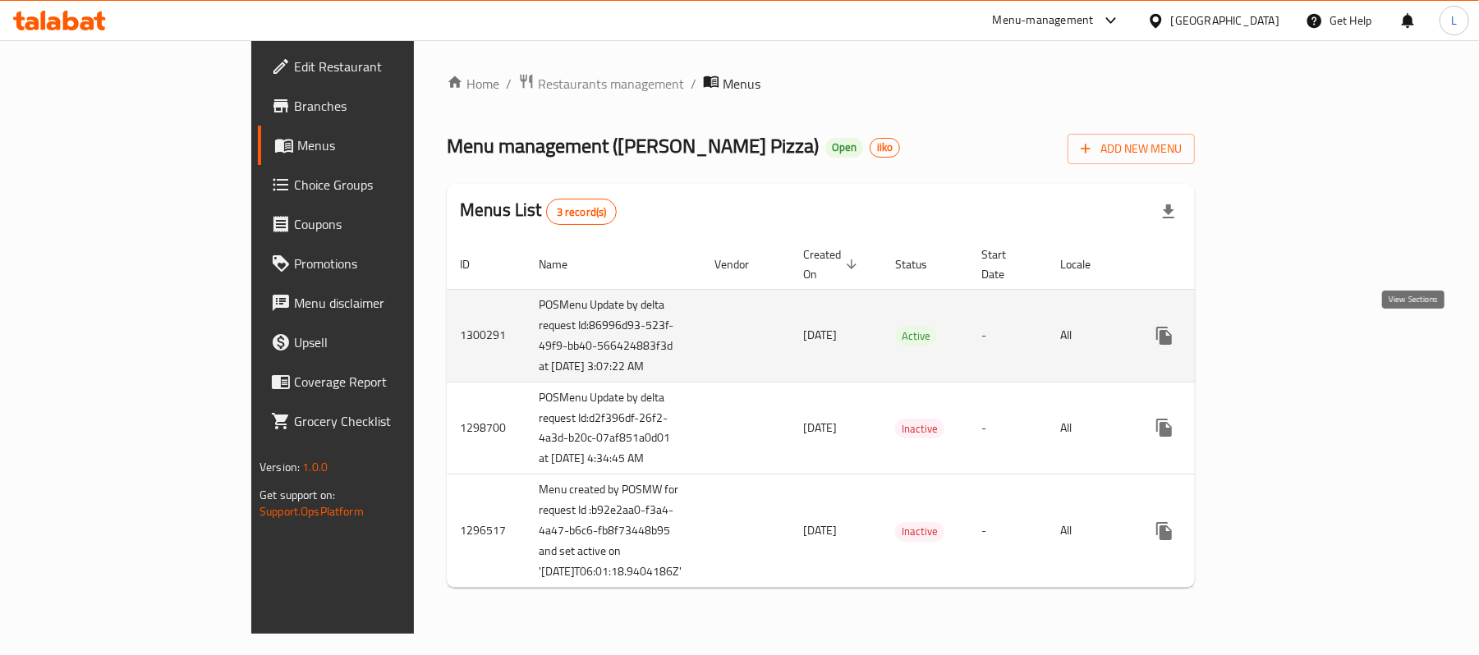
click at [1293, 339] on icon "enhanced table" at bounding box center [1283, 336] width 20 height 20
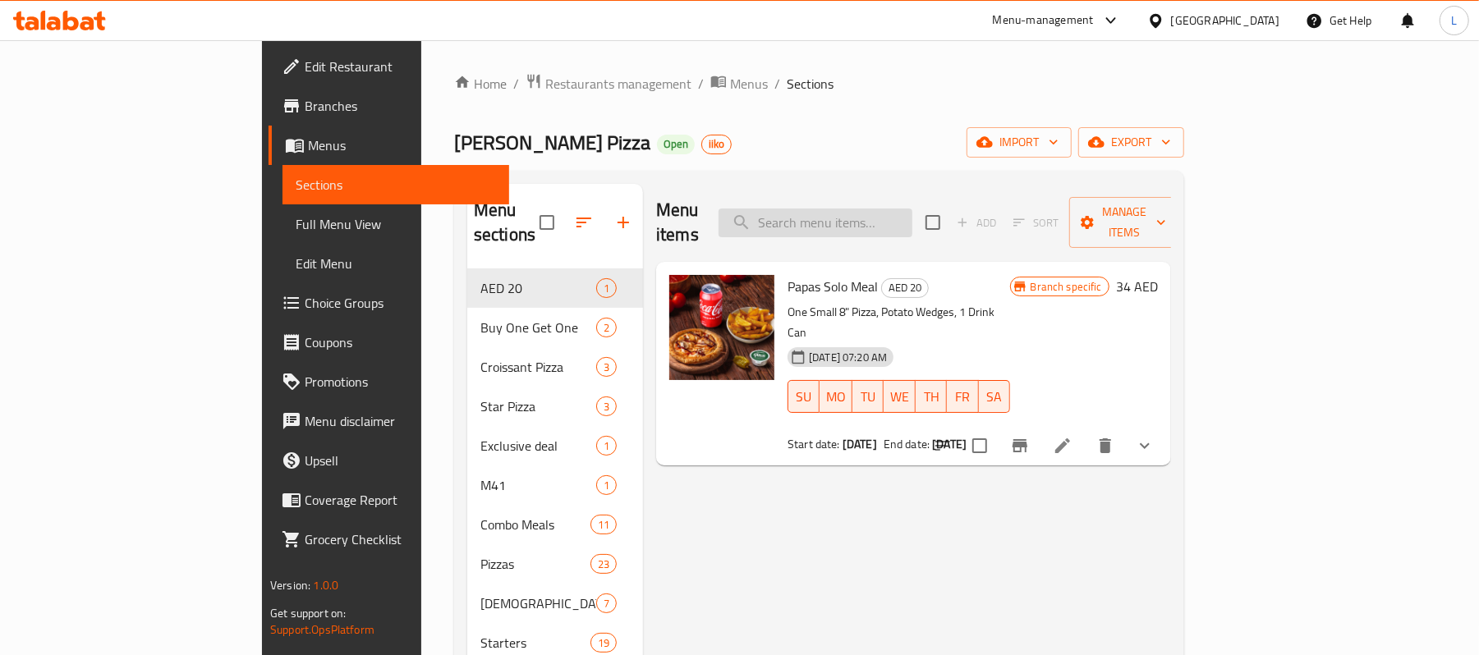
click at [880, 214] on input "search" at bounding box center [816, 223] width 194 height 29
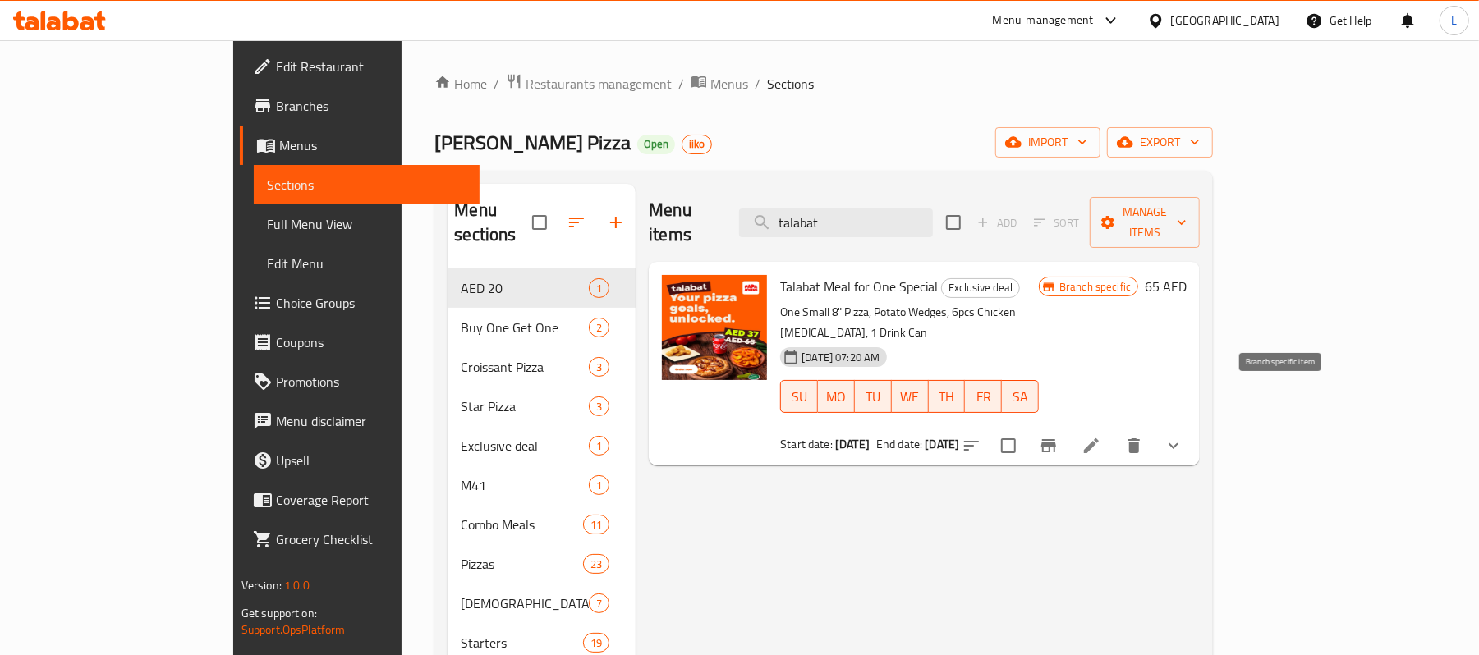
type input "talabat"
click at [1059, 436] on icon "Branch-specific-item" at bounding box center [1049, 446] width 20 height 20
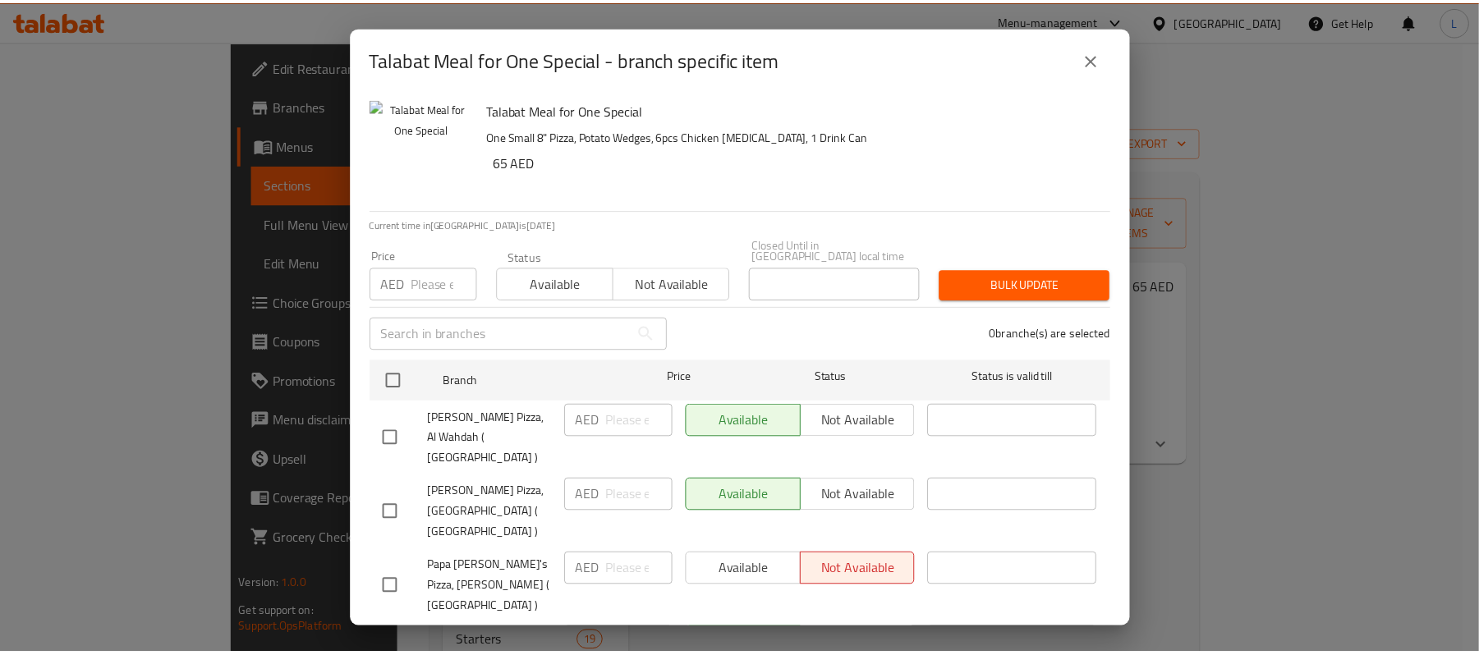
scroll to position [1095, 0]
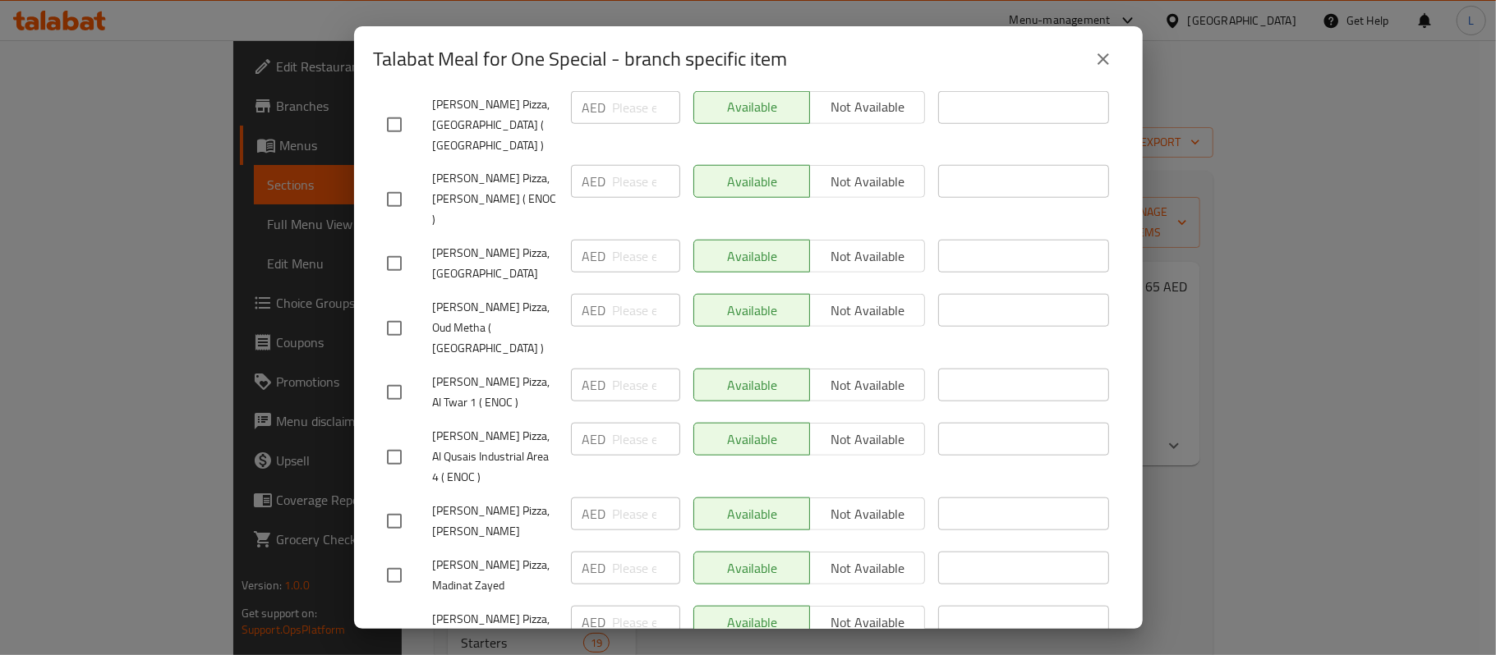
click at [1114, 57] on button "close" at bounding box center [1102, 58] width 39 height 39
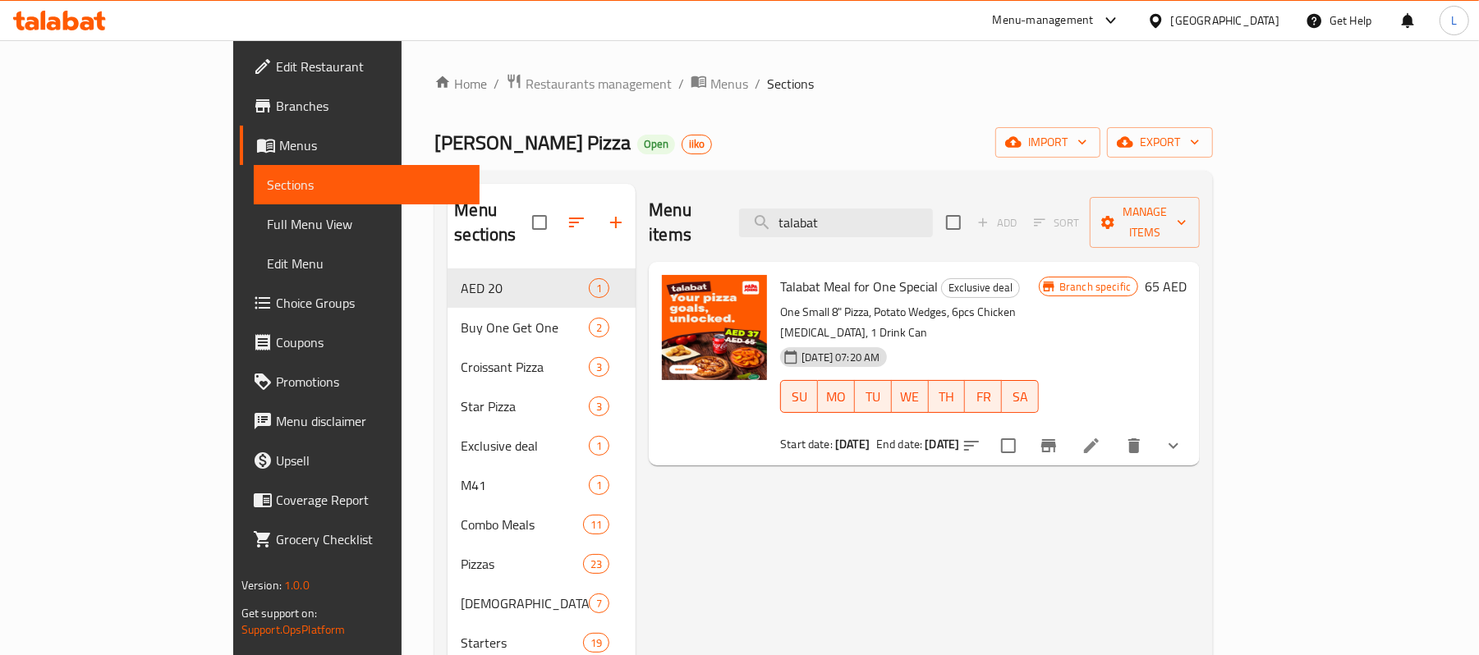
click at [276, 106] on span "Branches" at bounding box center [371, 106] width 191 height 20
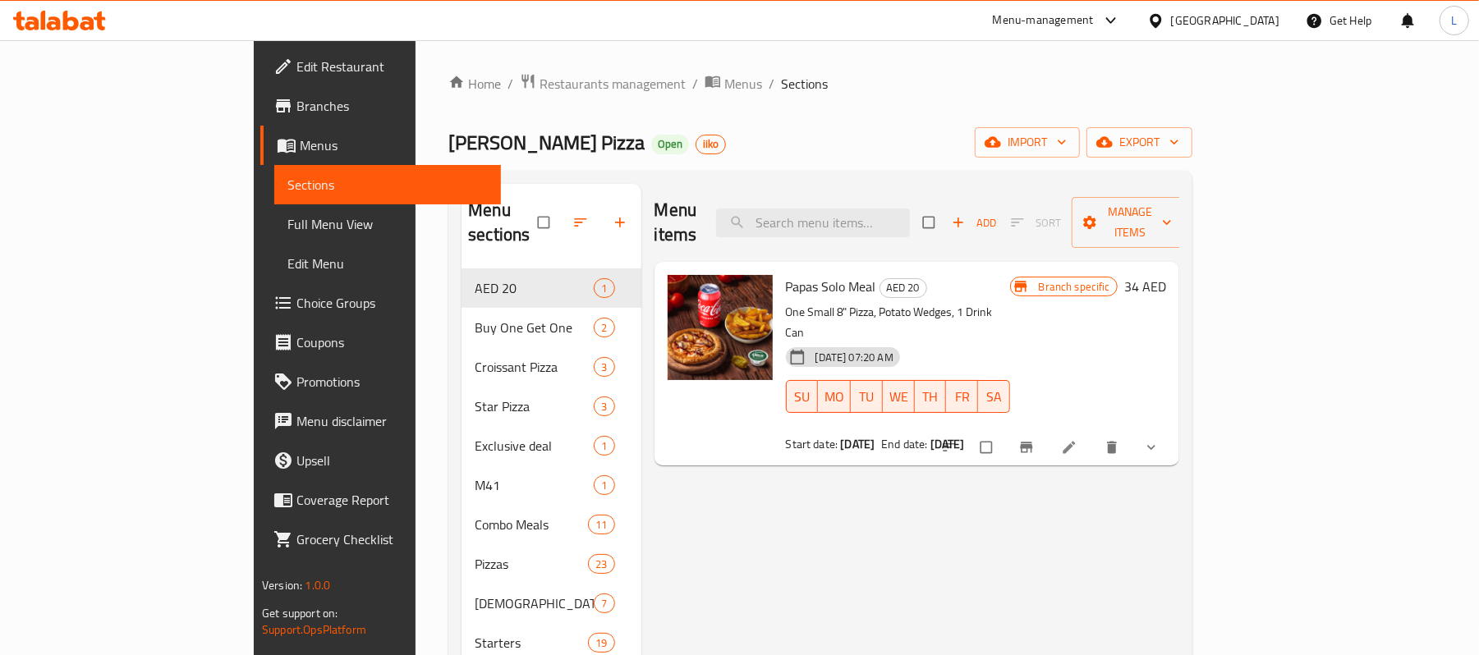
click at [1198, 21] on div "[GEOGRAPHIC_DATA]" at bounding box center [1225, 20] width 108 height 18
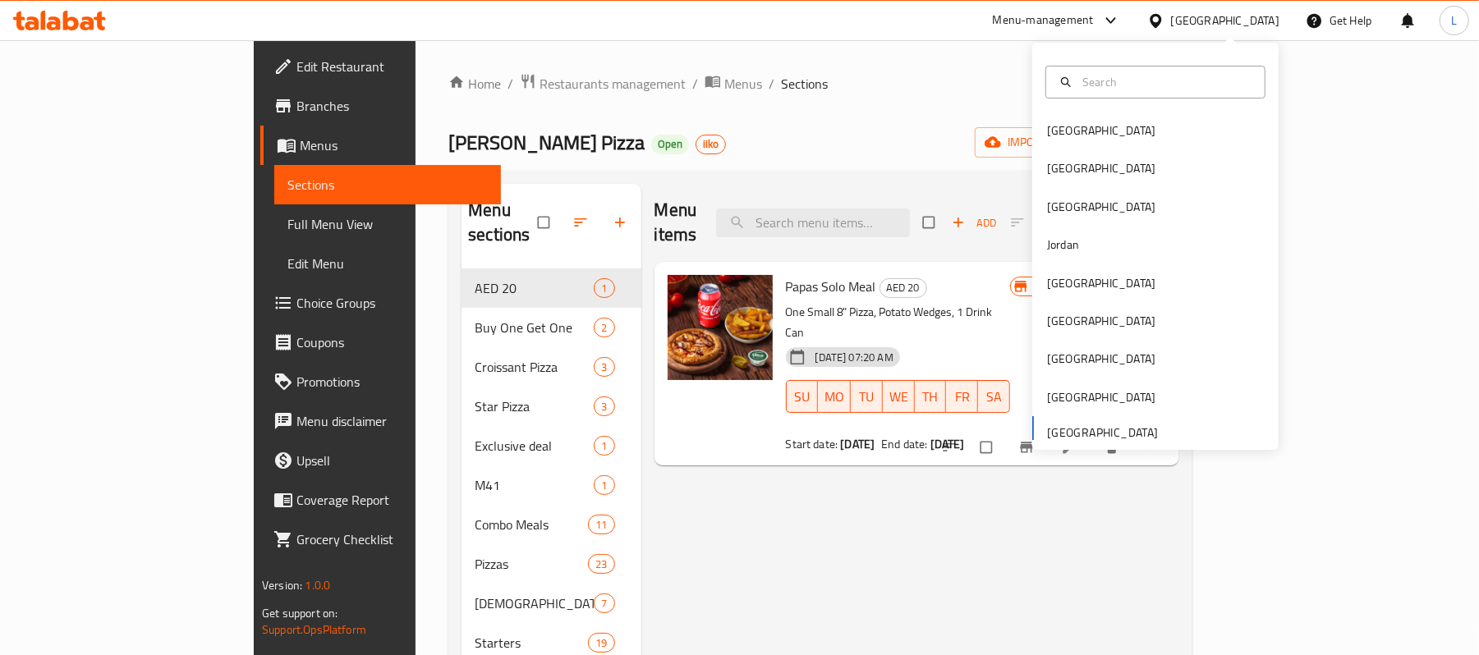
click at [951, 48] on div "Home / Restaurants management / Menus / Sections Papa Johns Pizza Open iiko imp…" at bounding box center [821, 496] width 810 height 912
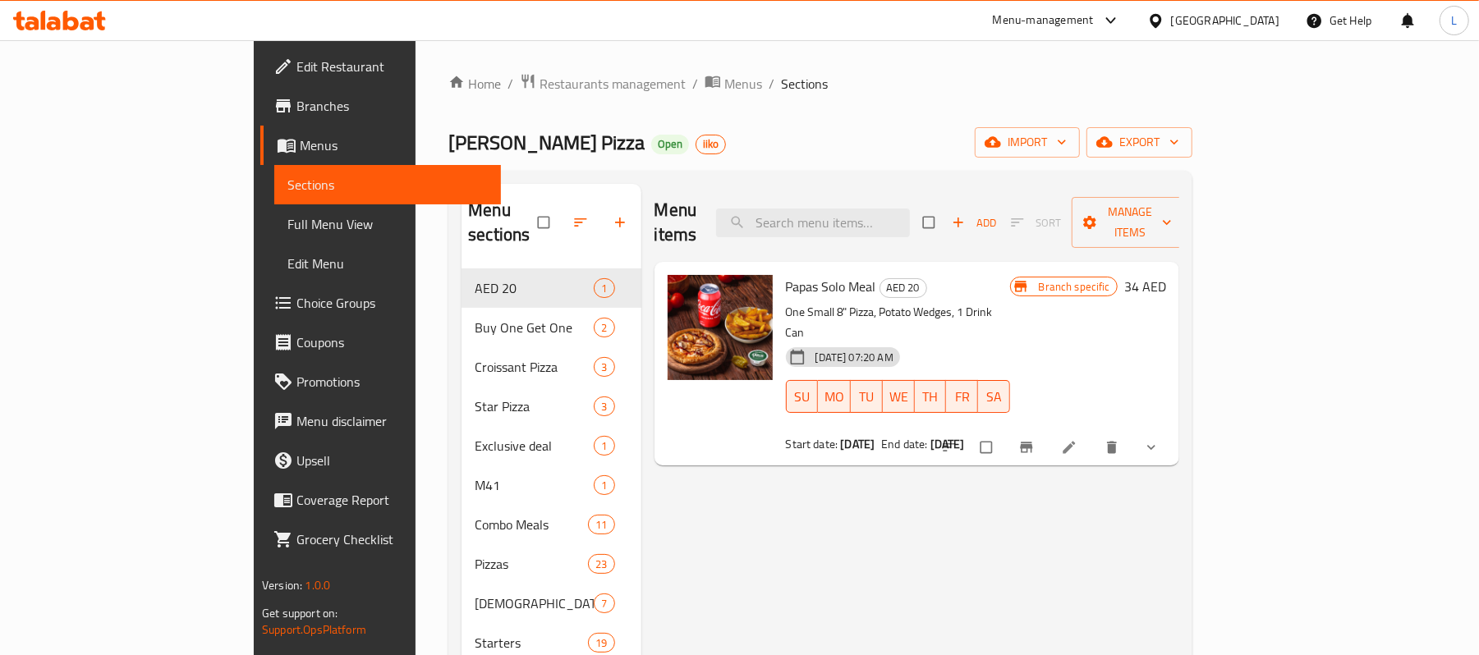
click at [1007, 20] on div "Menu-management" at bounding box center [1043, 21] width 101 height 20
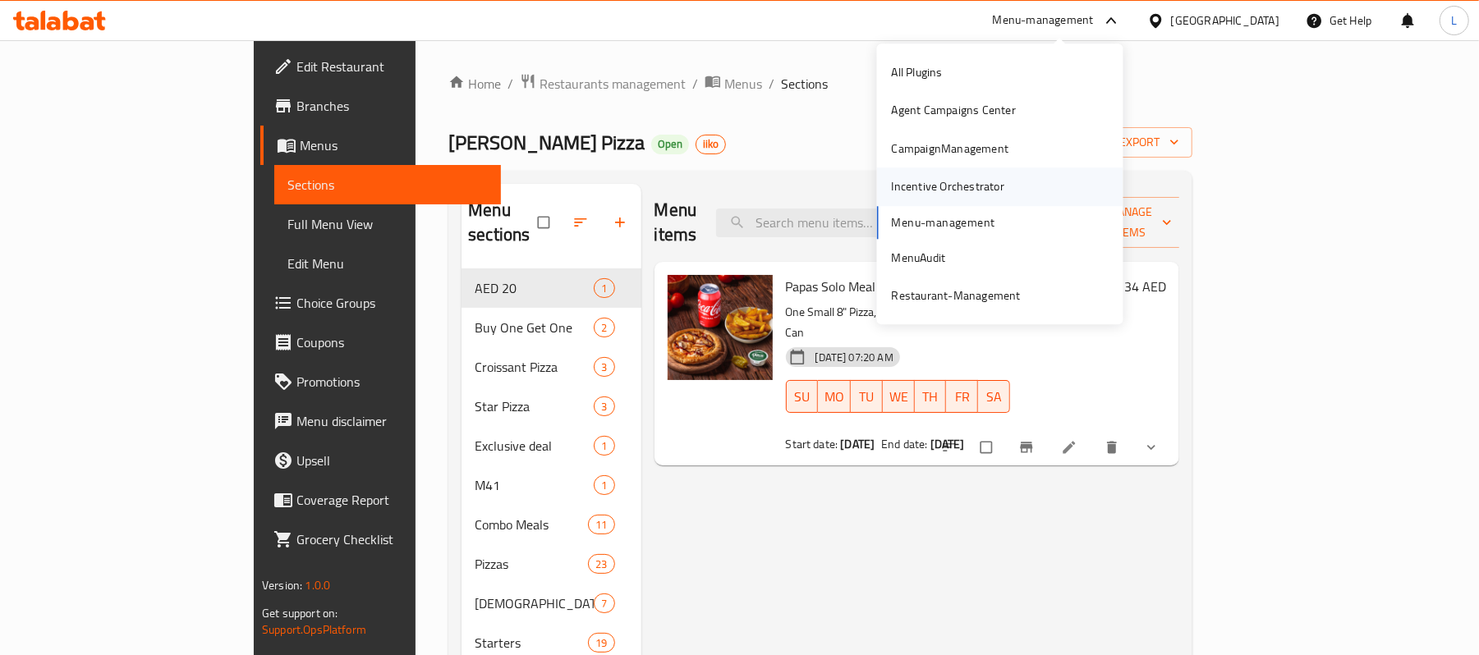
click at [923, 181] on div "Incentive Orchestrator" at bounding box center [948, 187] width 113 height 18
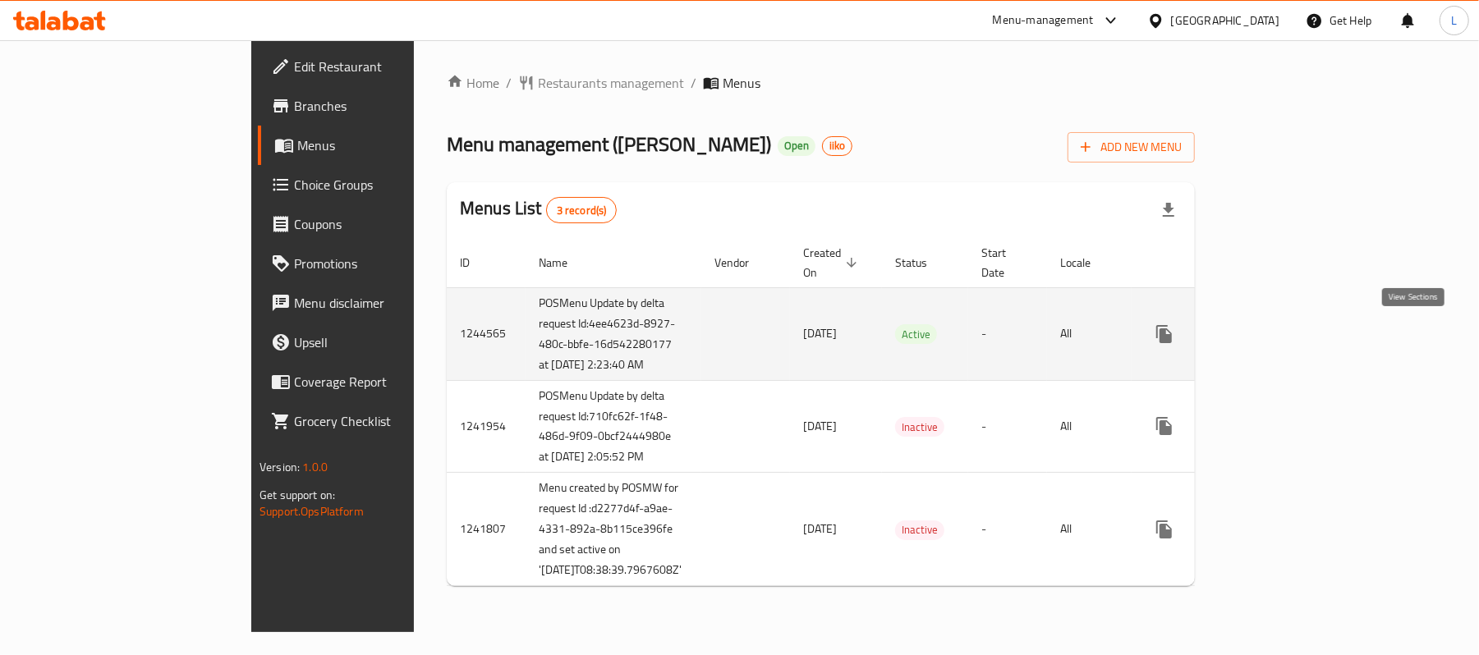
click at [1290, 336] on icon "enhanced table" at bounding box center [1283, 334] width 15 height 15
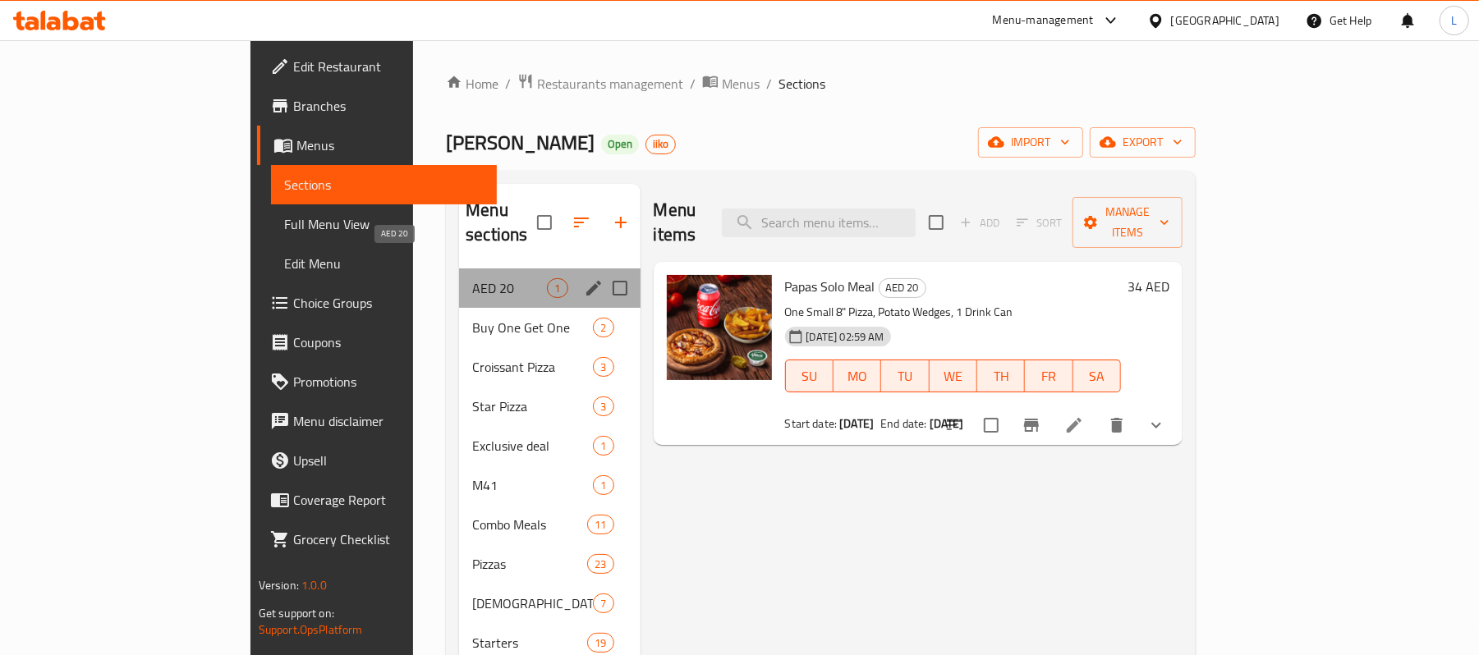
click at [472, 278] on span "AED 20" at bounding box center [509, 288] width 75 height 20
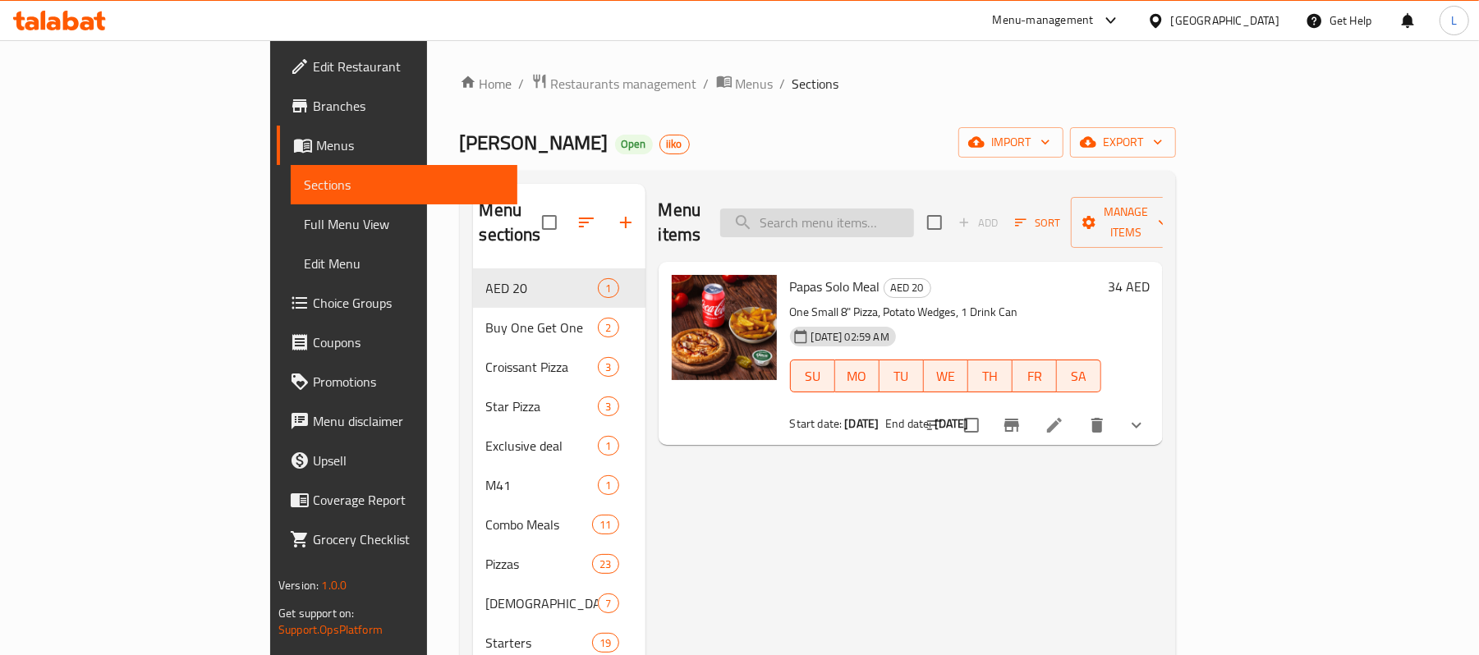
click at [890, 209] on input "search" at bounding box center [817, 223] width 194 height 29
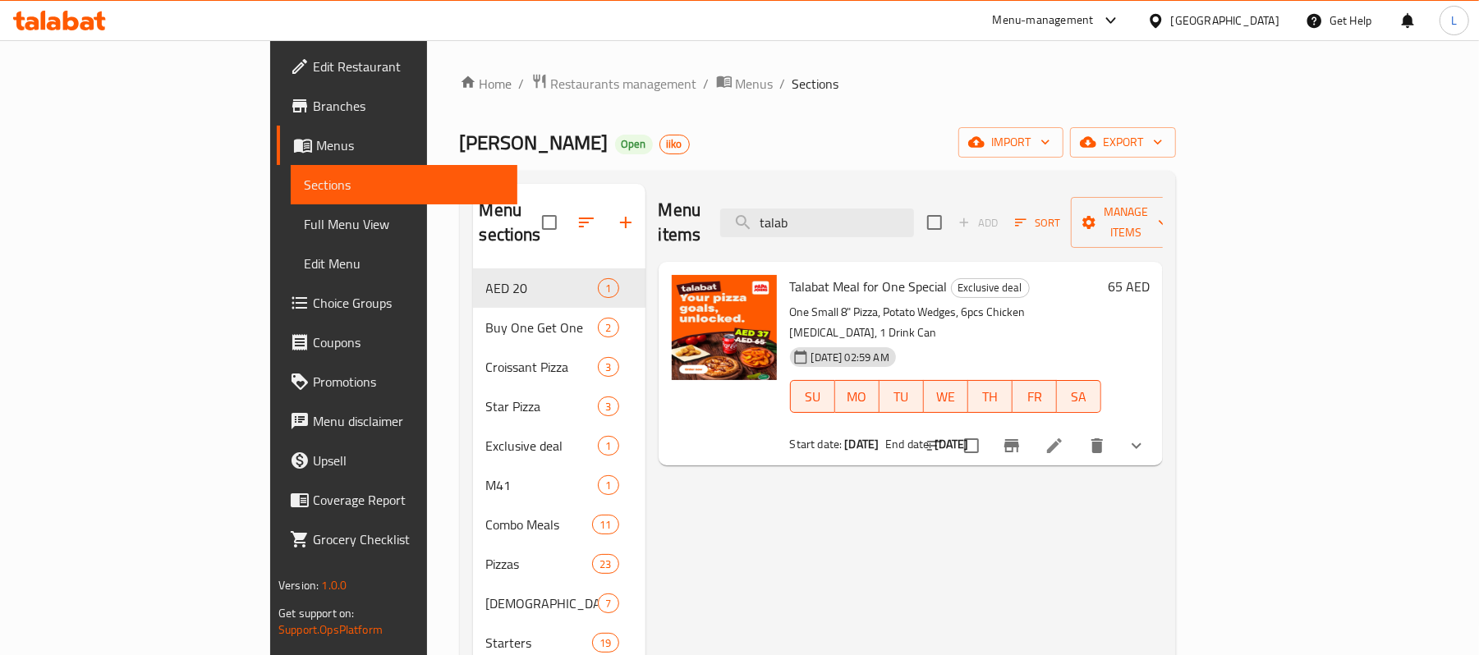
type input "talab"
click at [313, 113] on span "Branches" at bounding box center [408, 106] width 191 height 20
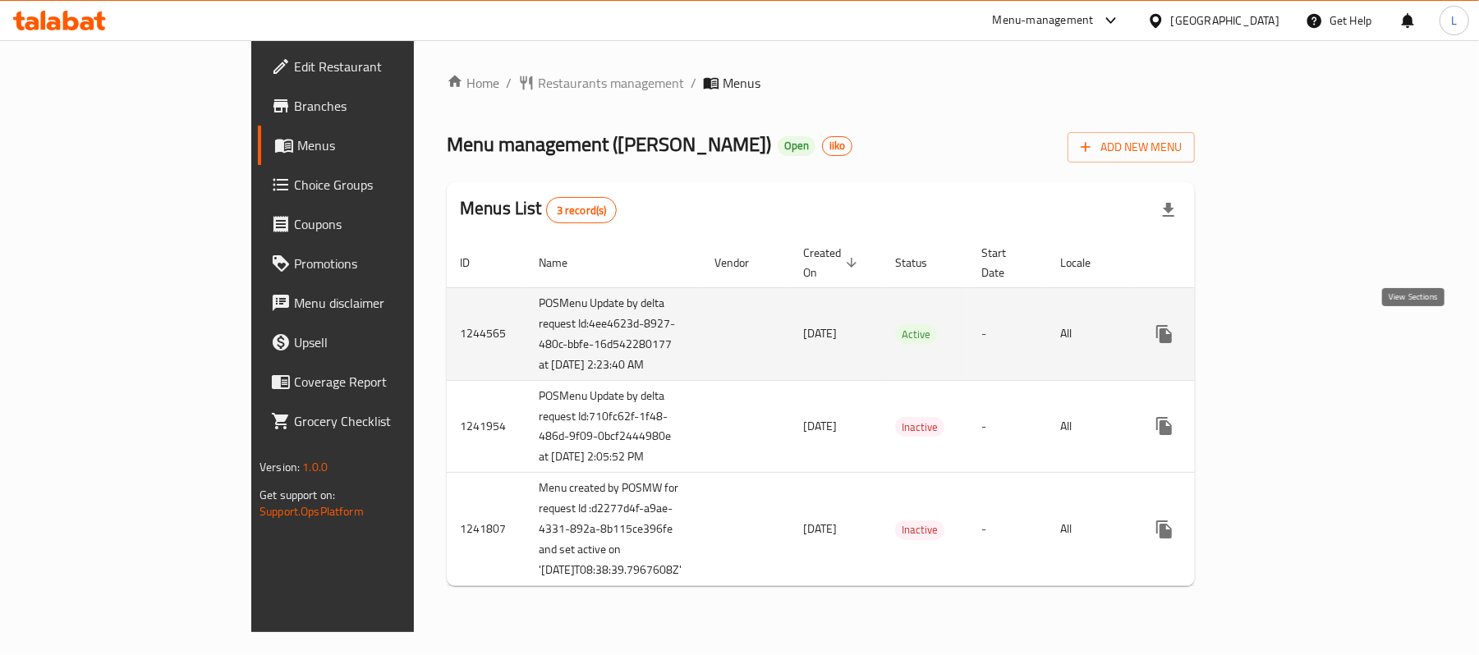
click at [1290, 332] on icon "enhanced table" at bounding box center [1283, 334] width 15 height 15
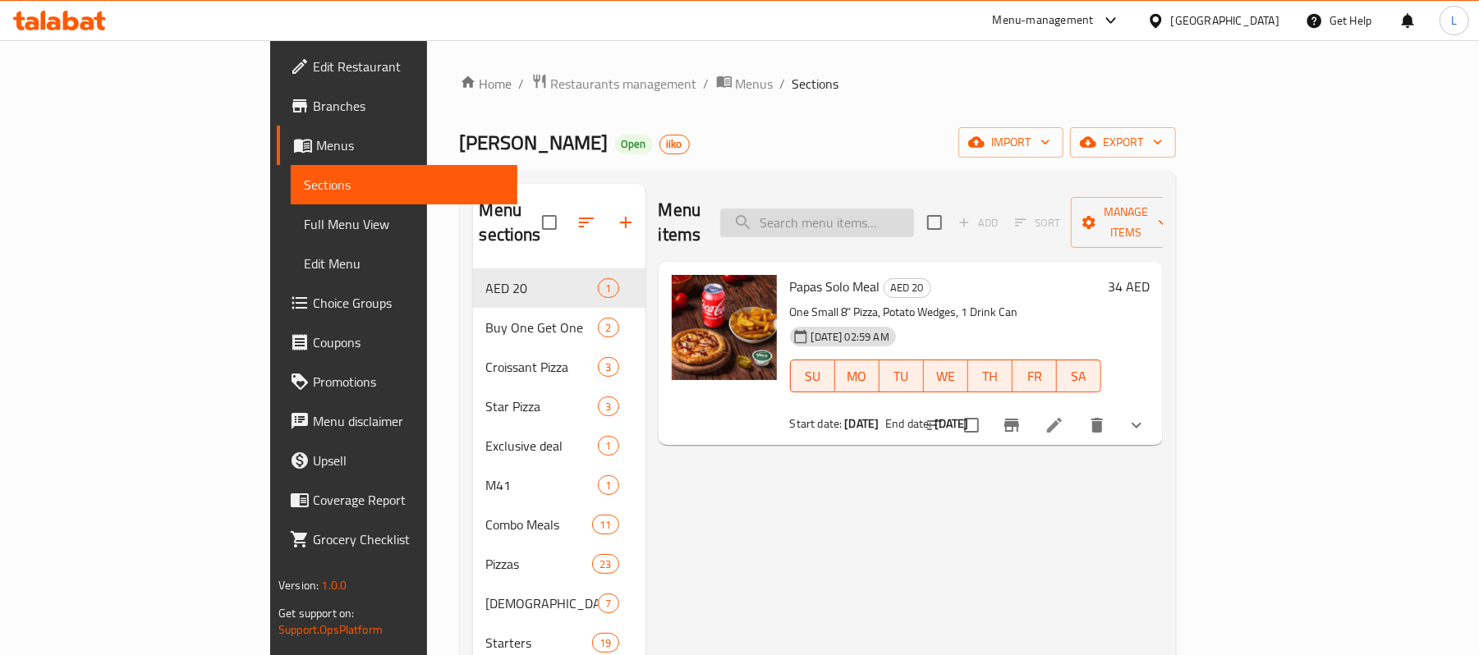
click at [865, 218] on input "search" at bounding box center [817, 223] width 194 height 29
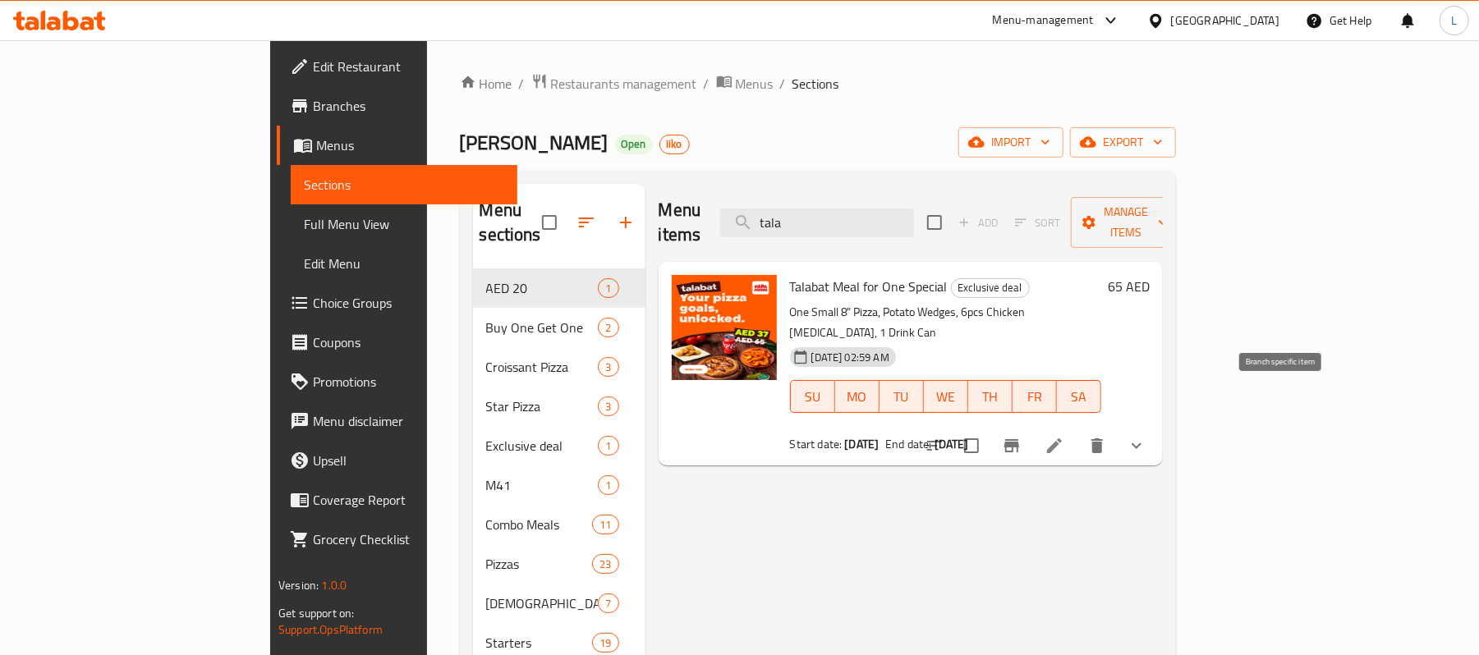
type input "tala"
click at [1019, 439] on icon "Branch-specific-item" at bounding box center [1012, 445] width 15 height 13
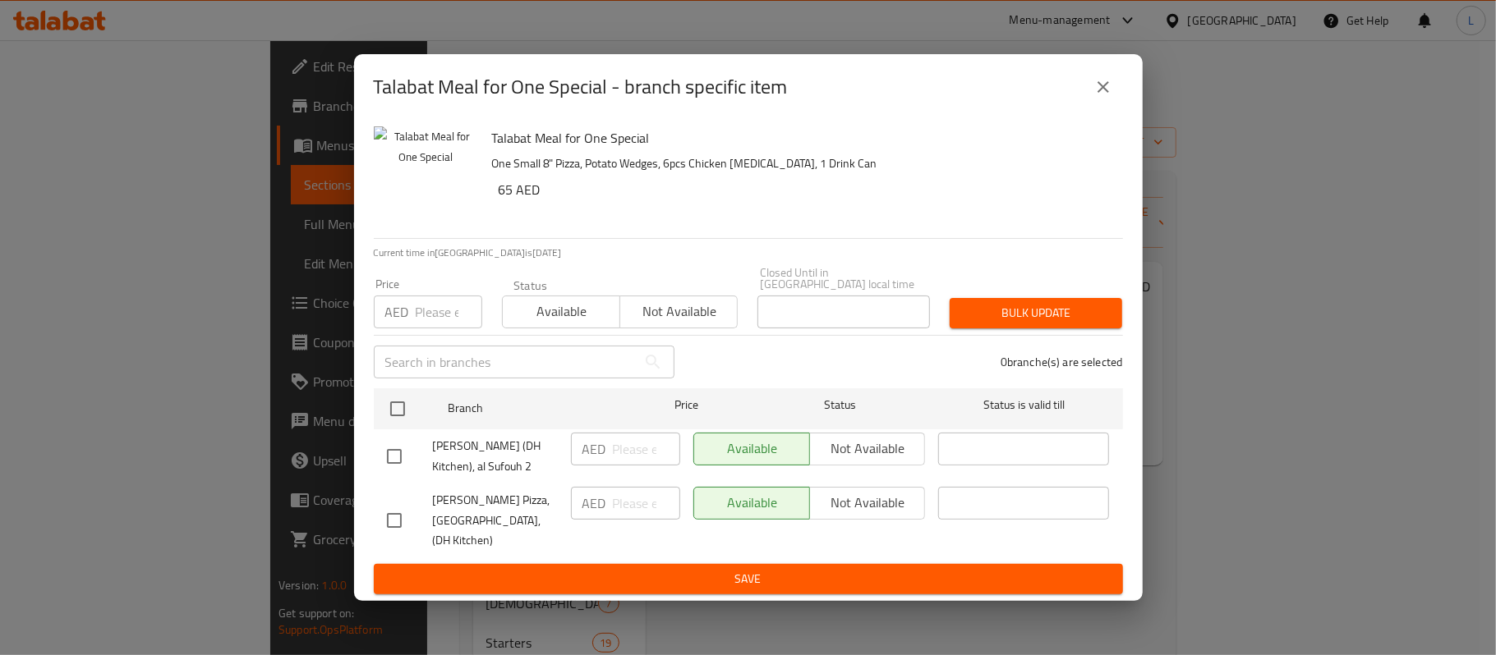
click at [476, 457] on span "[PERSON_NAME] (DH Kitchen), al Sufouh 2" at bounding box center [495, 456] width 125 height 41
copy span "[PERSON_NAME] (DH Kitchen), al Sufouh 2"
click at [1099, 89] on icon "close" at bounding box center [1103, 87] width 20 height 20
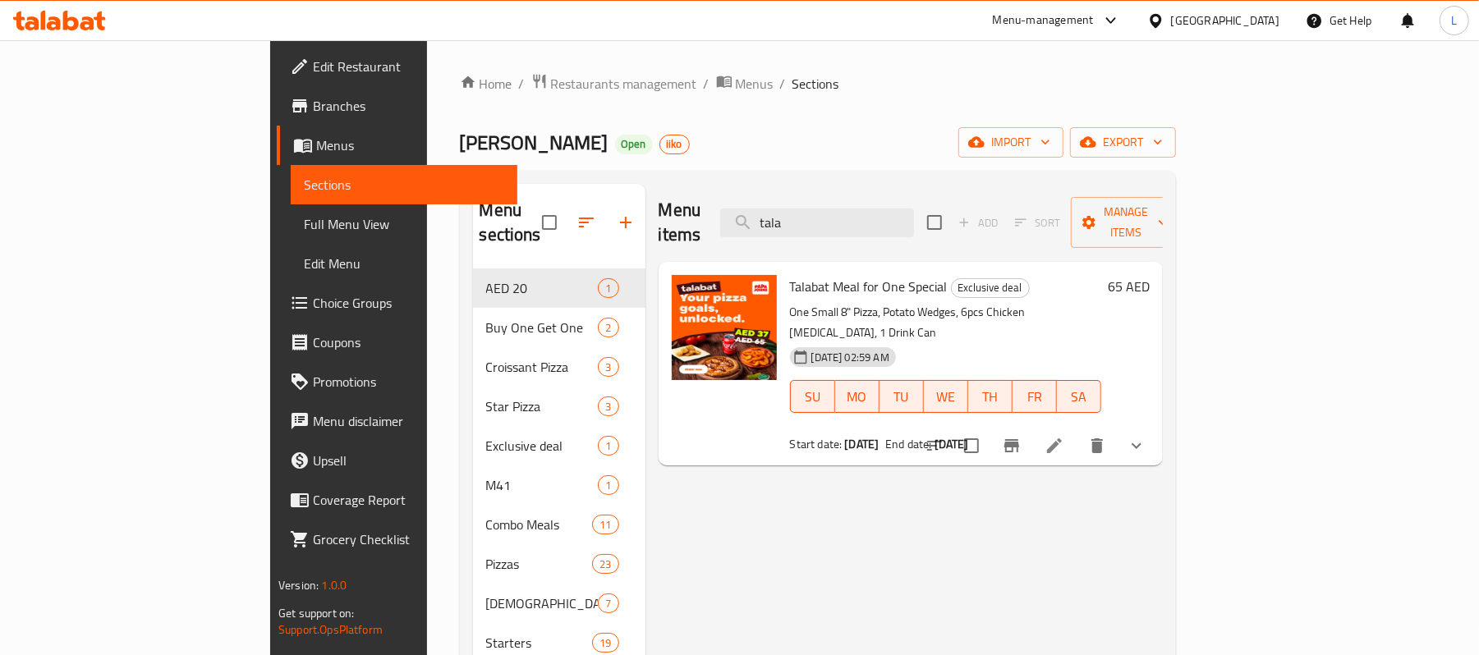
click at [1064, 436] on icon at bounding box center [1055, 446] width 20 height 20
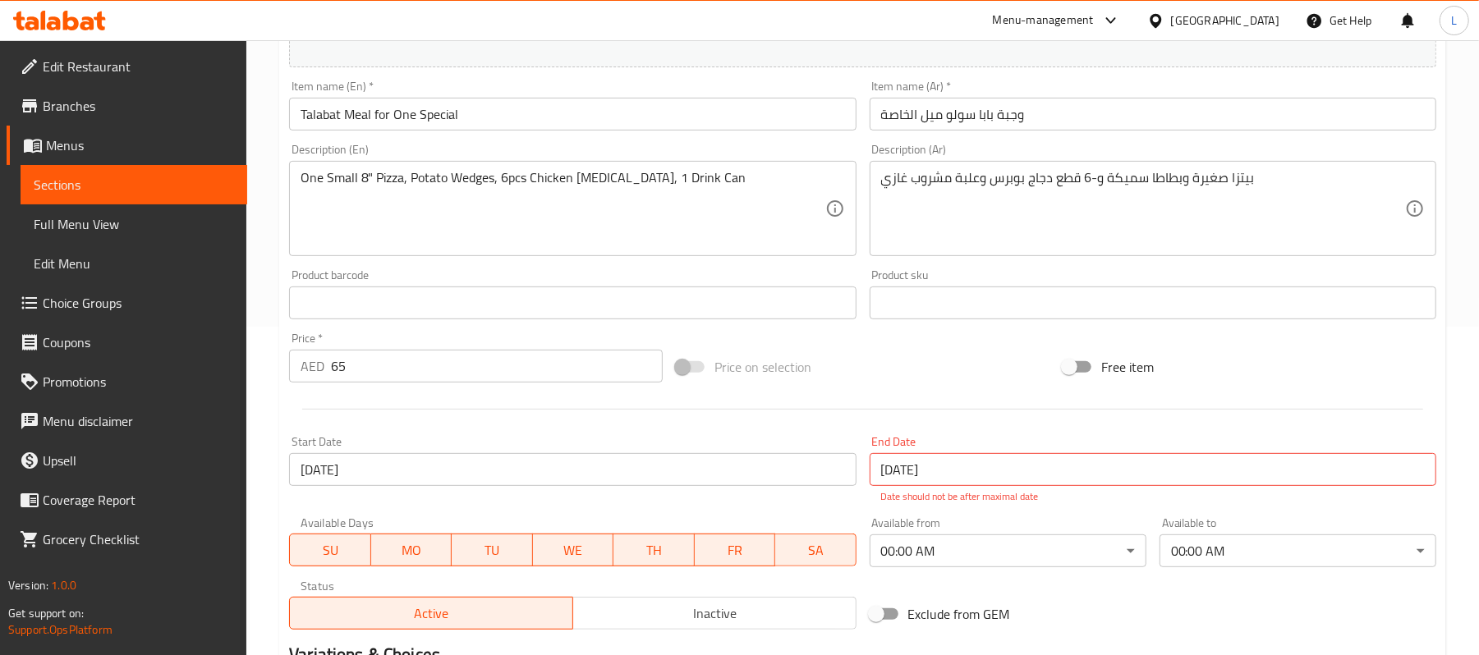
scroll to position [326, 0]
click at [51, 99] on span "Branches" at bounding box center [138, 106] width 191 height 20
